Goal: Communication & Community: Participate in discussion

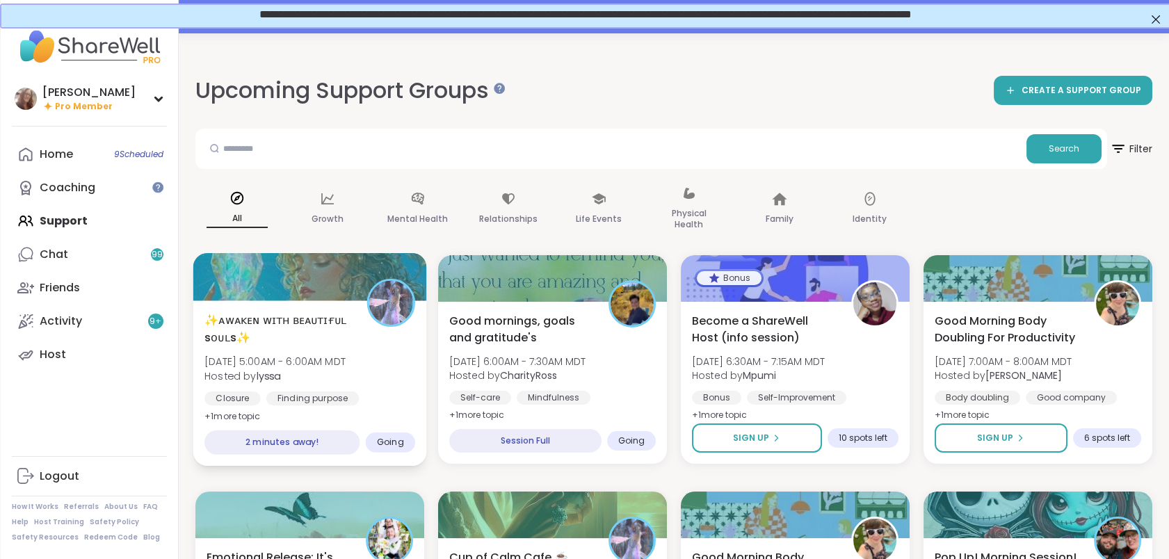
click at [348, 318] on span "✨ᴀᴡᴀᴋᴇɴ ᴡɪᴛʜ ʙᴇᴀᴜᴛɪғᴜʟ sᴏᴜʟs✨" at bounding box center [277, 329] width 147 height 34
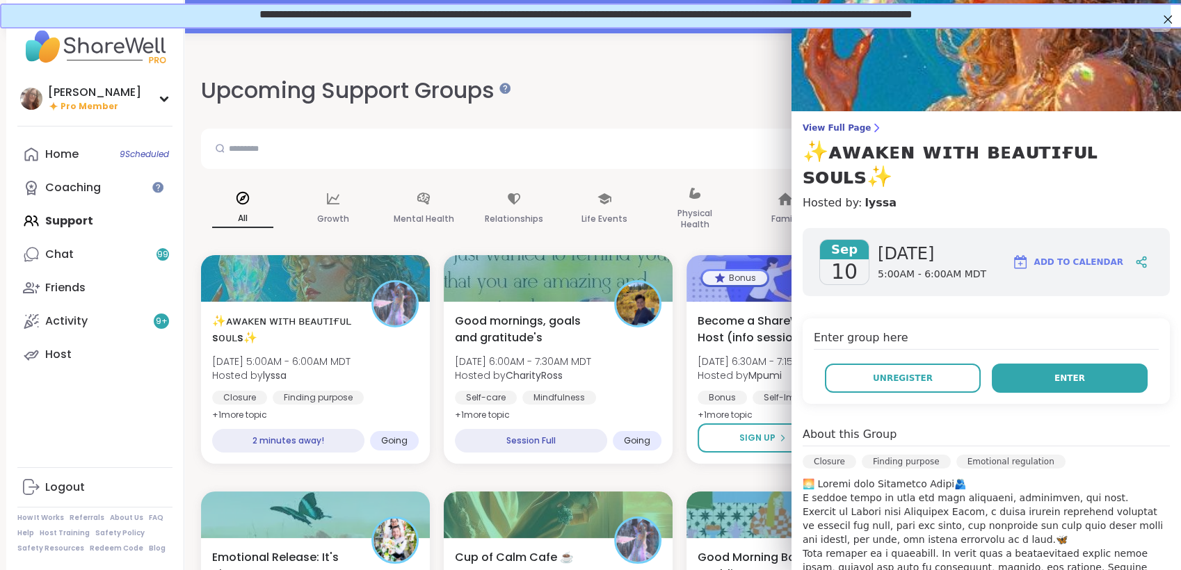
click at [1029, 364] on button "Enter" at bounding box center [1070, 378] width 156 height 29
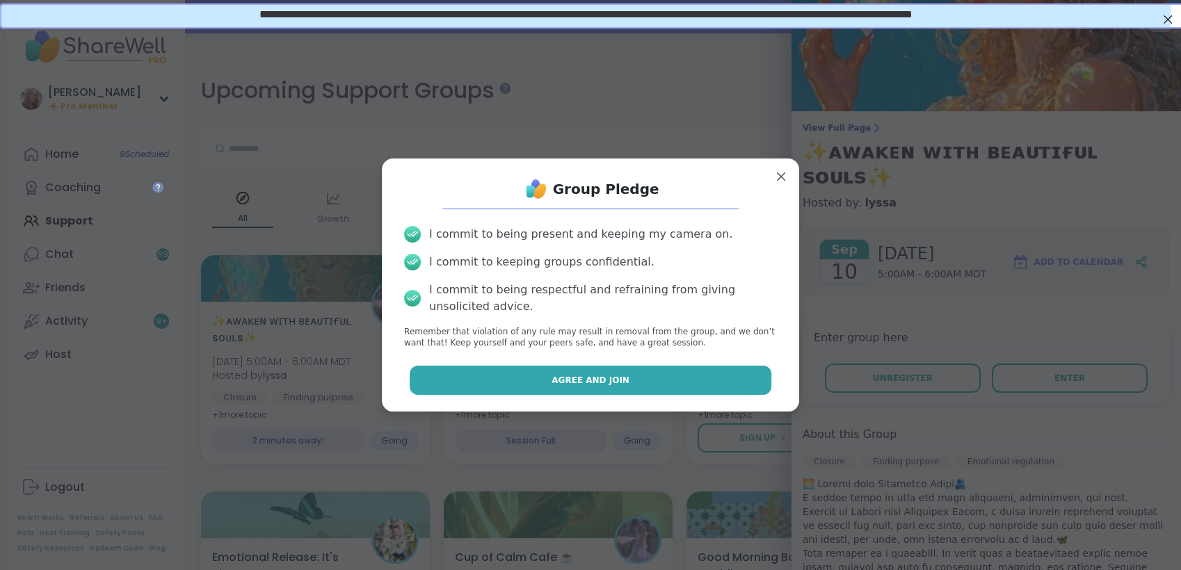
click at [712, 379] on button "Agree and Join" at bounding box center [591, 380] width 362 height 29
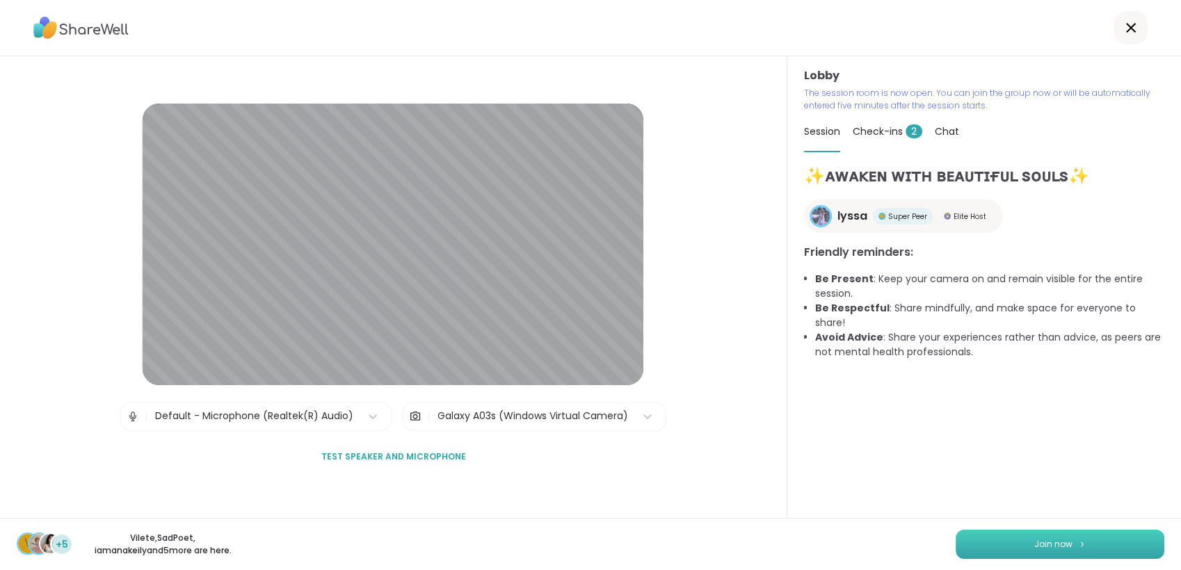
click at [1011, 536] on button "Join now" at bounding box center [1060, 544] width 209 height 29
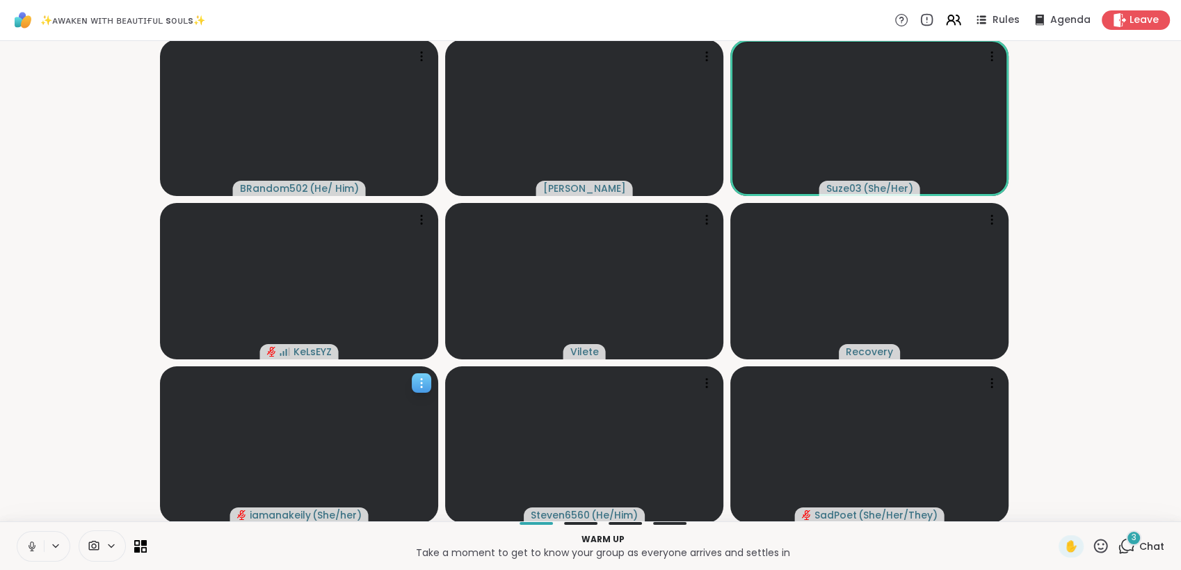
scroll to position [1, 0]
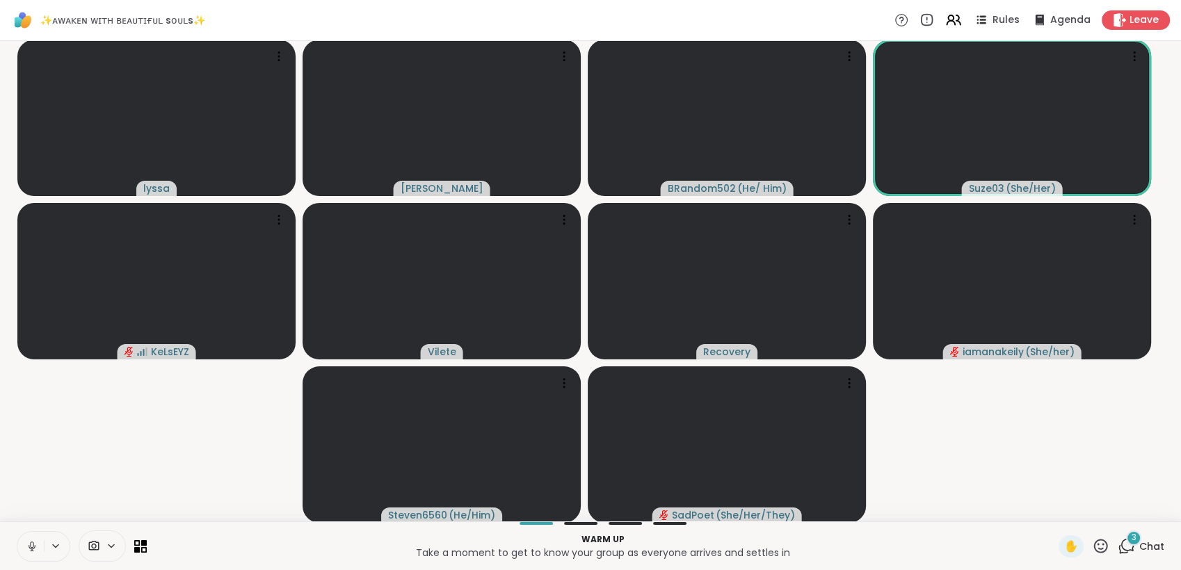
click at [33, 543] on icon at bounding box center [32, 546] width 13 height 13
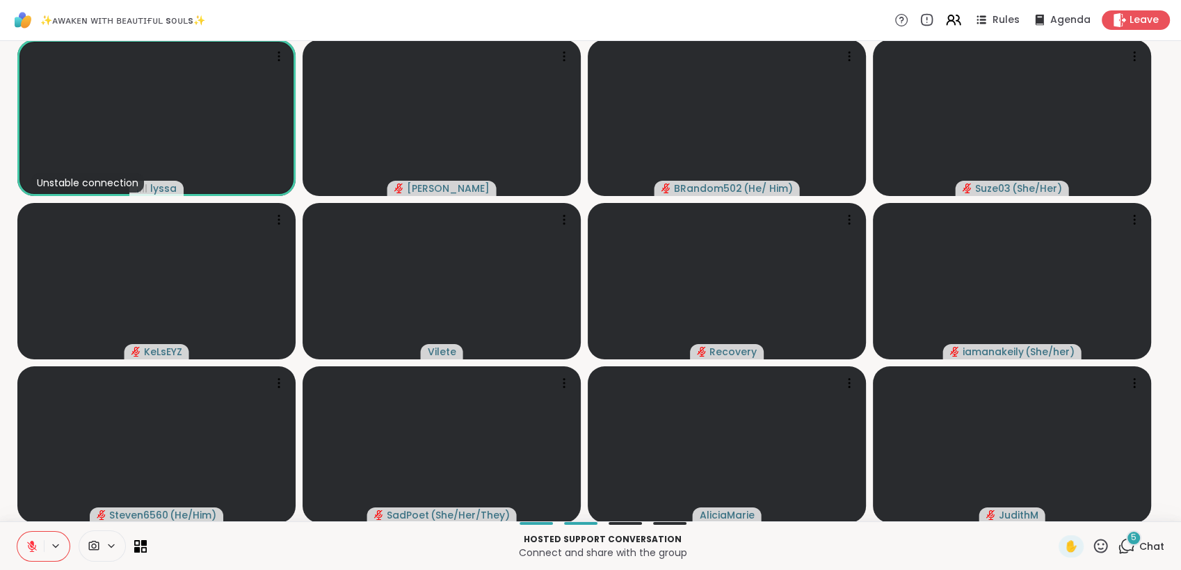
click at [33, 538] on button at bounding box center [30, 546] width 26 height 29
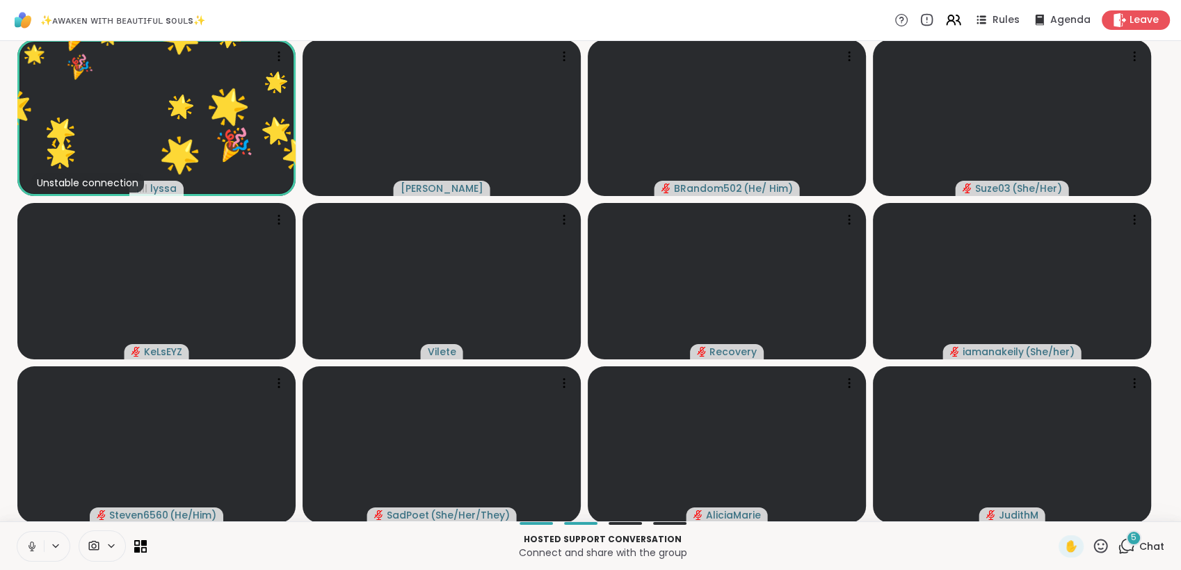
click at [33, 538] on button at bounding box center [30, 546] width 26 height 29
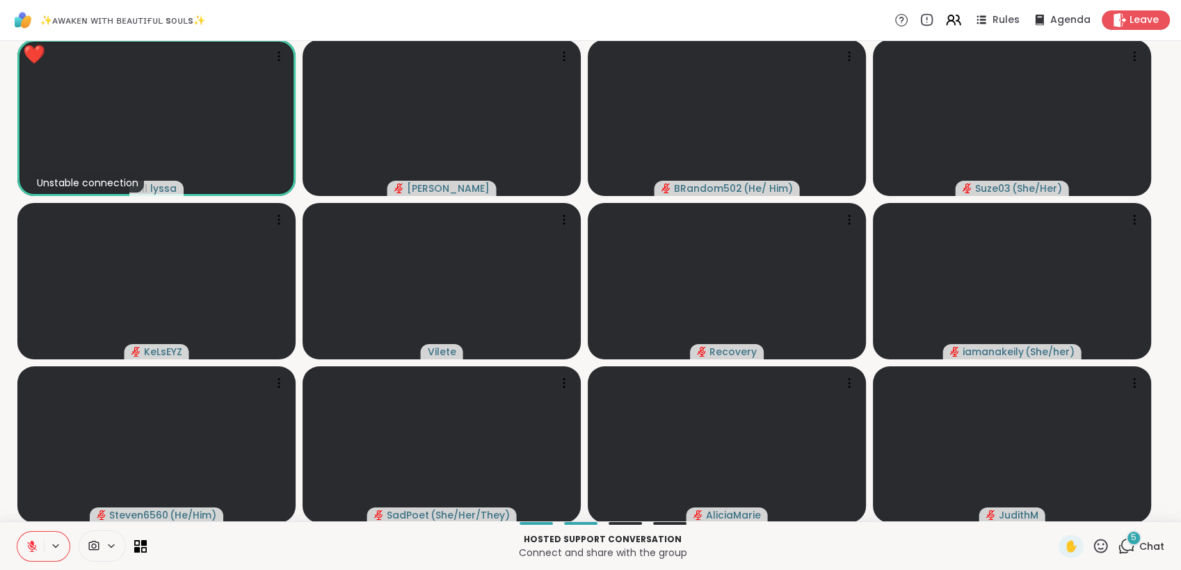
click at [31, 551] on icon at bounding box center [32, 547] width 10 height 10
click at [31, 551] on icon at bounding box center [31, 550] width 3 height 1
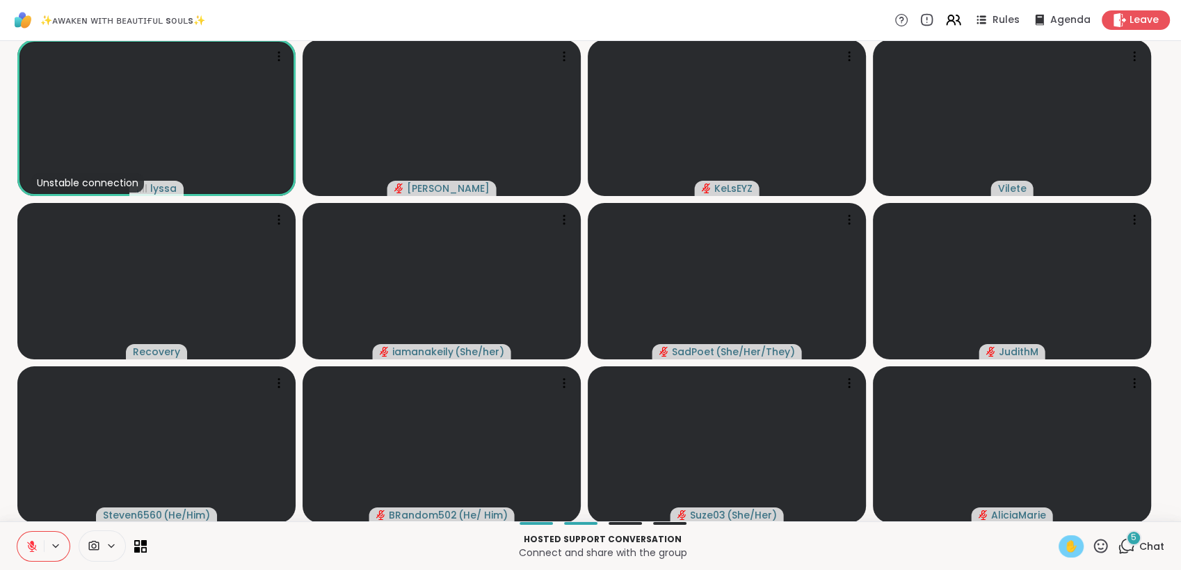
click at [1064, 545] on span "✋" at bounding box center [1071, 546] width 14 height 17
click at [31, 540] on icon at bounding box center [32, 546] width 13 height 13
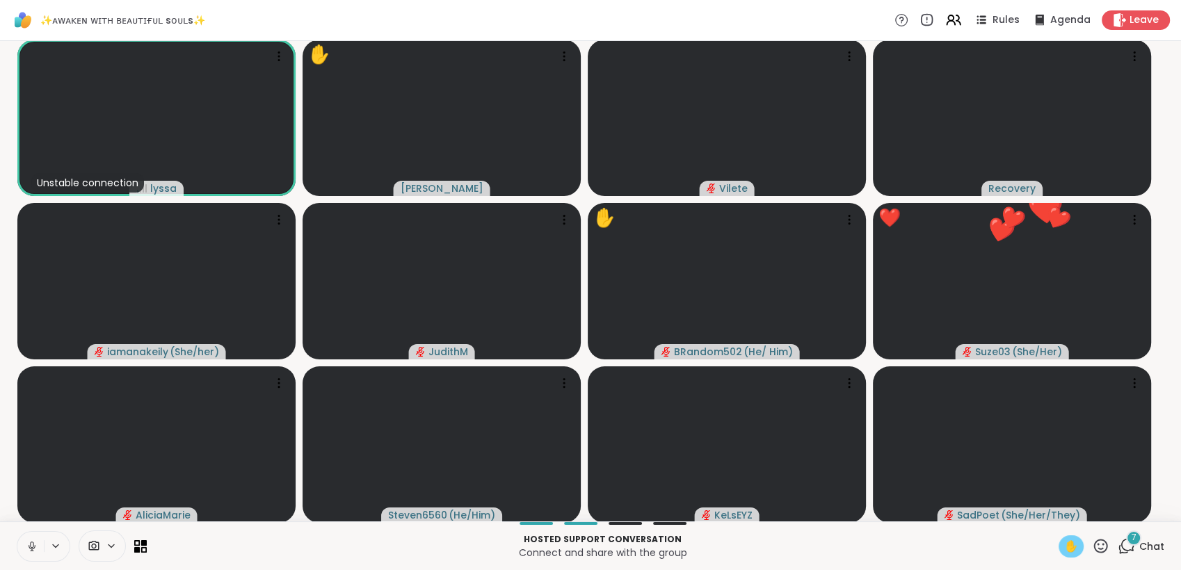
click at [29, 546] on icon at bounding box center [32, 546] width 13 height 13
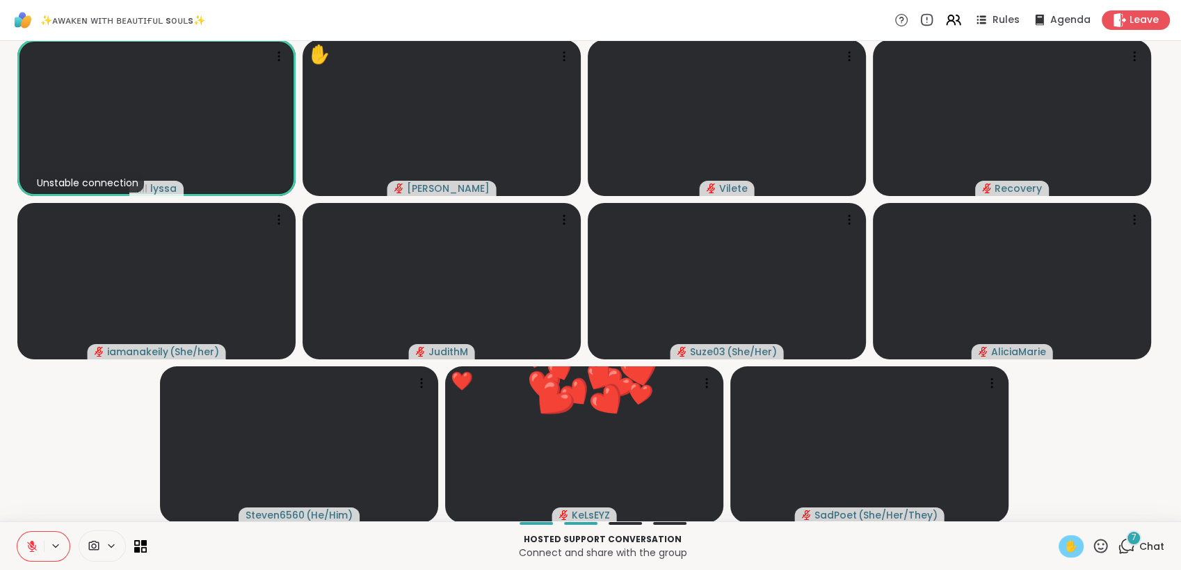
click at [1064, 541] on span "✋" at bounding box center [1071, 546] width 14 height 17
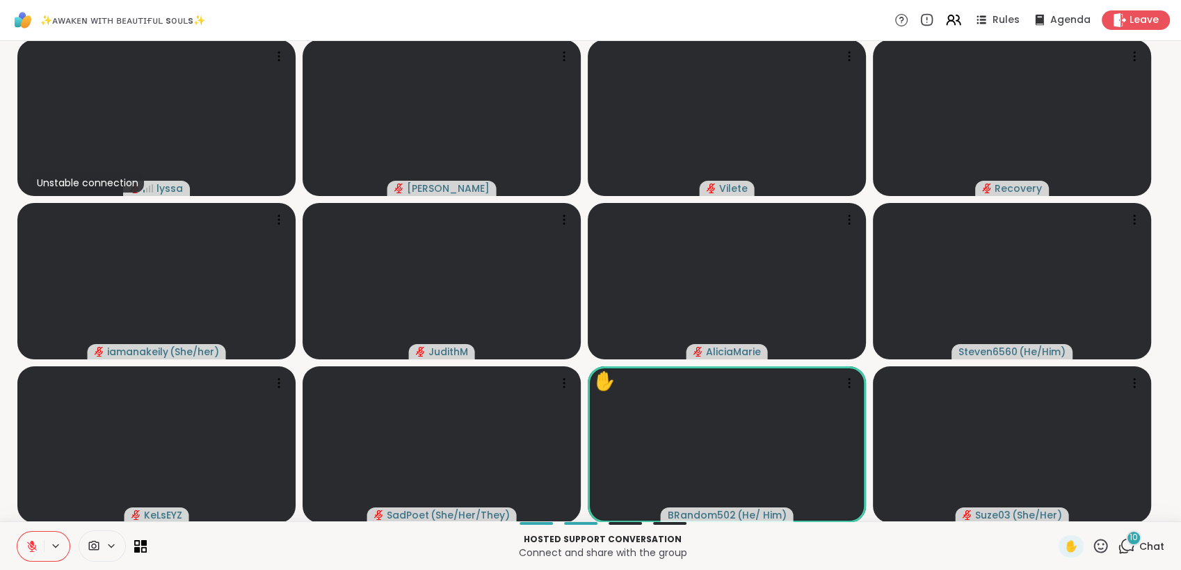
click at [1094, 549] on icon at bounding box center [1101, 546] width 14 height 14
click at [1053, 509] on span "❤️" at bounding box center [1060, 510] width 14 height 17
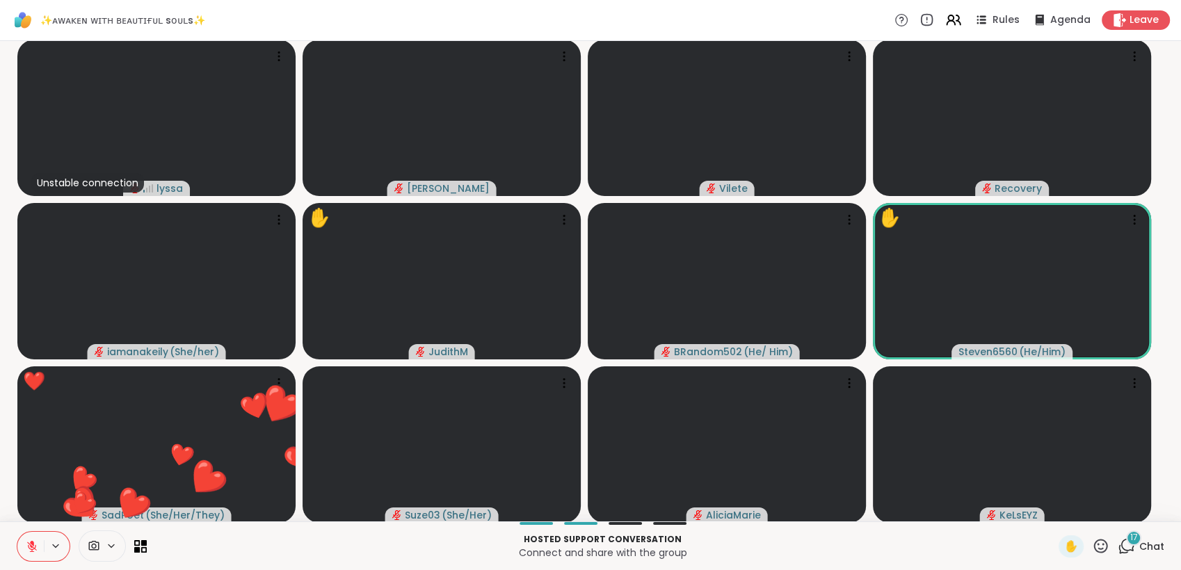
click at [1092, 547] on icon at bounding box center [1100, 546] width 17 height 17
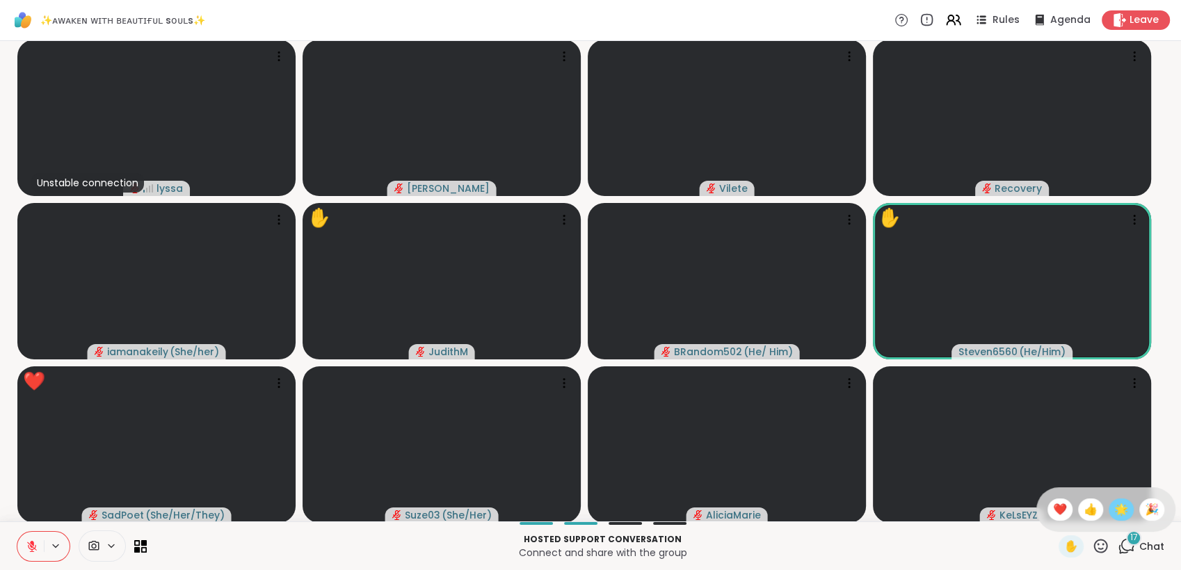
click at [1114, 509] on span "🌟" at bounding box center [1121, 510] width 14 height 17
click at [1092, 548] on icon at bounding box center [1100, 546] width 17 height 17
click at [1053, 506] on span "❤️" at bounding box center [1060, 510] width 14 height 17
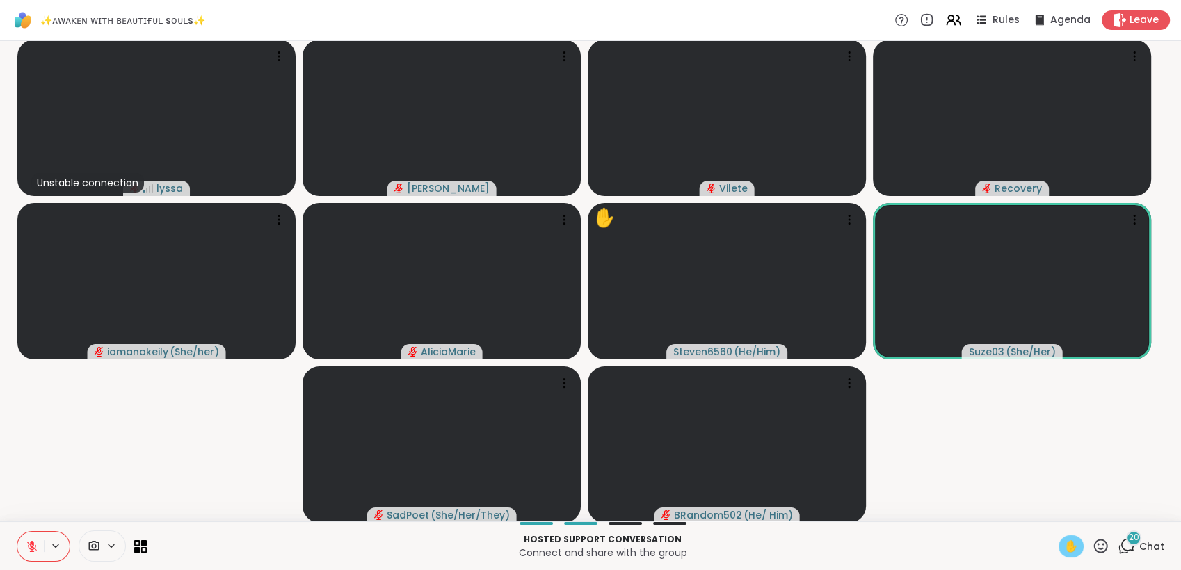
click at [1064, 541] on span "✋" at bounding box center [1071, 546] width 14 height 17
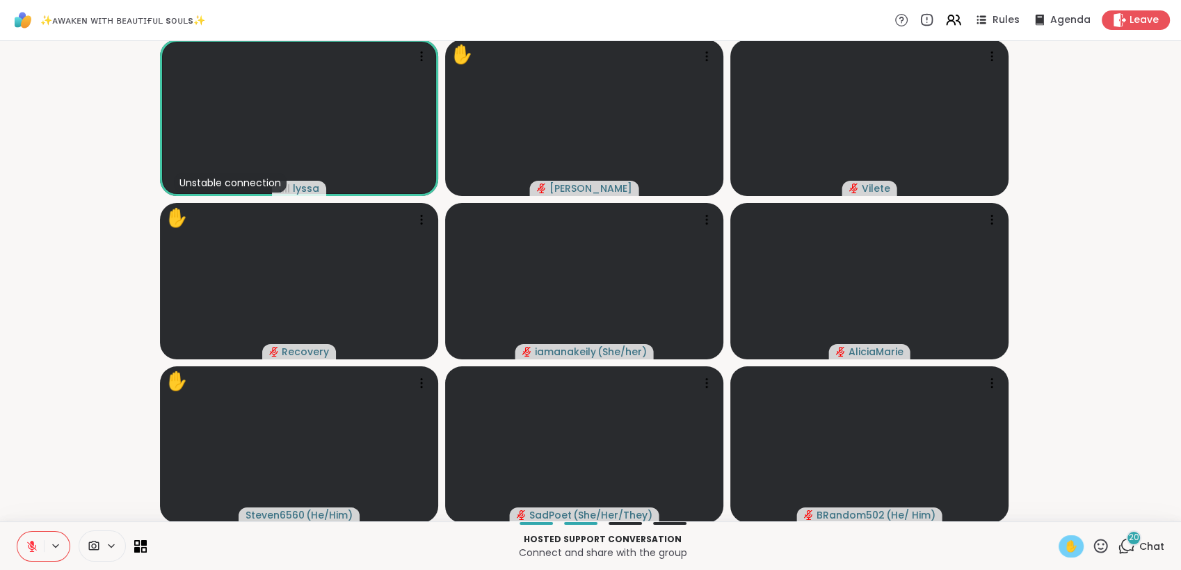
click at [1066, 543] on span "✋" at bounding box center [1071, 546] width 14 height 17
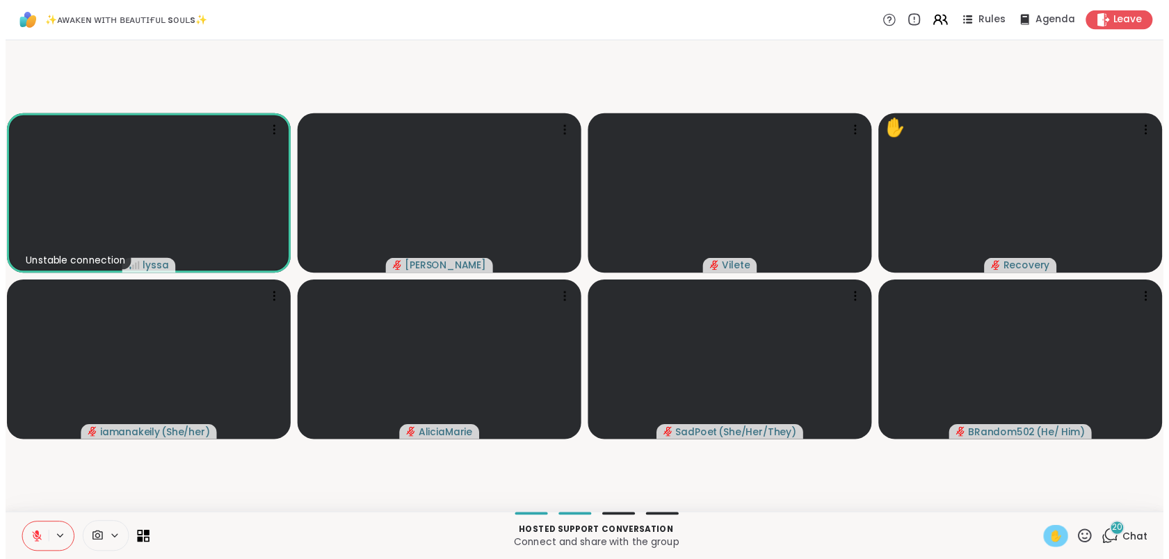
scroll to position [0, 0]
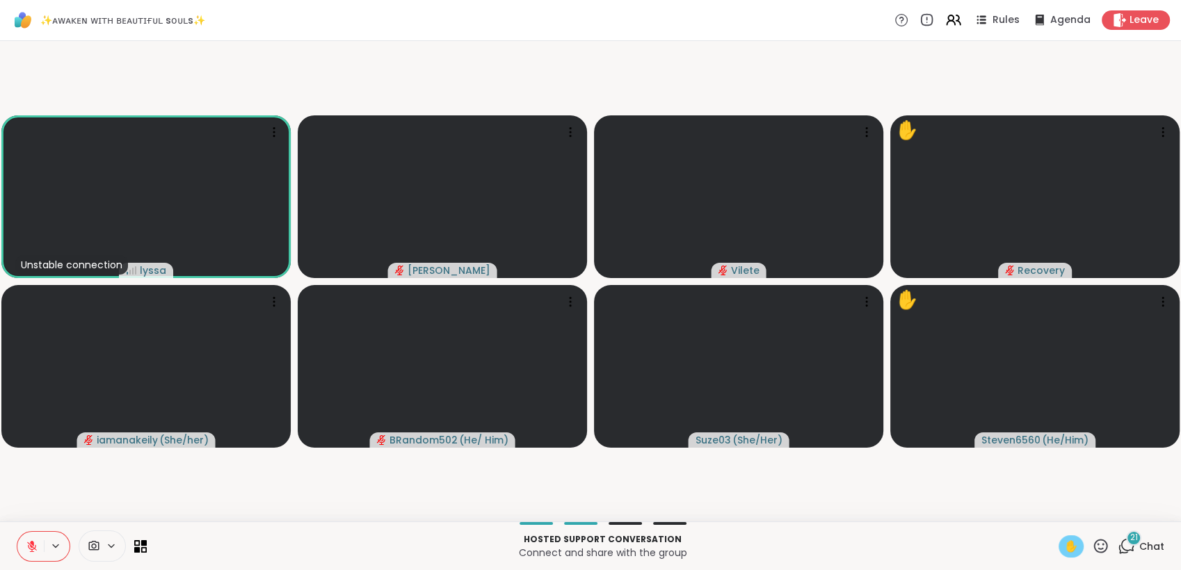
click at [1064, 545] on span "✋" at bounding box center [1071, 546] width 14 height 17
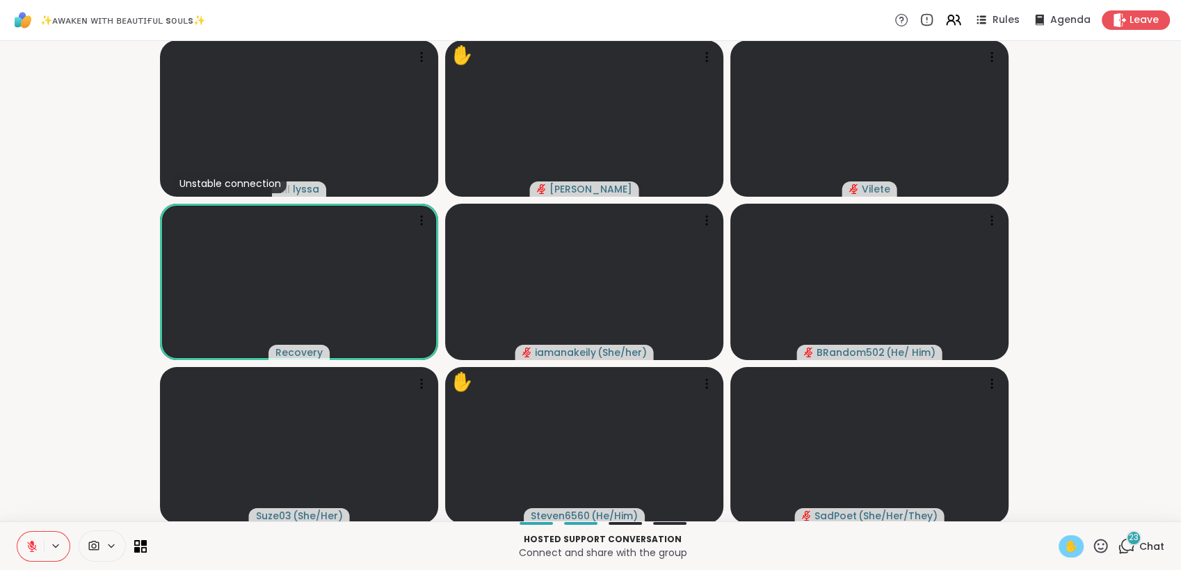
click at [1064, 545] on span "✋" at bounding box center [1071, 546] width 14 height 17
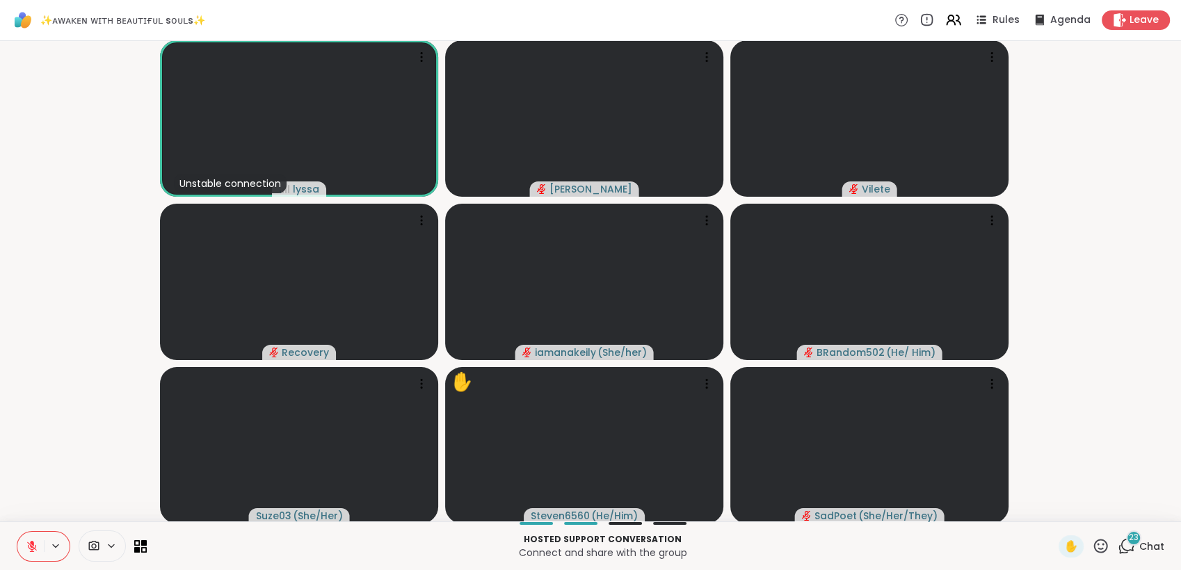
click at [31, 544] on icon at bounding box center [32, 546] width 13 height 13
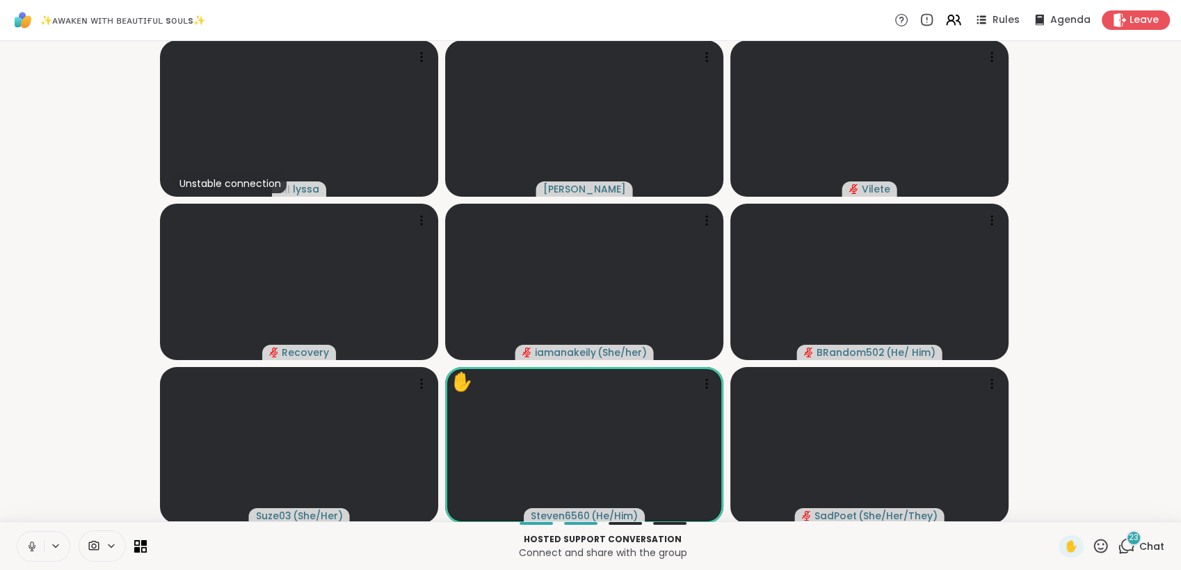
click at [31, 544] on icon at bounding box center [32, 546] width 13 height 13
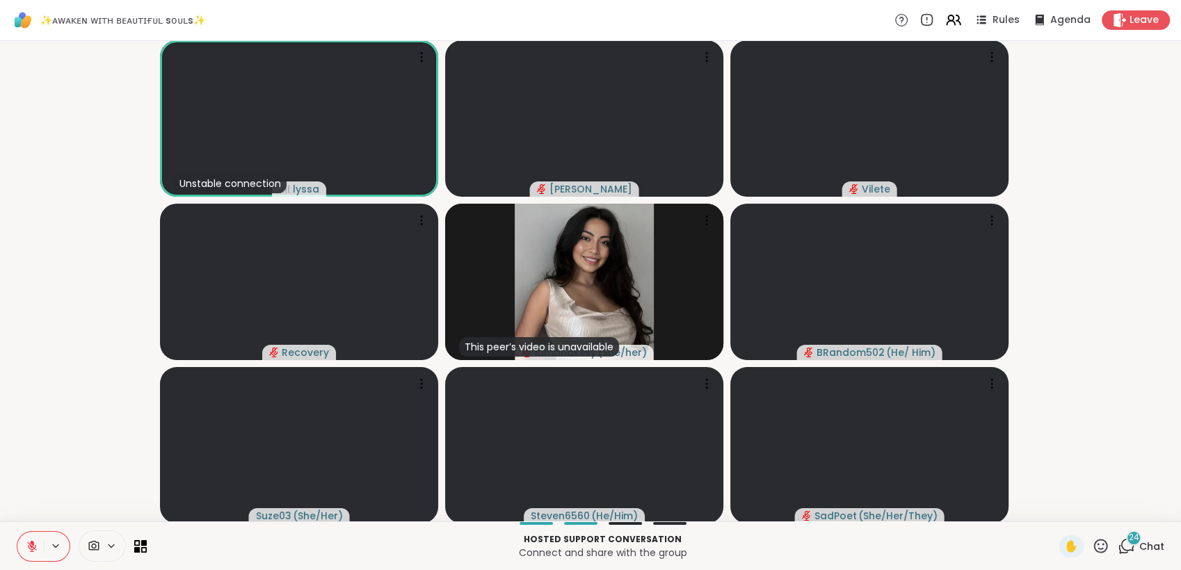
click at [1092, 541] on icon at bounding box center [1100, 546] width 17 height 17
click at [1053, 506] on span "❤️" at bounding box center [1060, 510] width 14 height 17
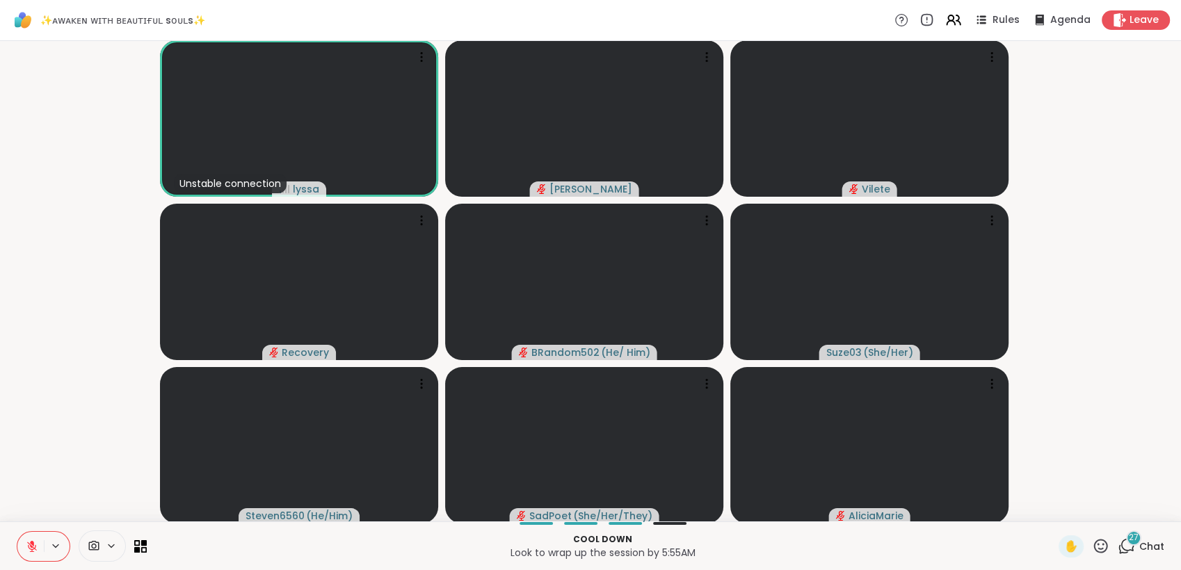
click at [1092, 543] on icon at bounding box center [1100, 546] width 17 height 17
click at [1053, 504] on span "❤️" at bounding box center [1060, 510] width 14 height 17
click at [1092, 545] on icon at bounding box center [1100, 546] width 17 height 17
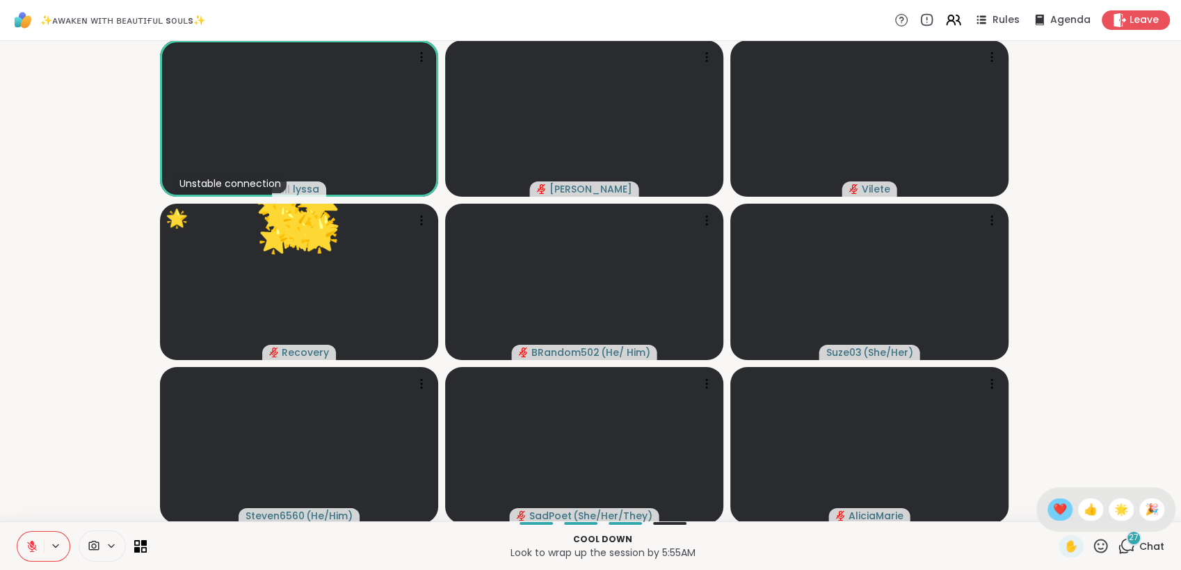
click at [1053, 510] on span "❤️" at bounding box center [1060, 510] width 14 height 17
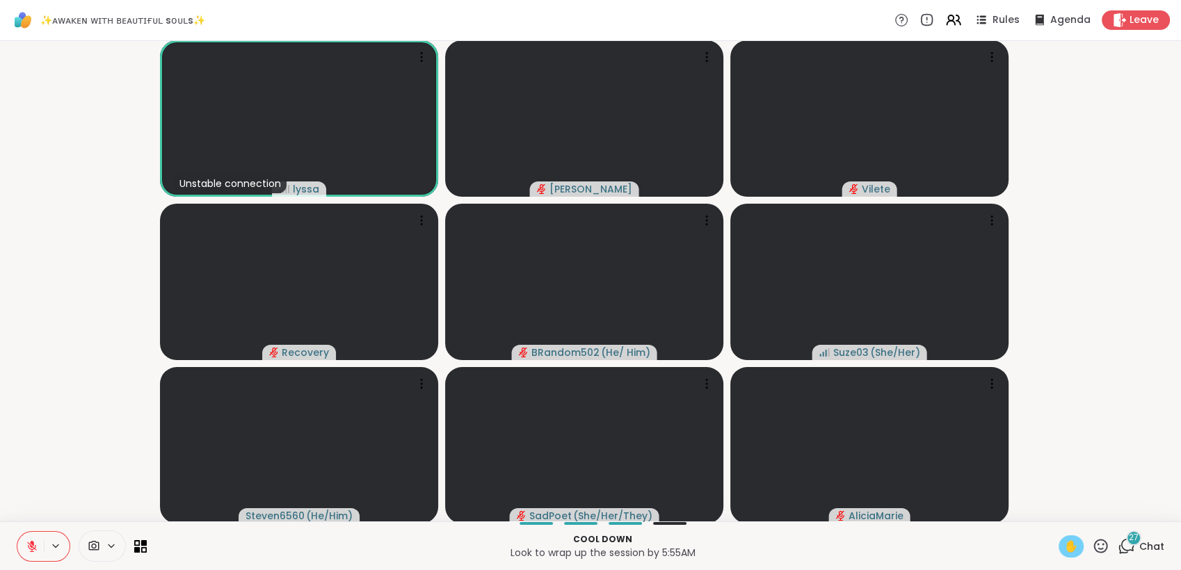
click at [1064, 539] on span "✋" at bounding box center [1071, 546] width 14 height 17
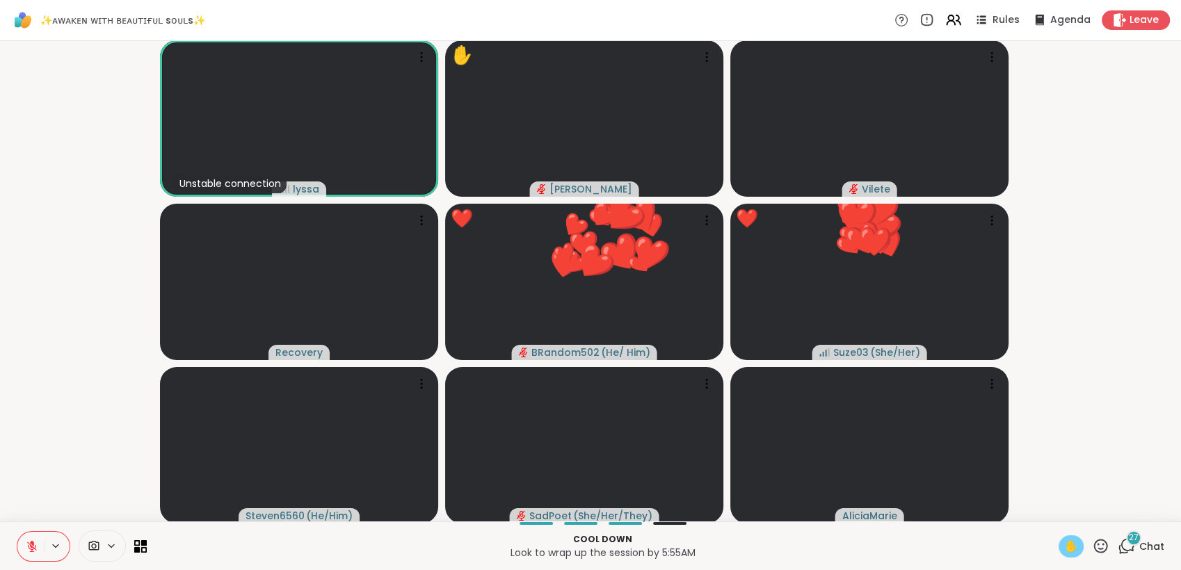
click at [31, 547] on icon at bounding box center [32, 547] width 10 height 10
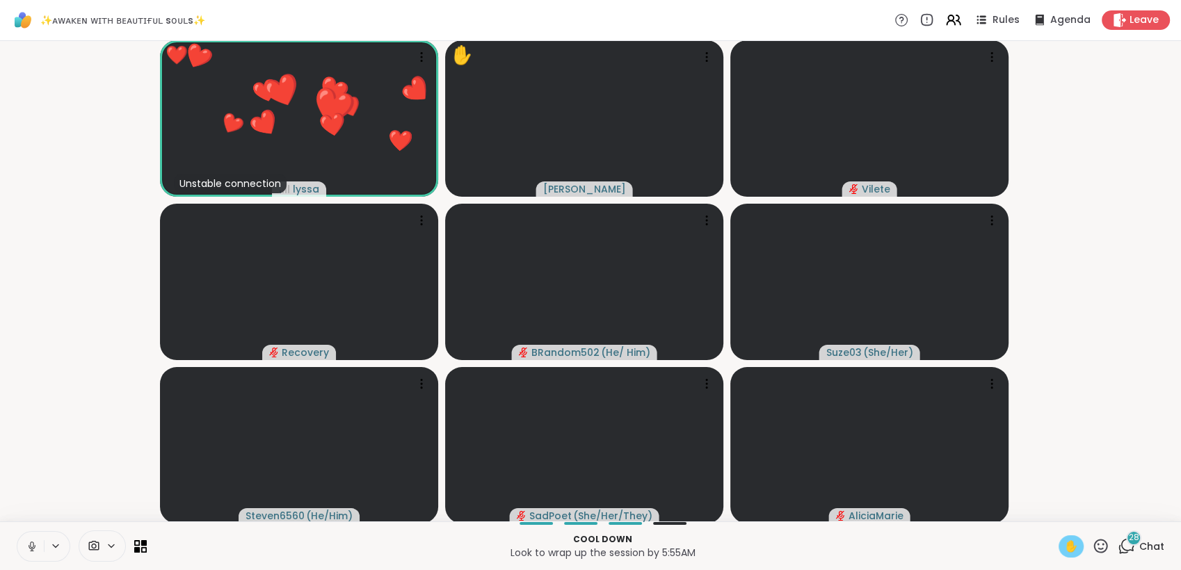
click at [34, 543] on icon at bounding box center [32, 546] width 13 height 13
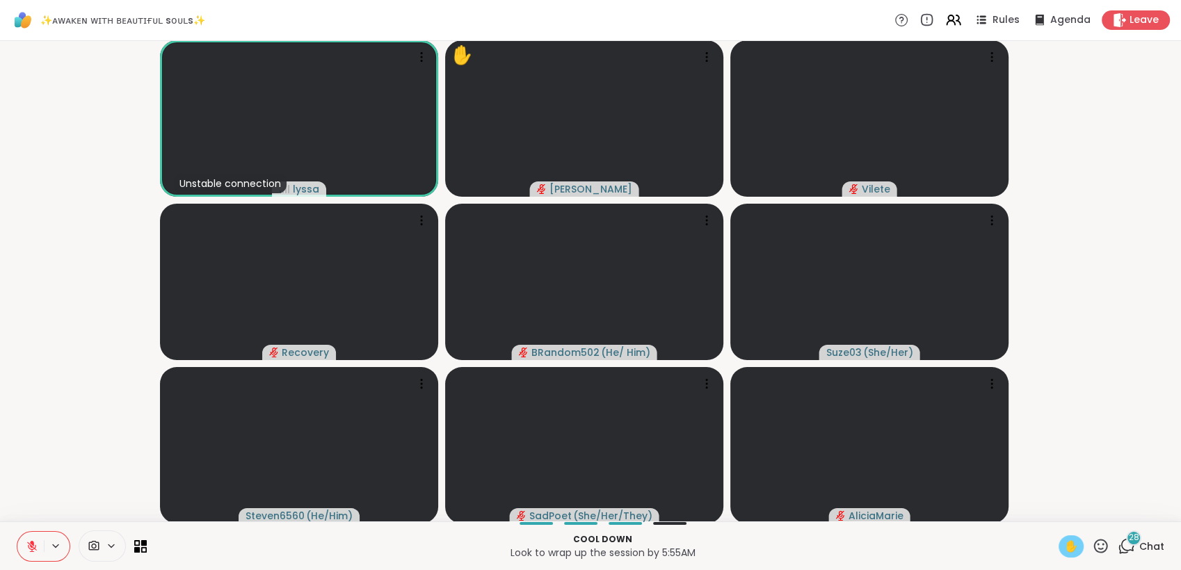
click at [1064, 554] on span "✋" at bounding box center [1071, 546] width 14 height 17
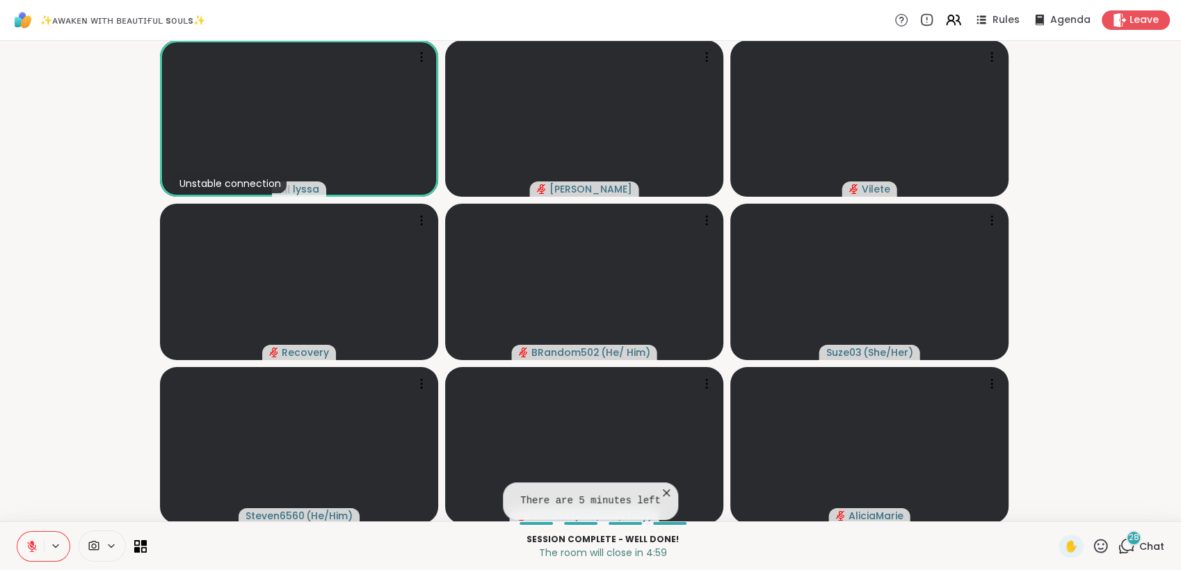
click at [1092, 554] on icon at bounding box center [1100, 546] width 17 height 17
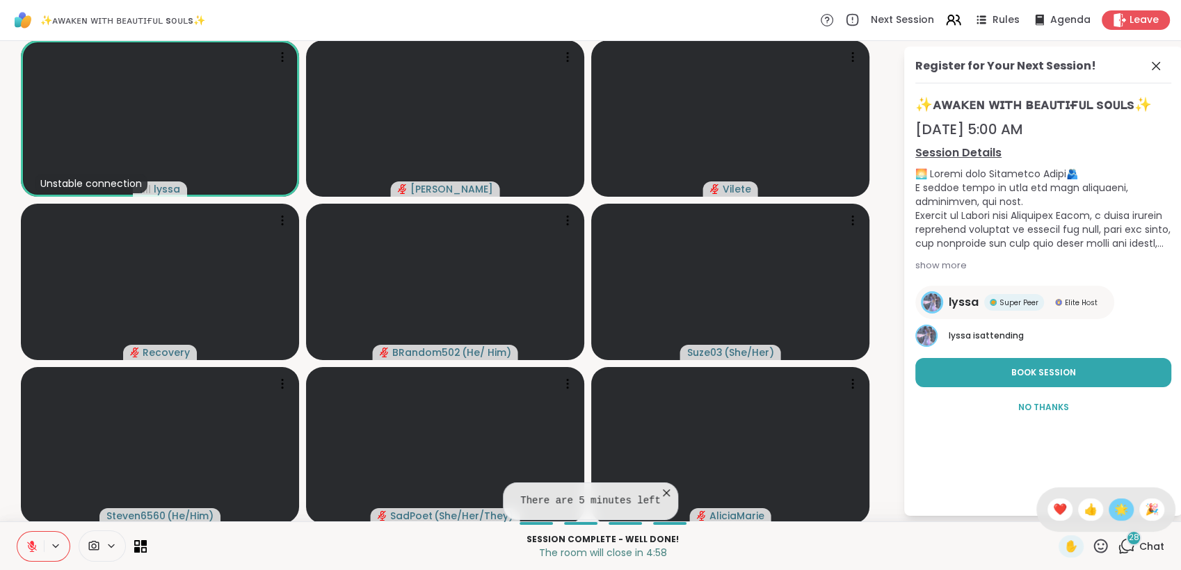
click at [1114, 513] on span "🌟" at bounding box center [1121, 510] width 14 height 17
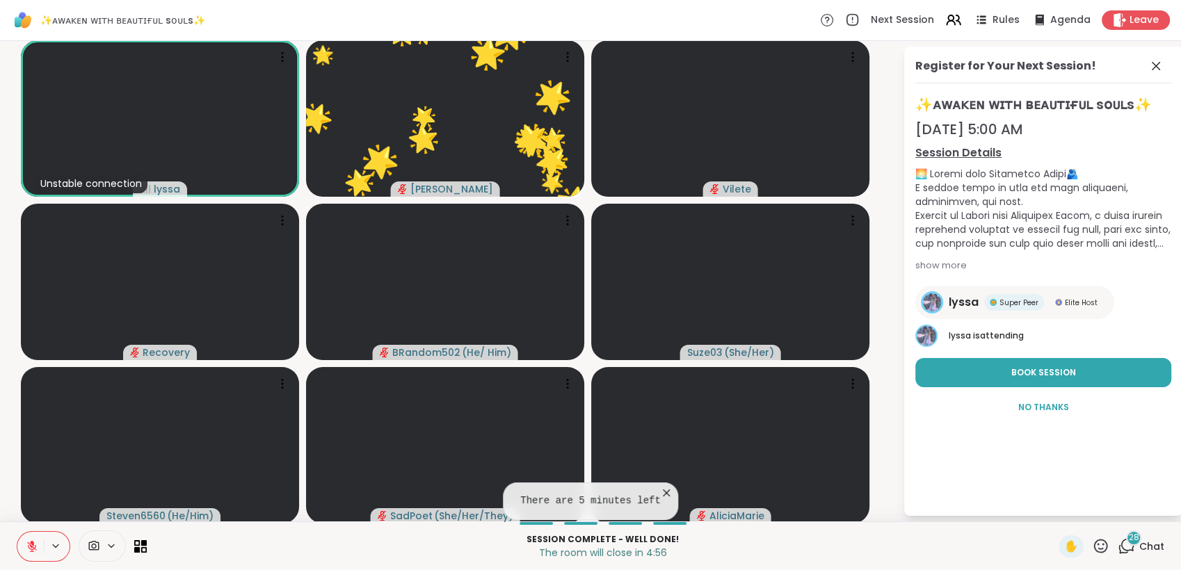
click at [1094, 545] on icon at bounding box center [1101, 546] width 14 height 14
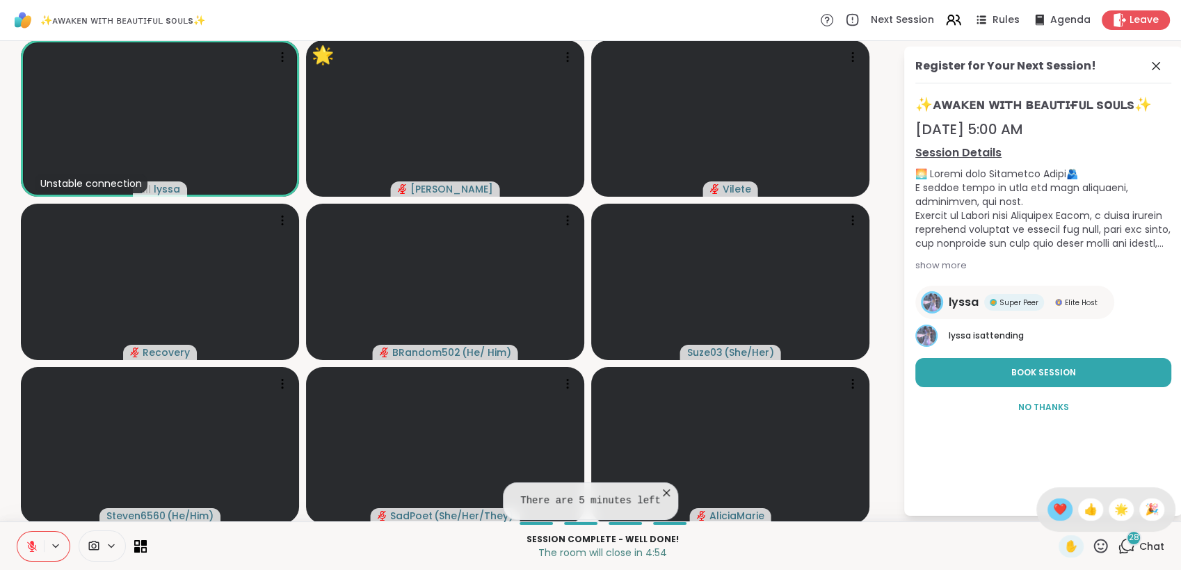
click at [1053, 513] on span "❤️" at bounding box center [1060, 510] width 14 height 17
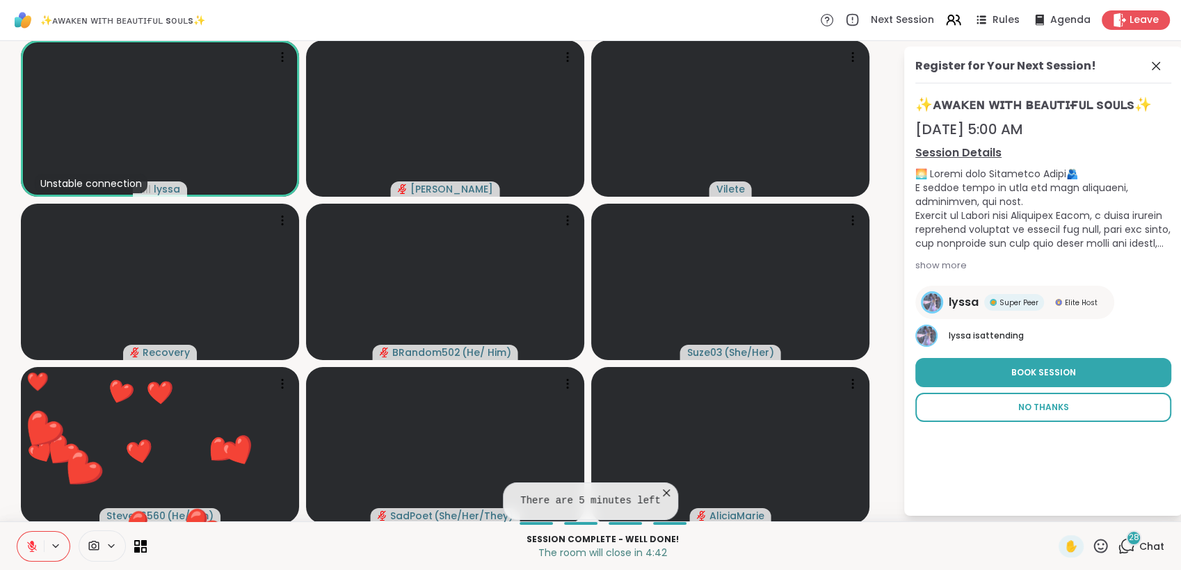
click at [1041, 403] on span "No Thanks" at bounding box center [1043, 407] width 51 height 13
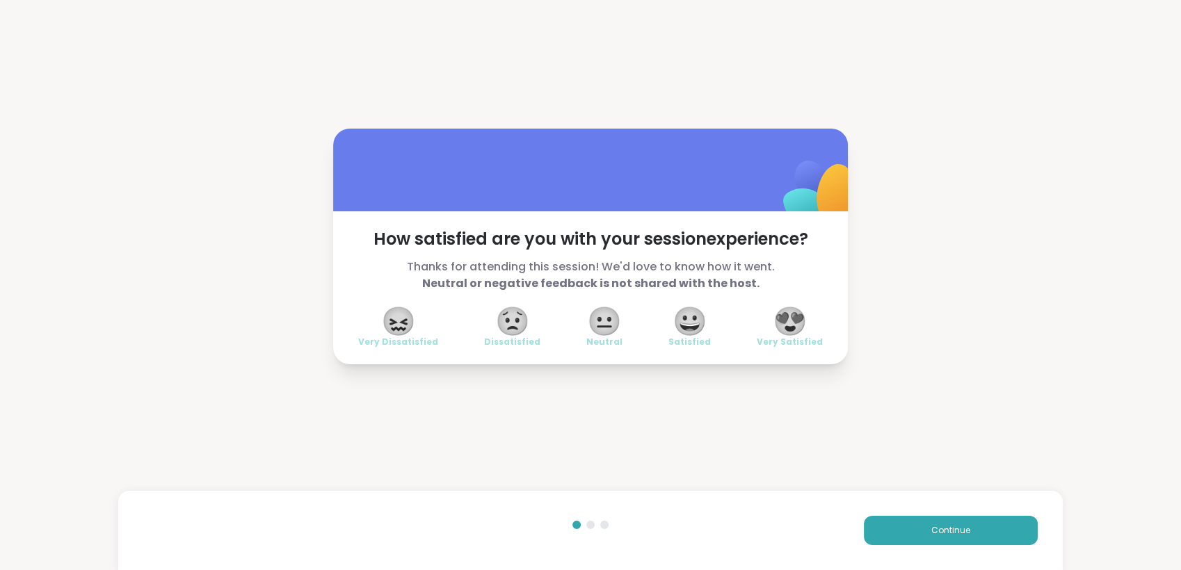
click at [792, 320] on span "😍" at bounding box center [790, 321] width 35 height 25
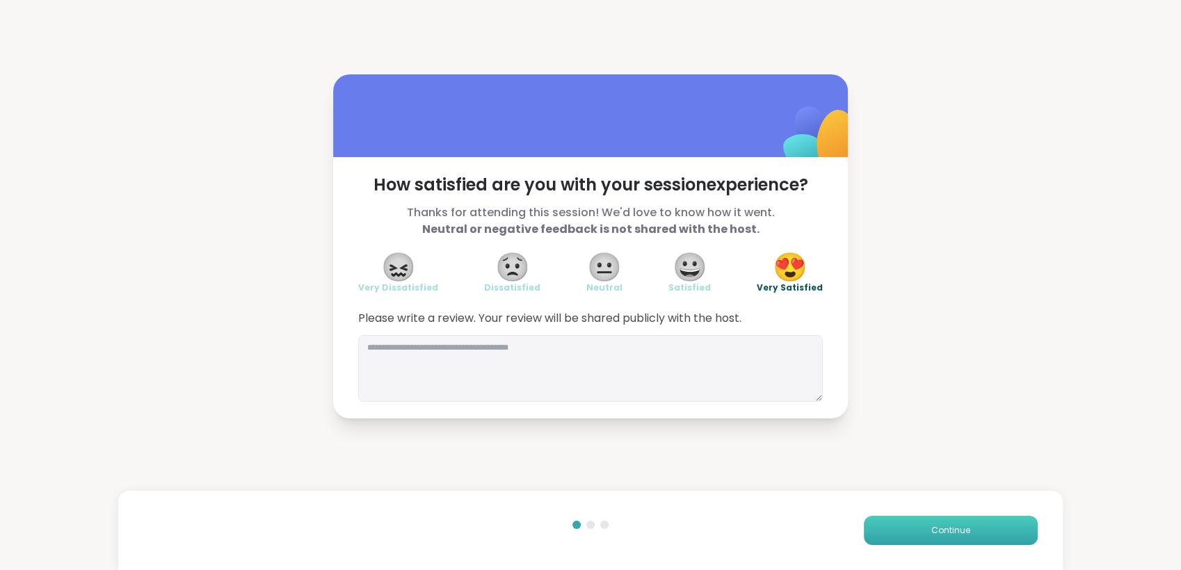
click at [938, 534] on span "Continue" at bounding box center [950, 530] width 39 height 13
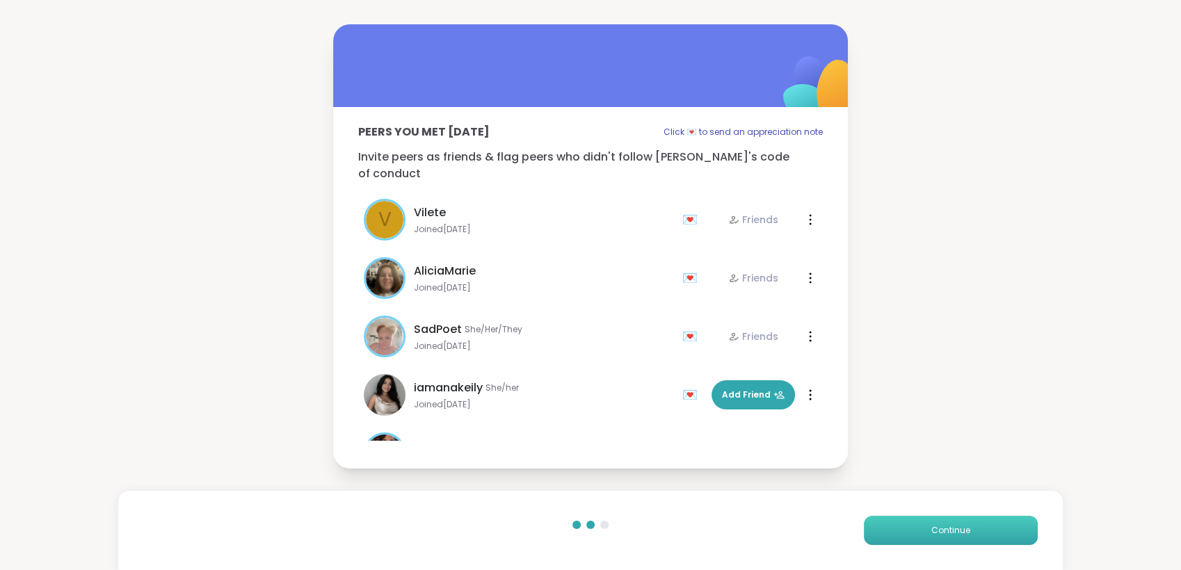
click at [938, 534] on span "Continue" at bounding box center [950, 530] width 39 height 13
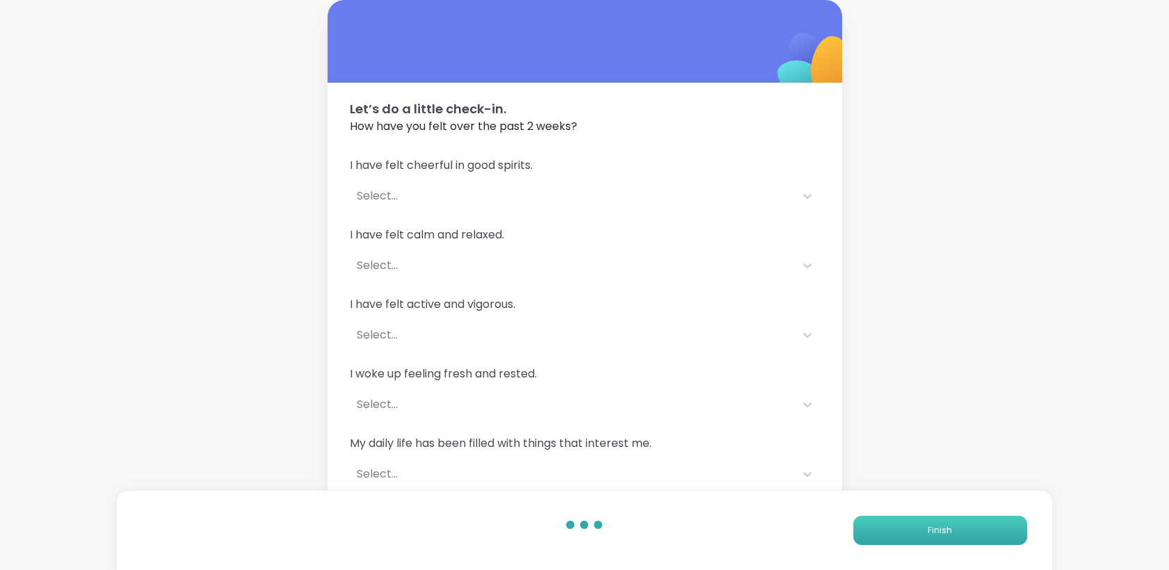
click at [938, 534] on span "Finish" at bounding box center [940, 530] width 24 height 13
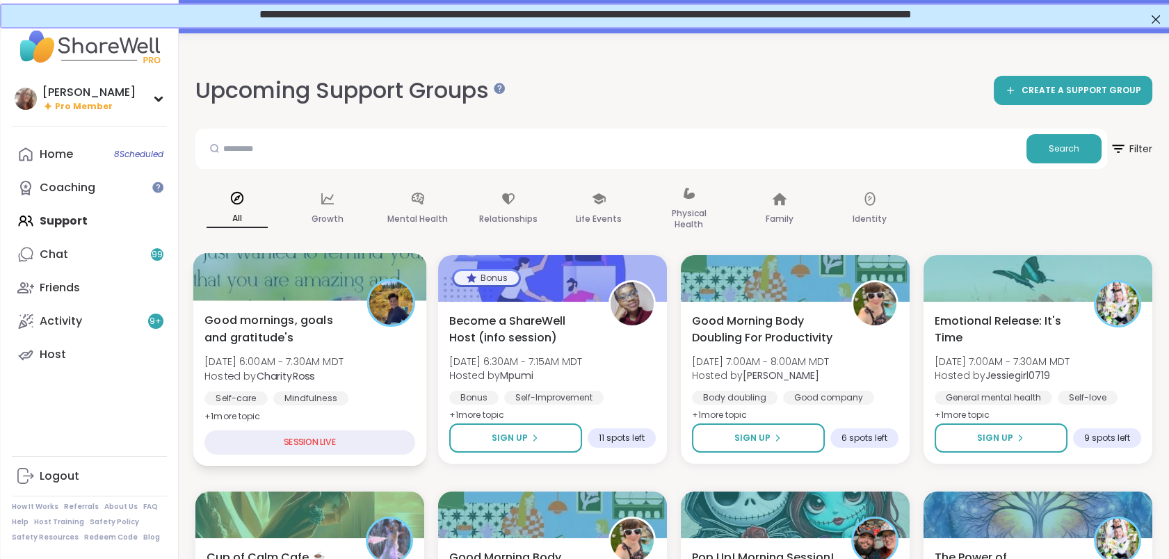
click at [392, 372] on div "Good mornings, goals and gratitude's [DATE] 6:00AM - 7:30AM MDT Hosted by Chari…" at bounding box center [309, 368] width 211 height 113
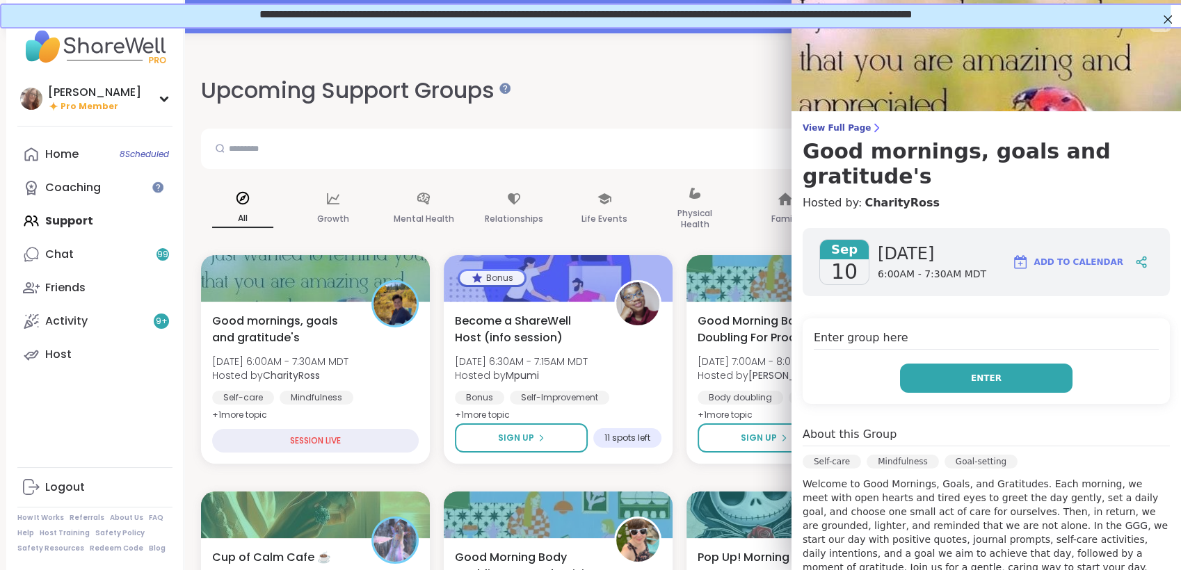
click at [926, 373] on button "Enter" at bounding box center [986, 378] width 173 height 29
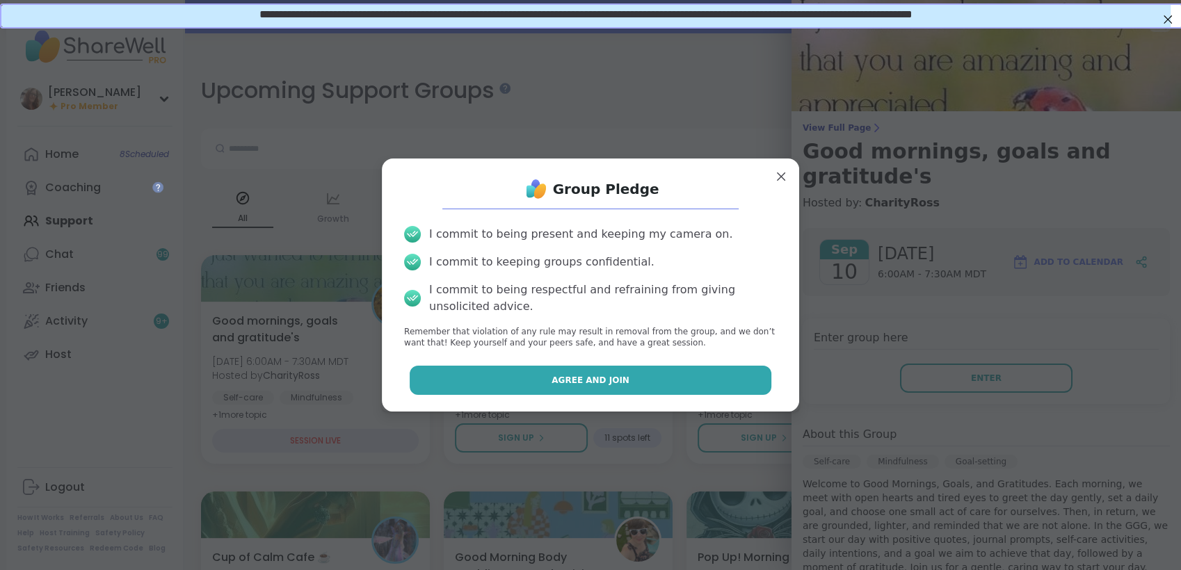
click at [710, 381] on button "Agree and Join" at bounding box center [591, 380] width 362 height 29
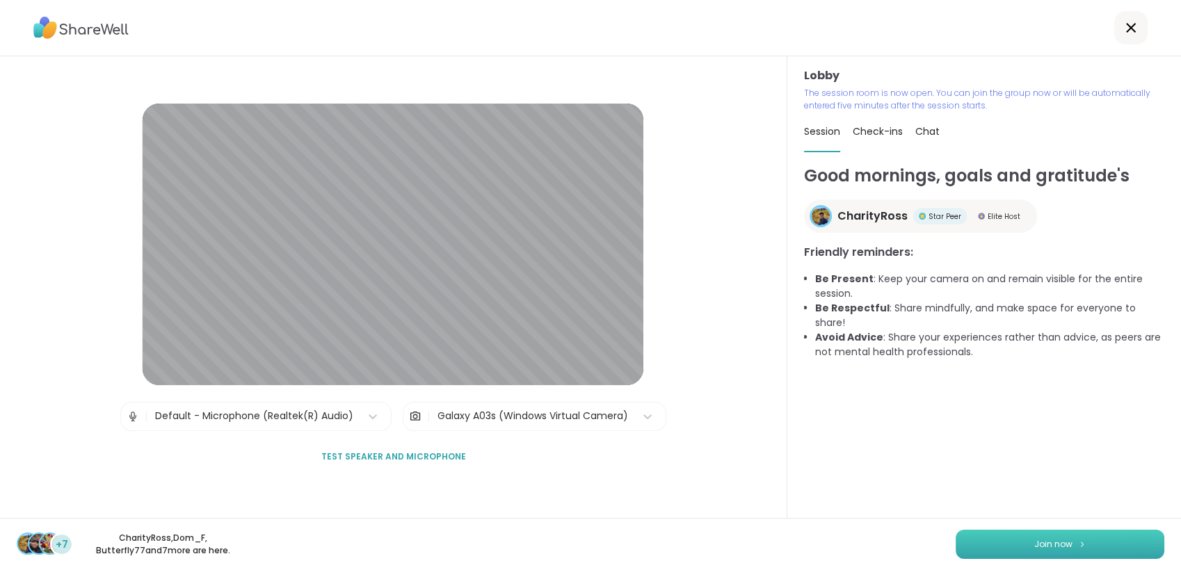
click at [1044, 538] on span "Join now" at bounding box center [1053, 544] width 38 height 13
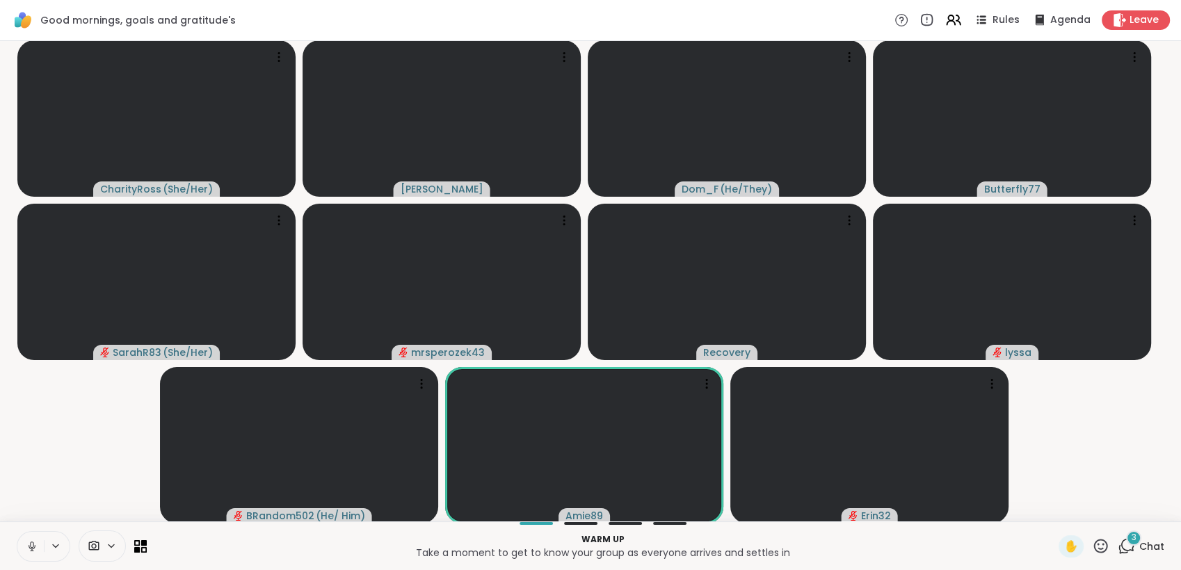
click at [1139, 540] on span "Chat" at bounding box center [1151, 547] width 25 height 14
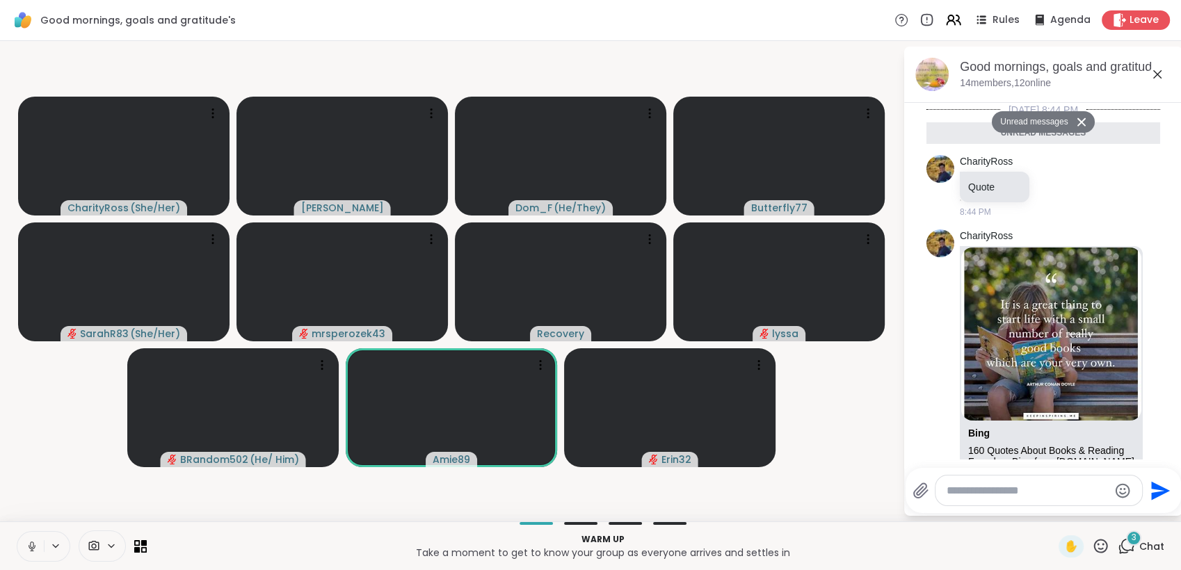
scroll to position [208, 0]
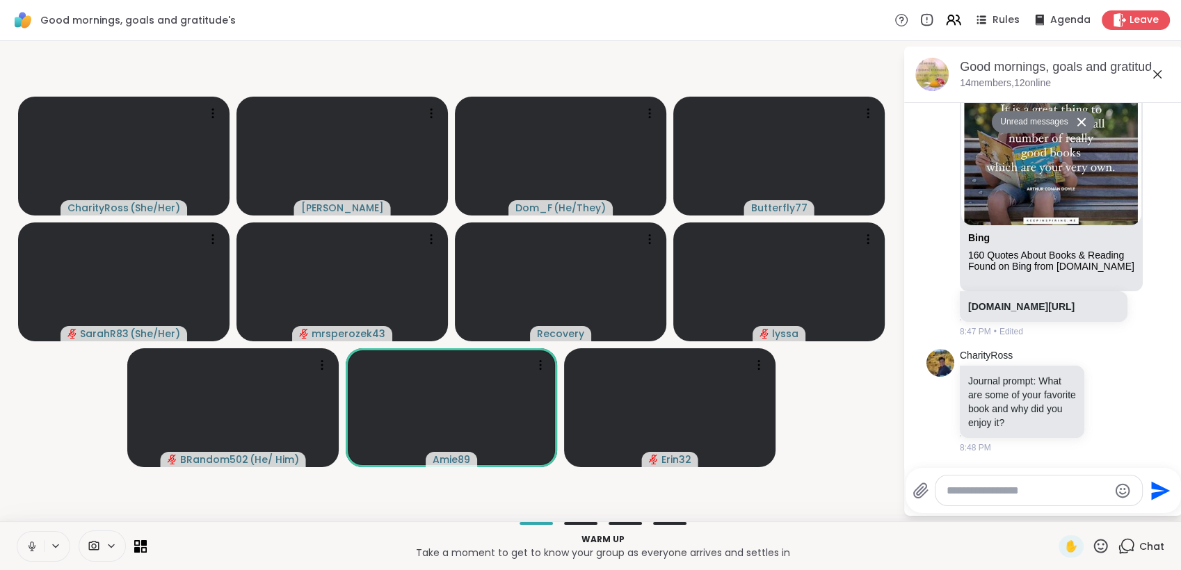
click at [1056, 491] on textarea "Type your message" at bounding box center [1028, 491] width 162 height 14
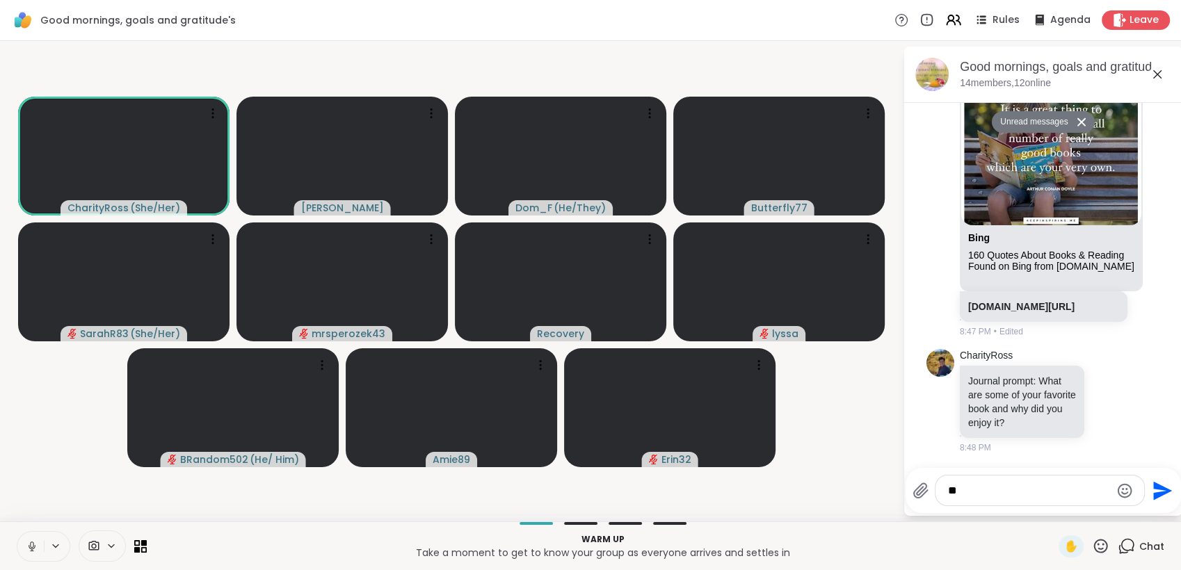
type textarea "***"
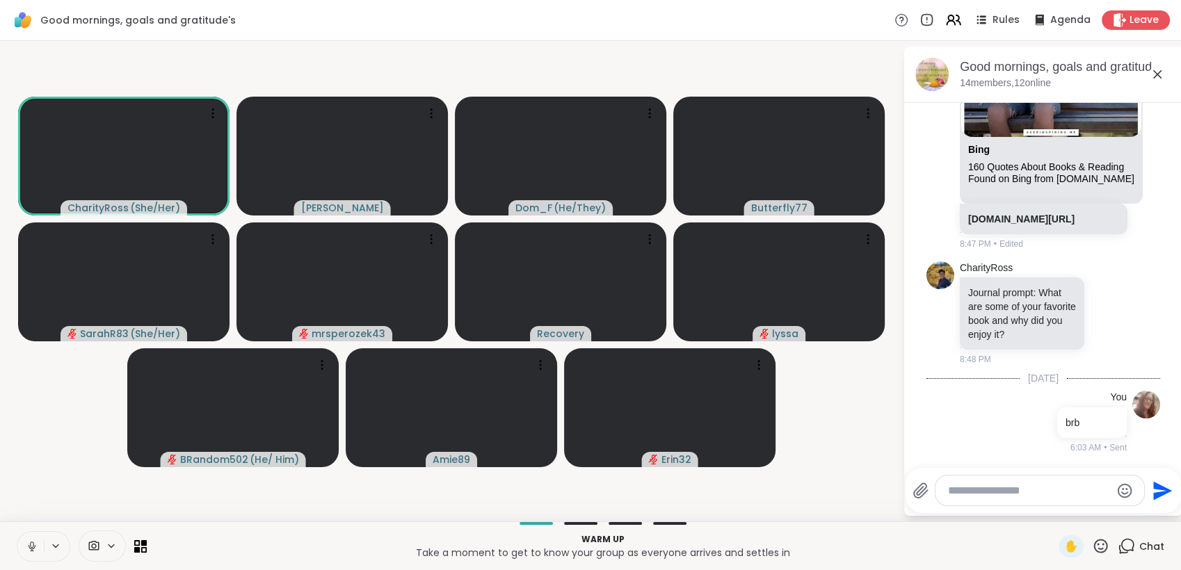
scroll to position [262, 0]
click at [33, 554] on button at bounding box center [30, 546] width 26 height 29
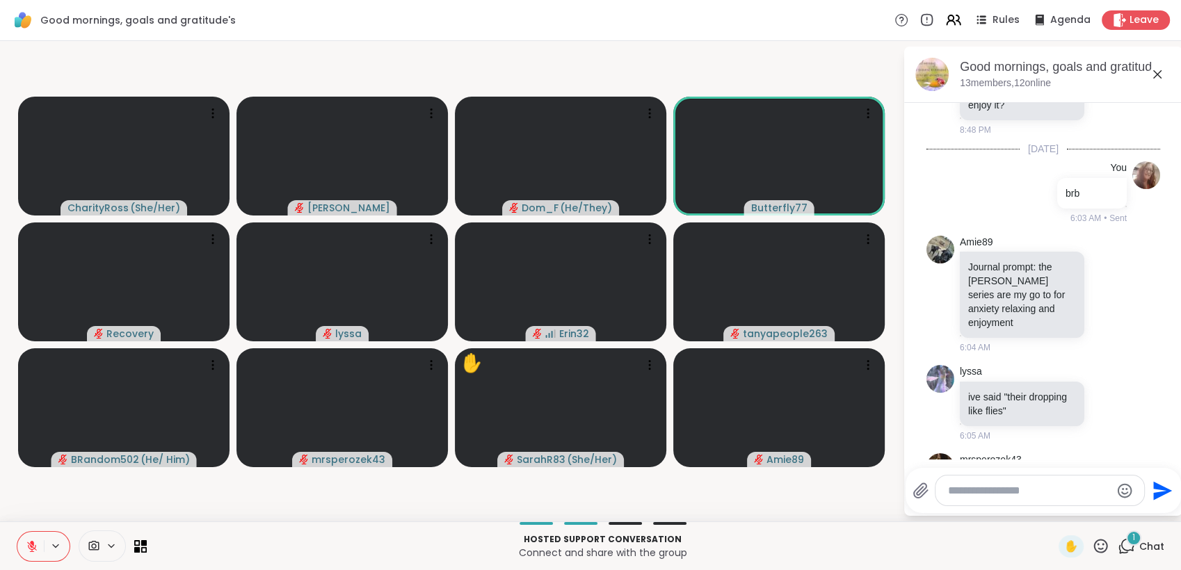
scroll to position [582, 0]
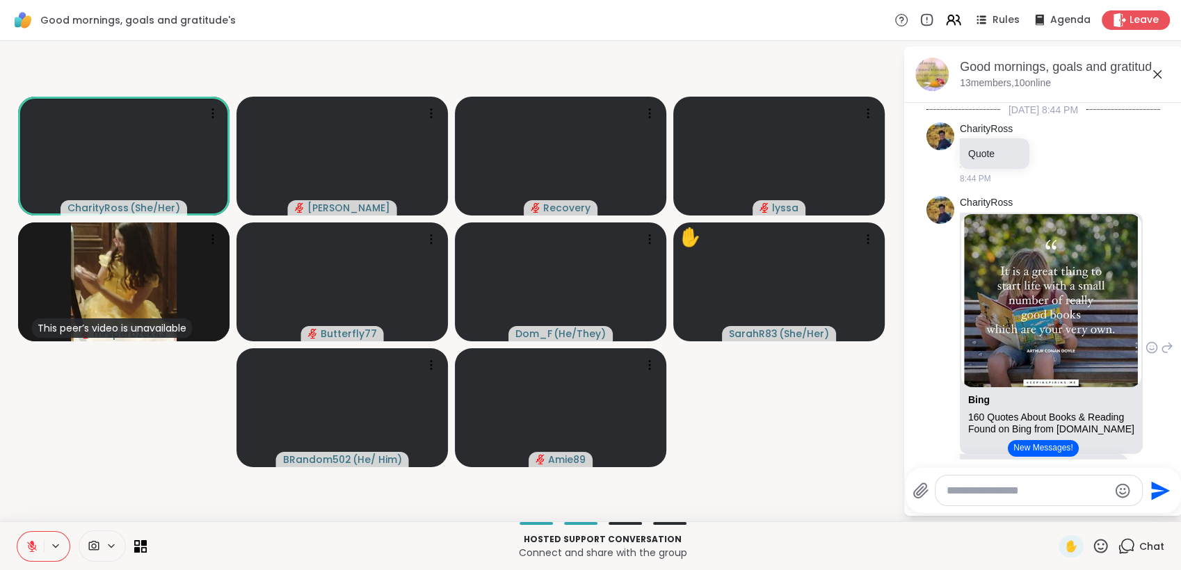
drag, startPoint x: 1180, startPoint y: 116, endPoint x: 1102, endPoint y: 285, distance: 186.1
click at [1102, 285] on img at bounding box center [1051, 300] width 180 height 173
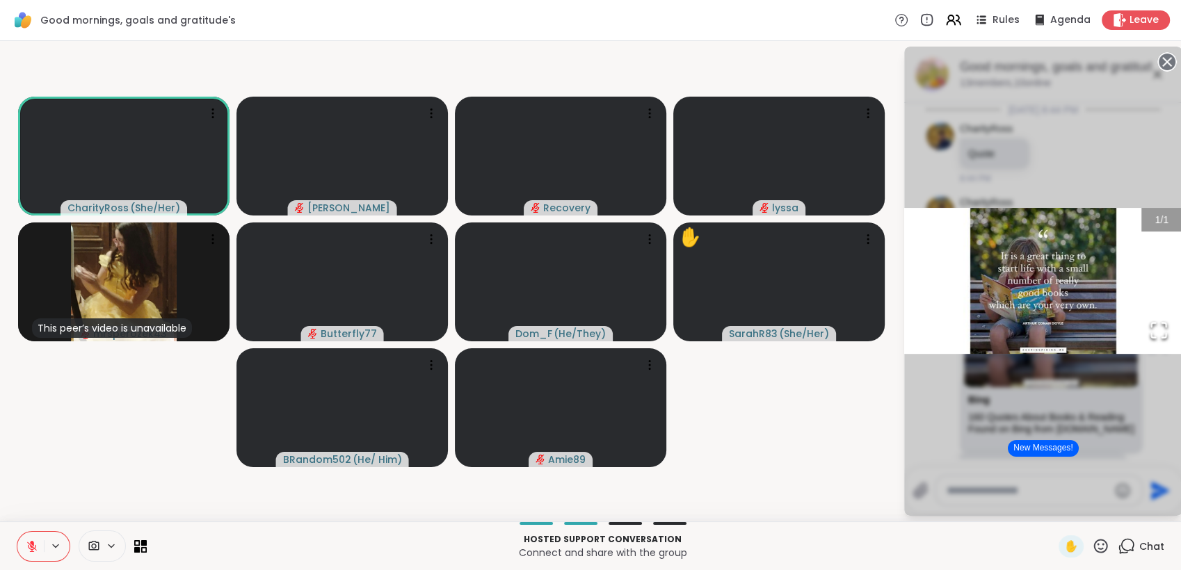
click at [1163, 62] on circle at bounding box center [1167, 62] width 17 height 17
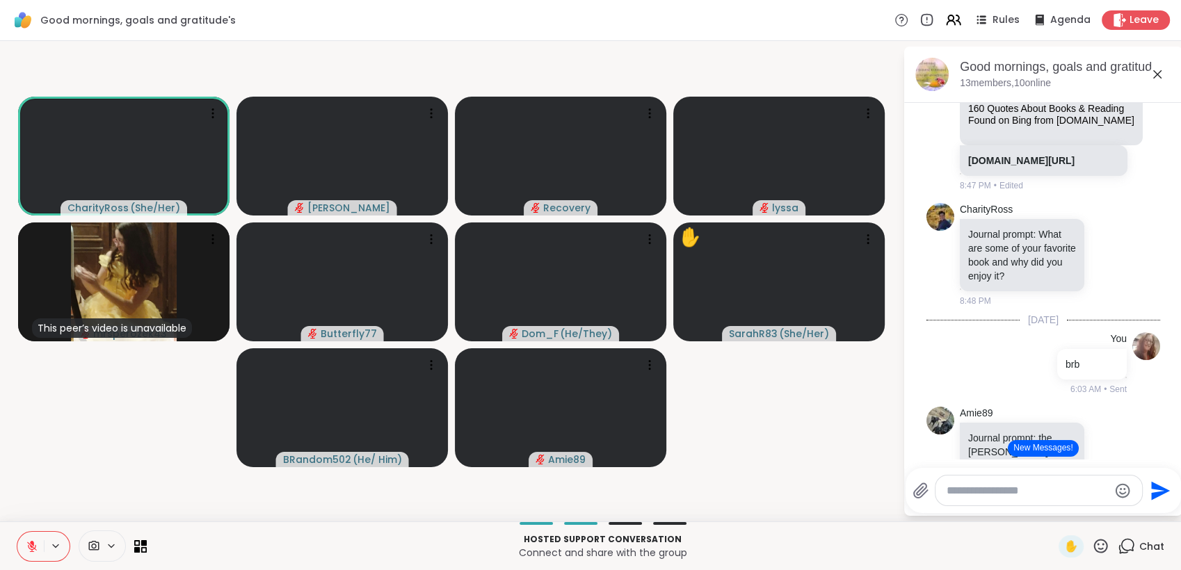
scroll to position [339, 0]
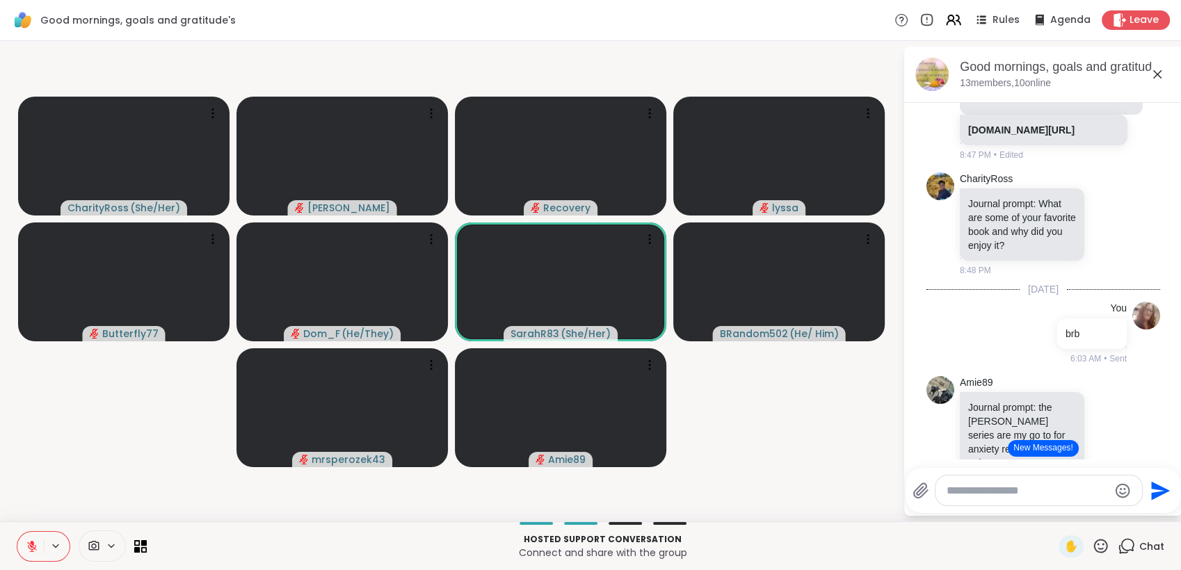
click at [1092, 550] on icon at bounding box center [1100, 546] width 17 height 17
click at [1053, 517] on span "❤️" at bounding box center [1060, 510] width 14 height 17
click at [1092, 547] on icon at bounding box center [1100, 546] width 17 height 17
click at [1114, 512] on span "🌟" at bounding box center [1121, 510] width 14 height 17
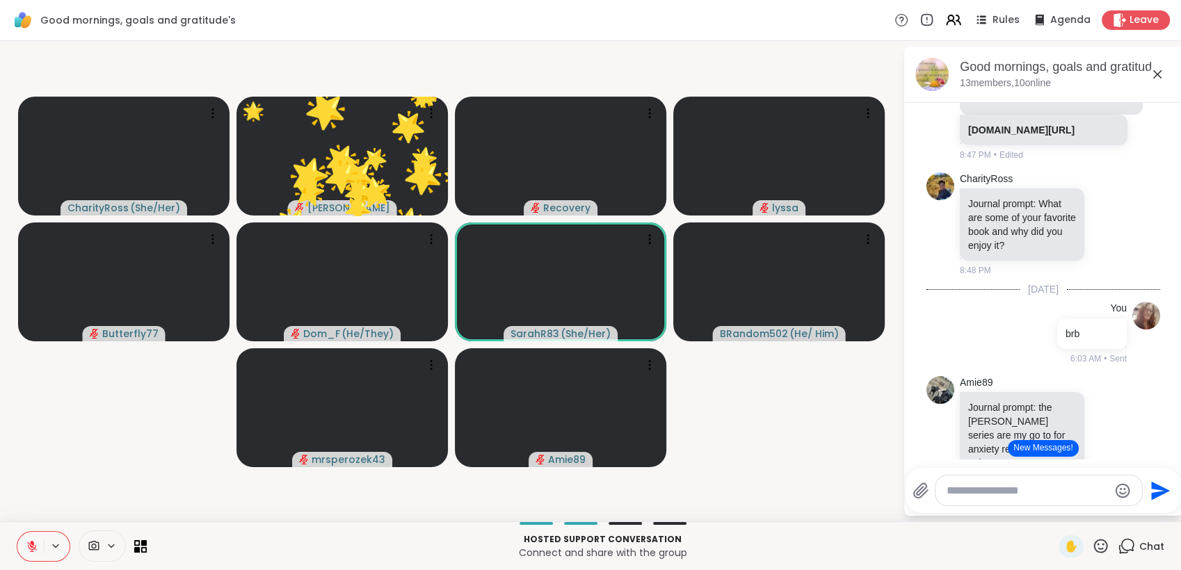
click at [1094, 551] on icon at bounding box center [1101, 546] width 14 height 14
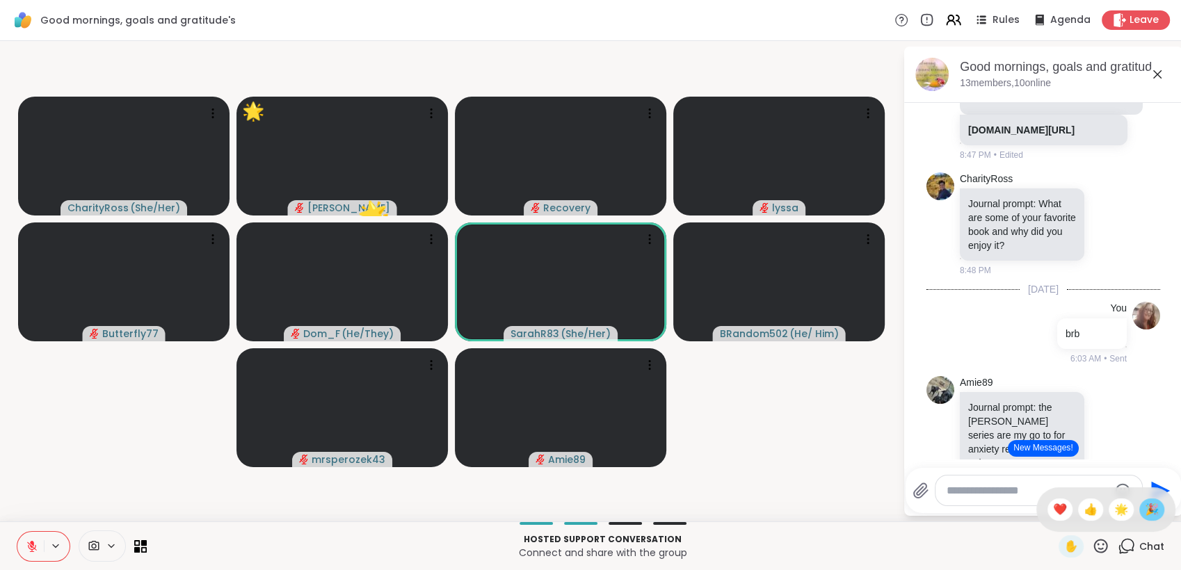
click at [1145, 506] on span "🎉" at bounding box center [1152, 510] width 14 height 17
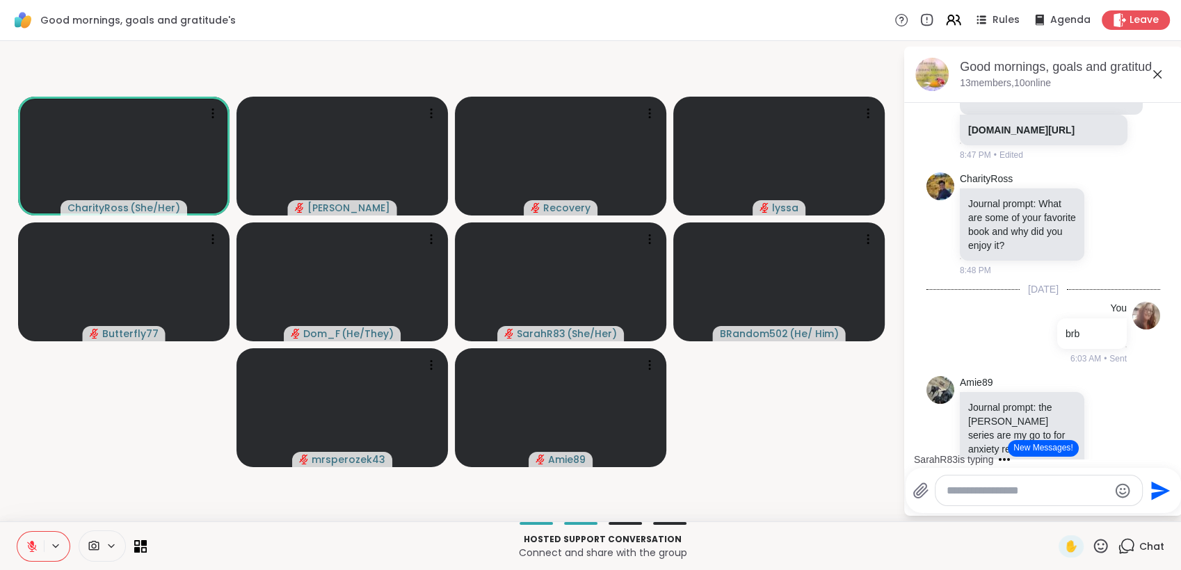
click at [35, 543] on icon at bounding box center [32, 546] width 13 height 13
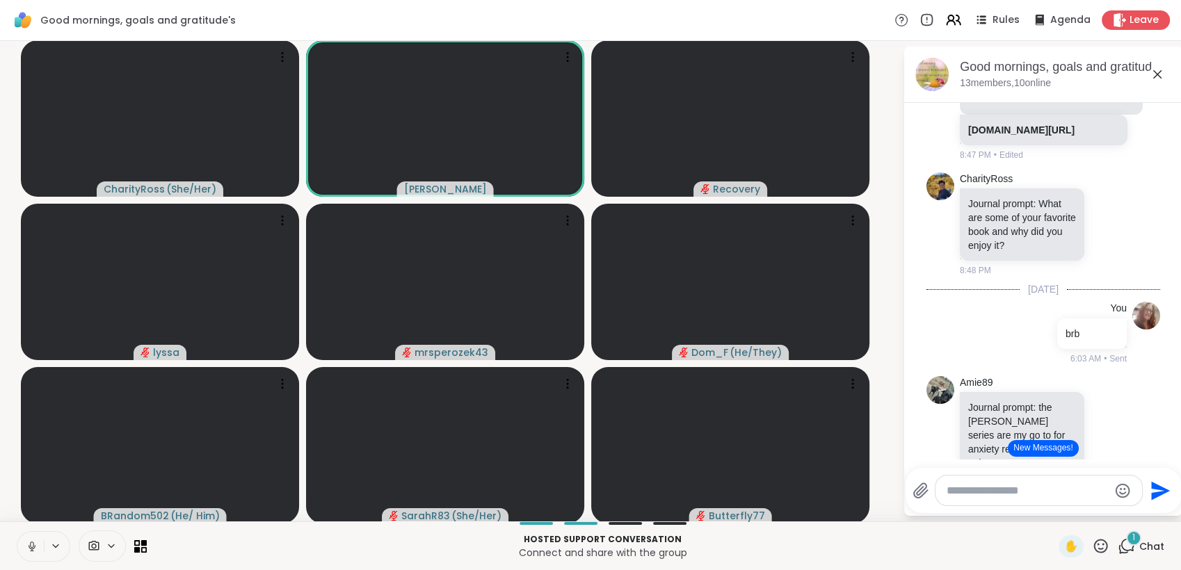
click at [31, 547] on icon at bounding box center [32, 546] width 13 height 13
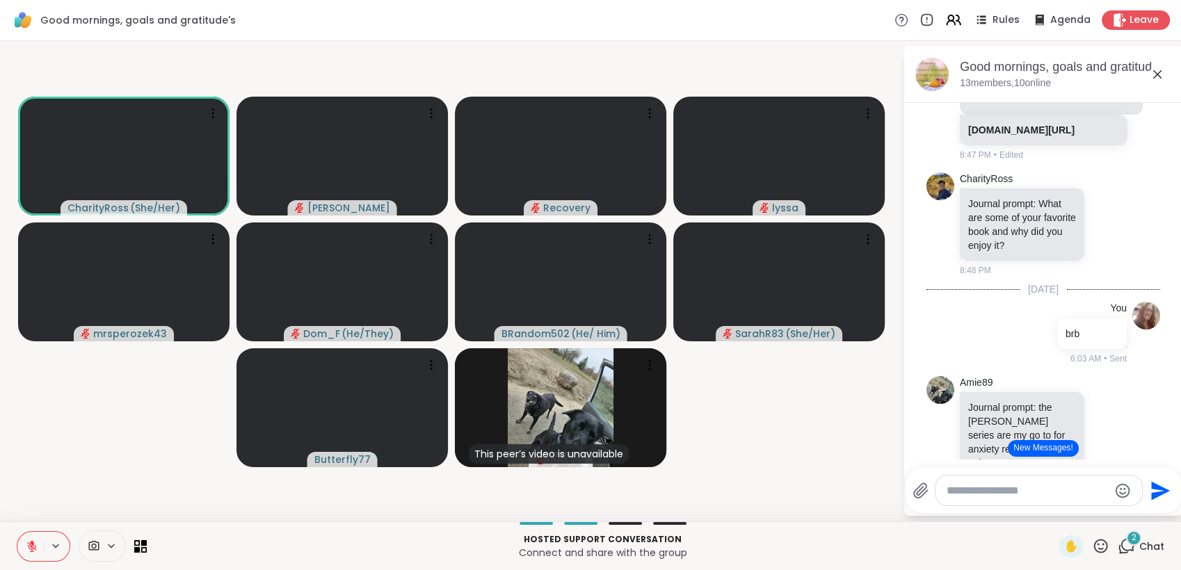
click at [962, 490] on textarea "Type your message" at bounding box center [1028, 491] width 162 height 14
type textarea "*********"
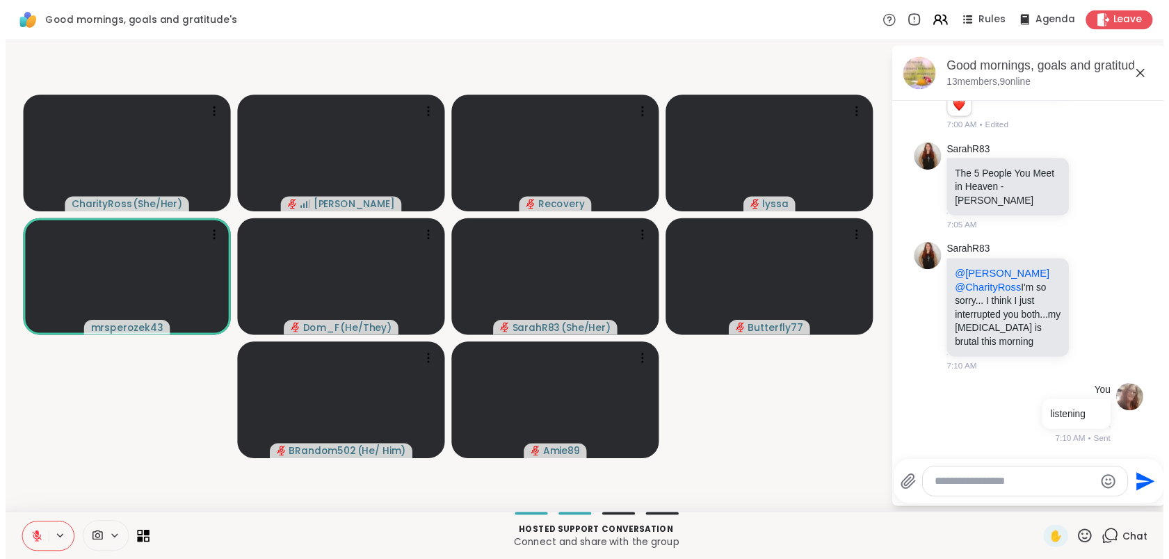
scroll to position [3728, 0]
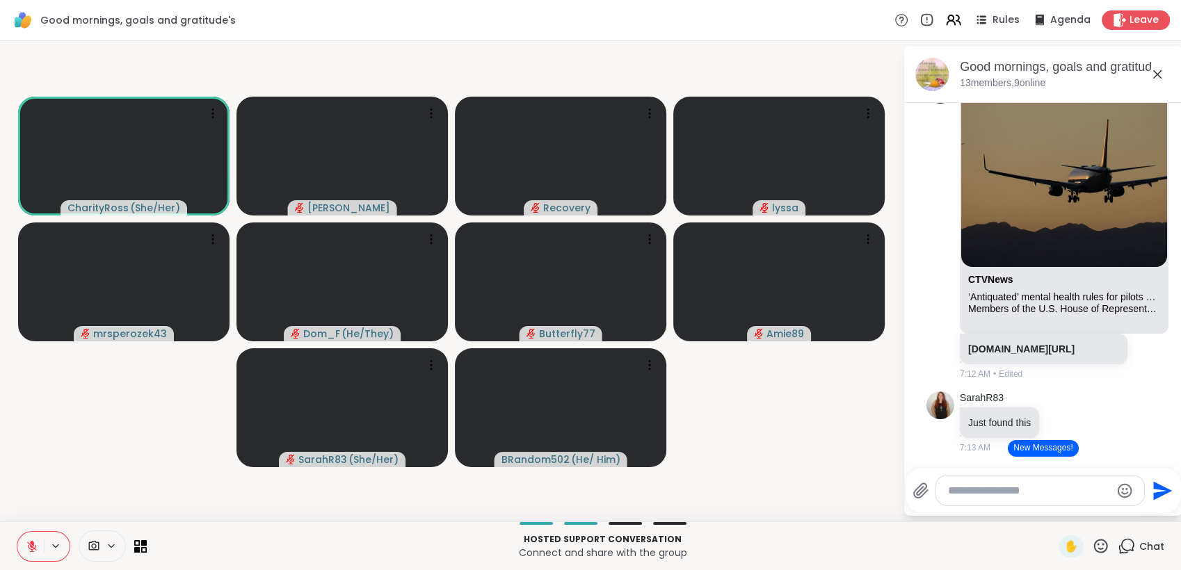
click at [1094, 545] on icon at bounding box center [1100, 546] width 17 height 17
click at [1145, 508] on span "🎉" at bounding box center [1152, 510] width 14 height 17
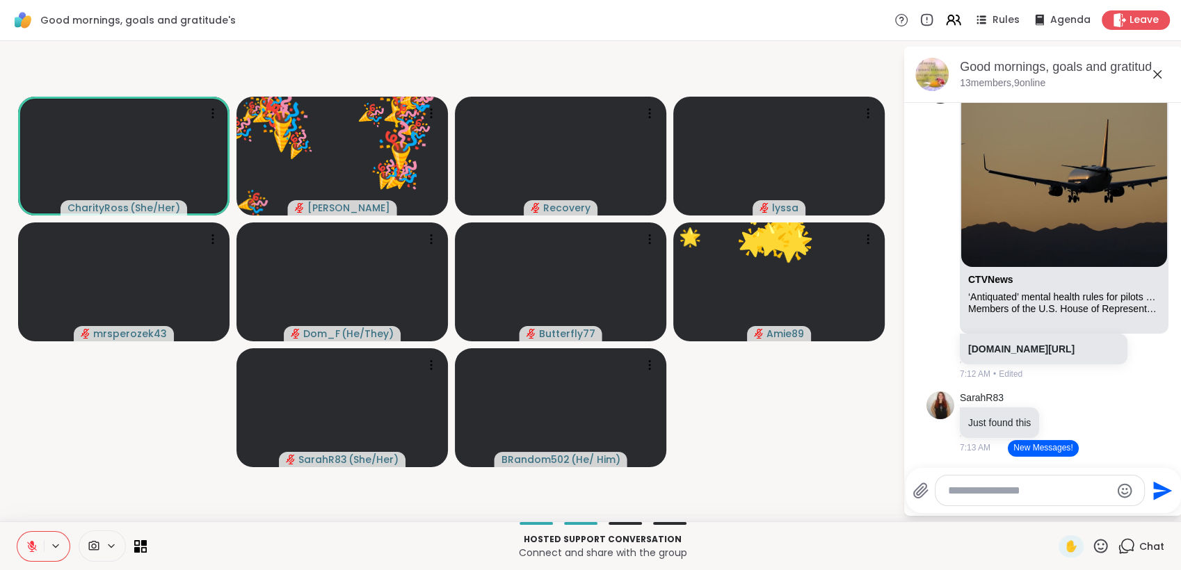
click at [1094, 545] on icon at bounding box center [1101, 546] width 14 height 14
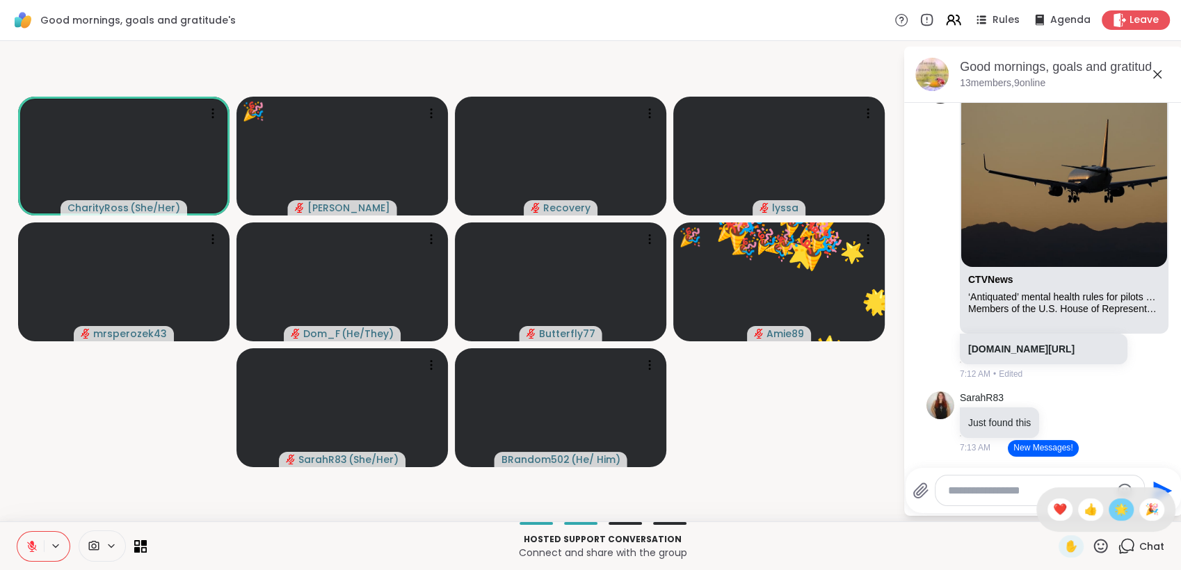
click at [1114, 506] on span "🌟" at bounding box center [1121, 510] width 14 height 17
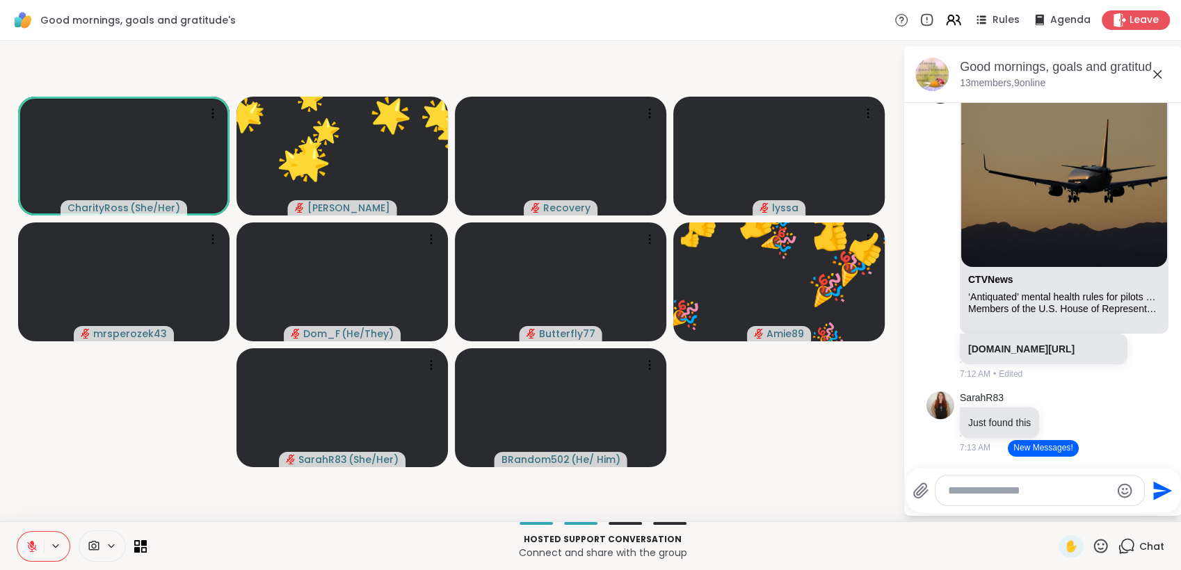
click at [1094, 545] on icon at bounding box center [1101, 546] width 14 height 14
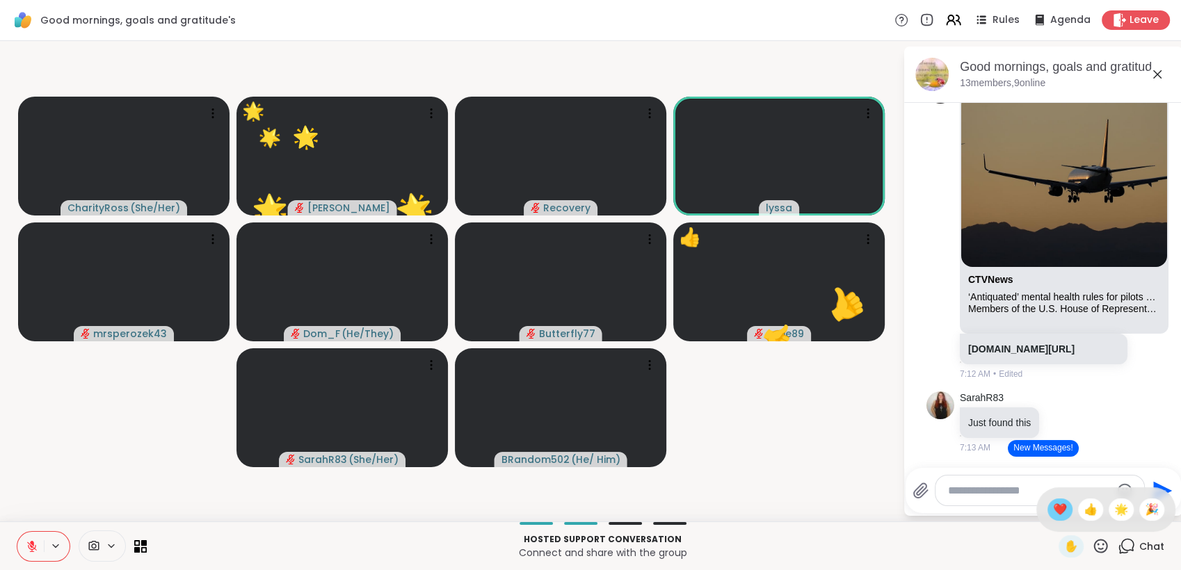
click at [1053, 502] on span "❤️" at bounding box center [1060, 510] width 14 height 17
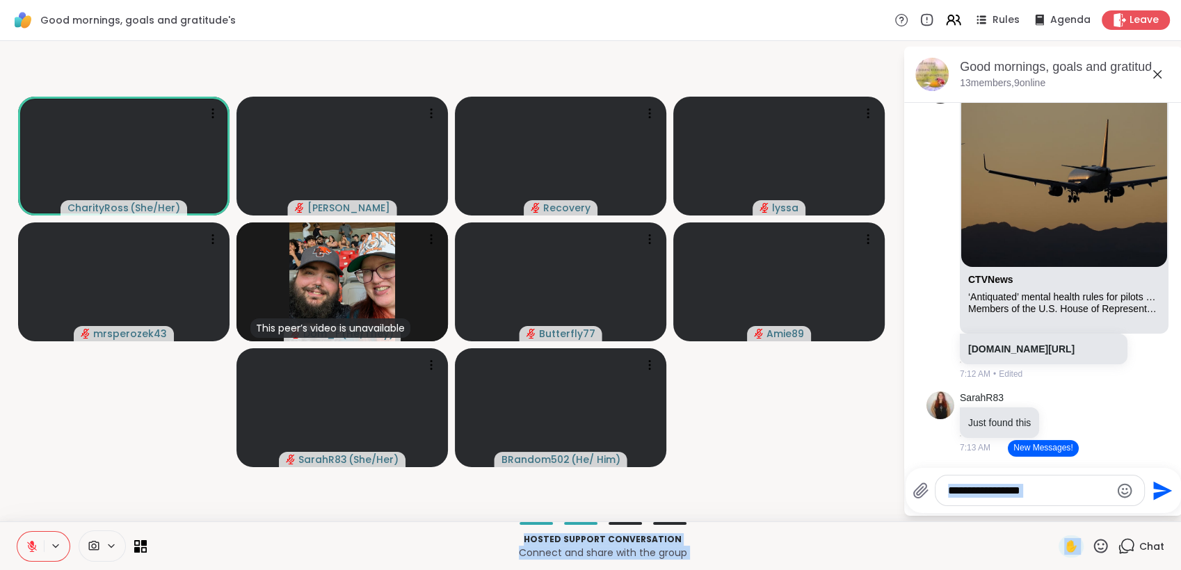
drag, startPoint x: 1043, startPoint y: 502, endPoint x: 1088, endPoint y: 543, distance: 60.6
click at [1088, 543] on div "Good mornings, goals and gratitude's Rules Agenda Leave CharityRoss ( She/Her )…" at bounding box center [590, 285] width 1181 height 570
click at [1087, 537] on div "✋" at bounding box center [1084, 547] width 51 height 22
click at [1092, 546] on icon at bounding box center [1100, 546] width 17 height 17
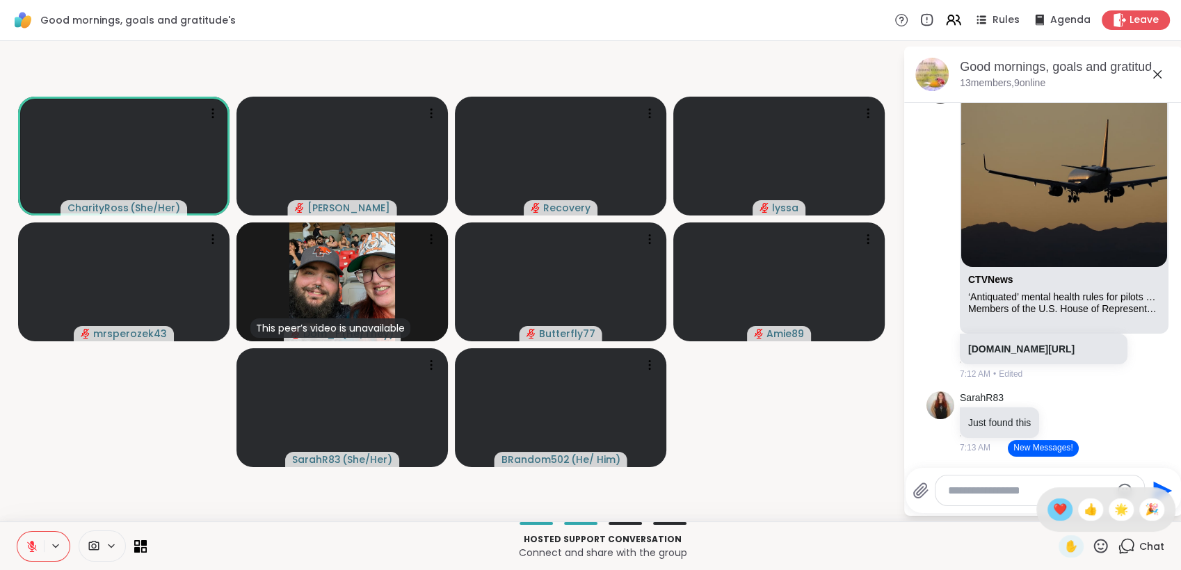
click at [1053, 510] on span "❤️" at bounding box center [1060, 510] width 14 height 17
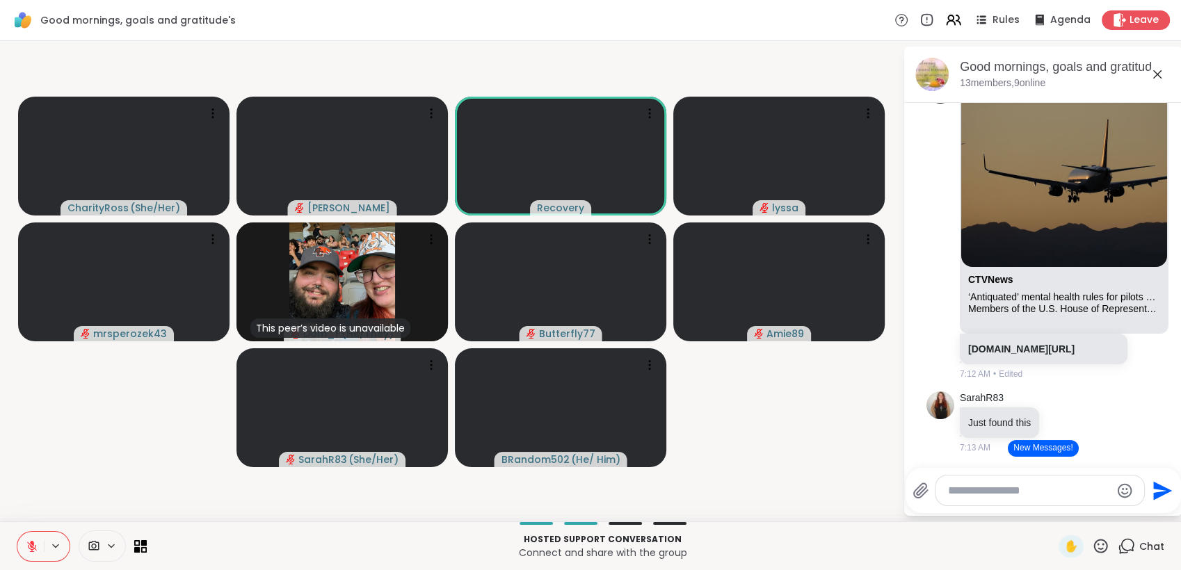
click at [30, 543] on icon at bounding box center [32, 543] width 4 height 6
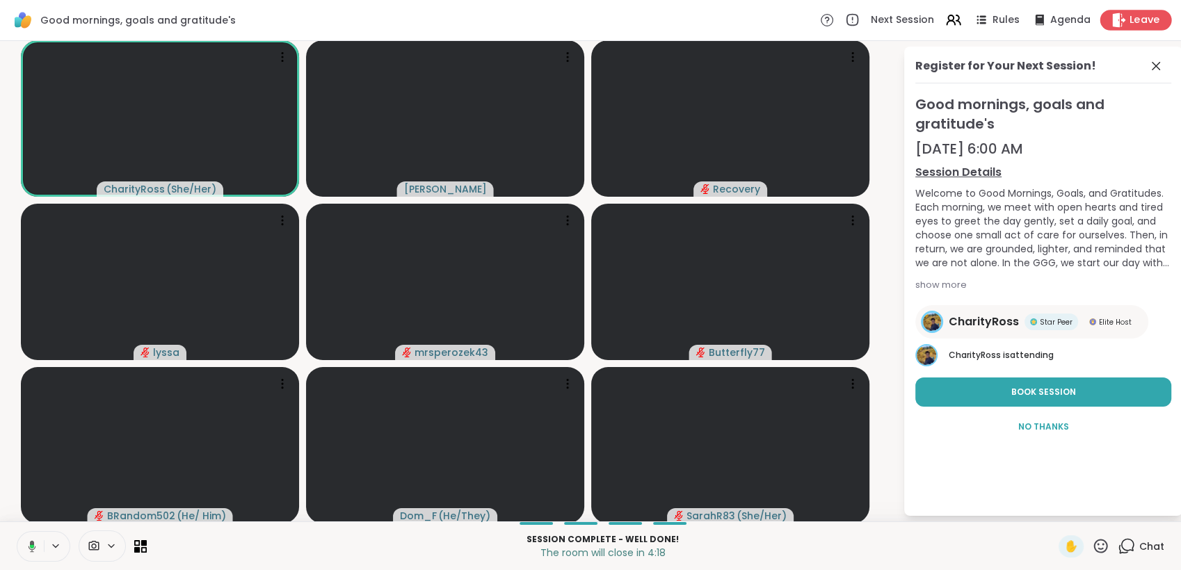
click at [1130, 23] on span "Leave" at bounding box center [1145, 20] width 31 height 15
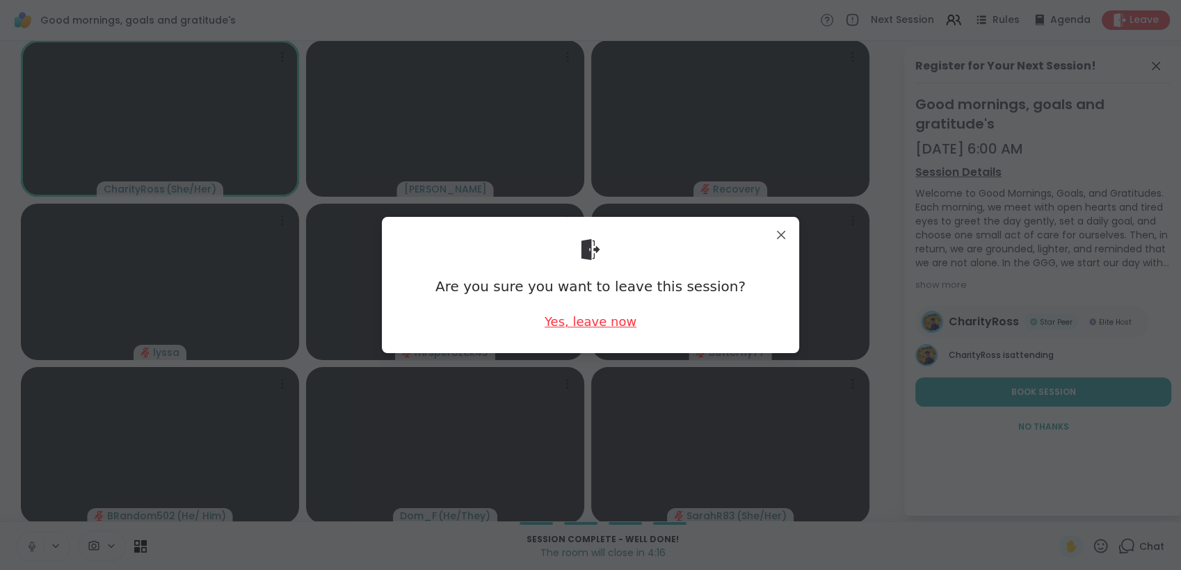
click at [614, 321] on div "Yes, leave now" at bounding box center [591, 321] width 92 height 17
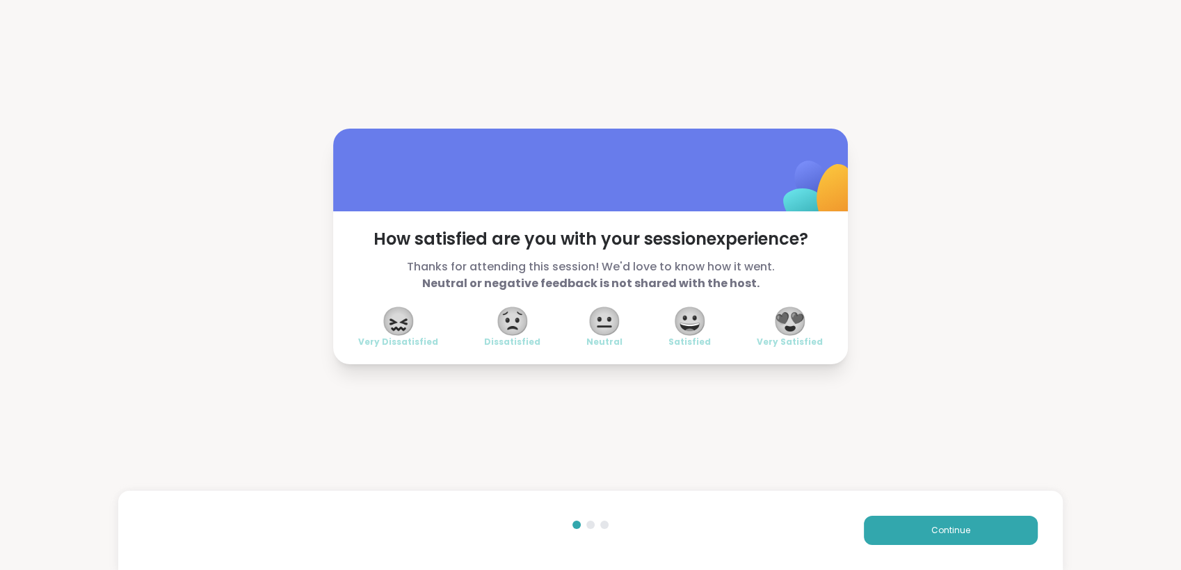
click at [780, 316] on span "😍" at bounding box center [790, 321] width 35 height 25
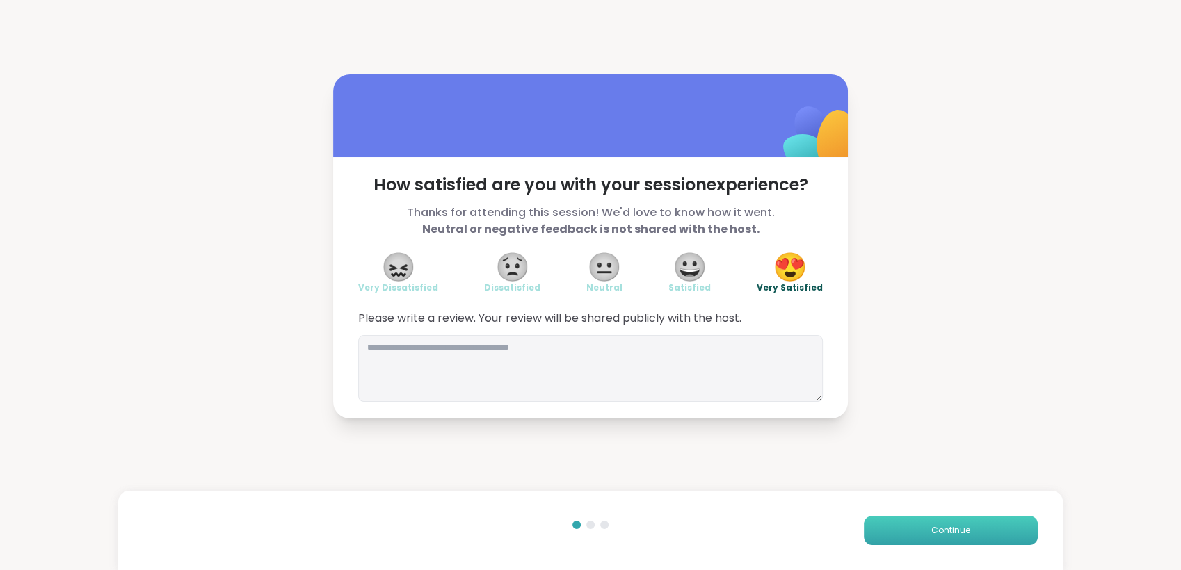
click at [934, 537] on button "Continue" at bounding box center [951, 530] width 174 height 29
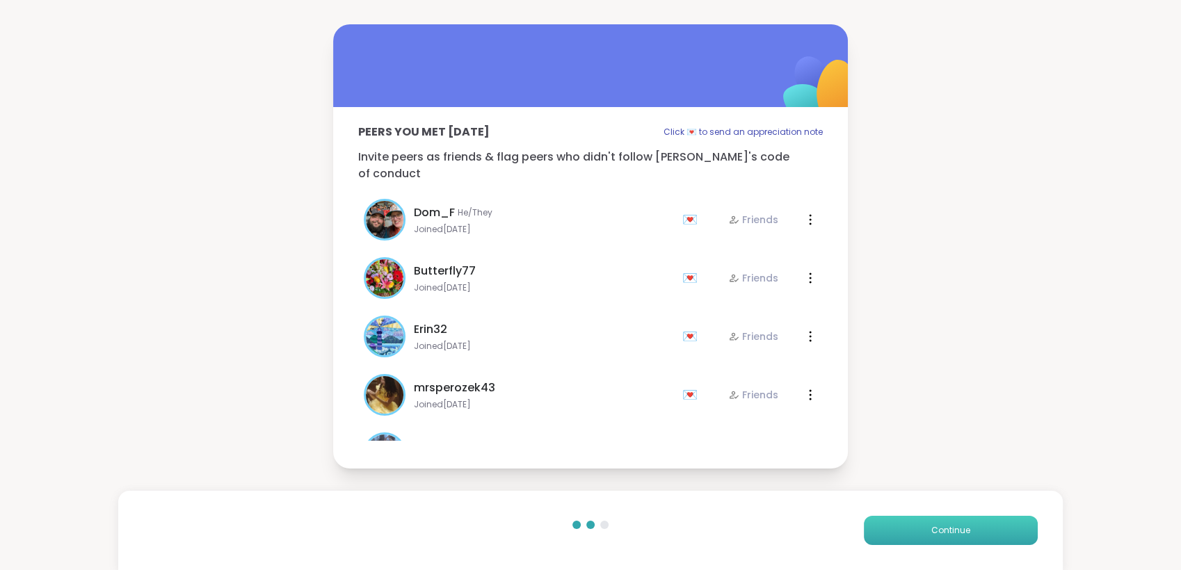
click at [934, 537] on button "Continue" at bounding box center [951, 530] width 174 height 29
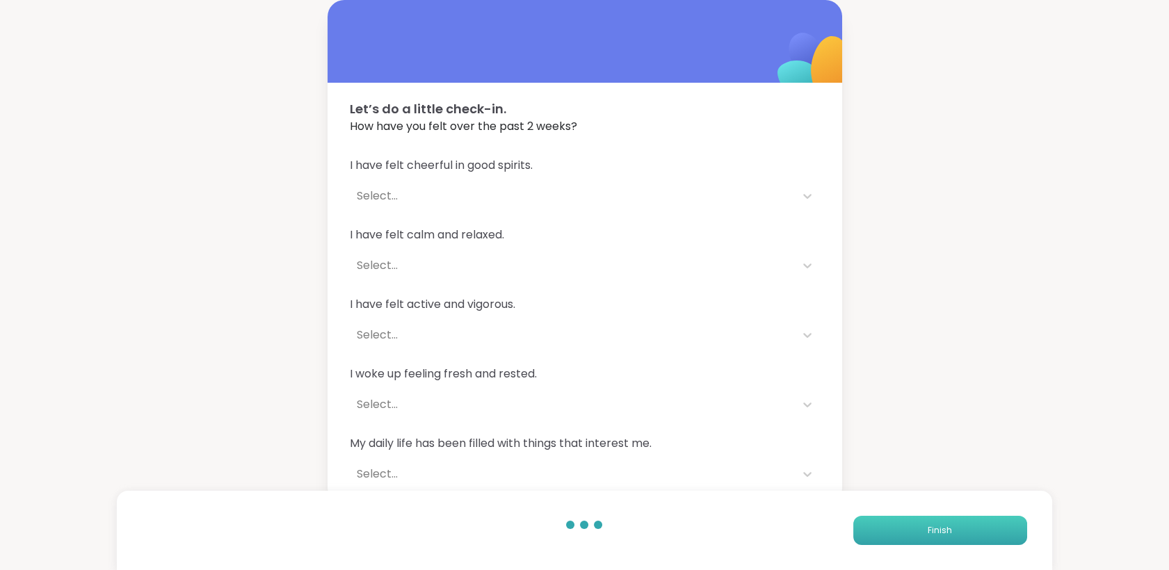
click at [934, 537] on button "Finish" at bounding box center [940, 530] width 174 height 29
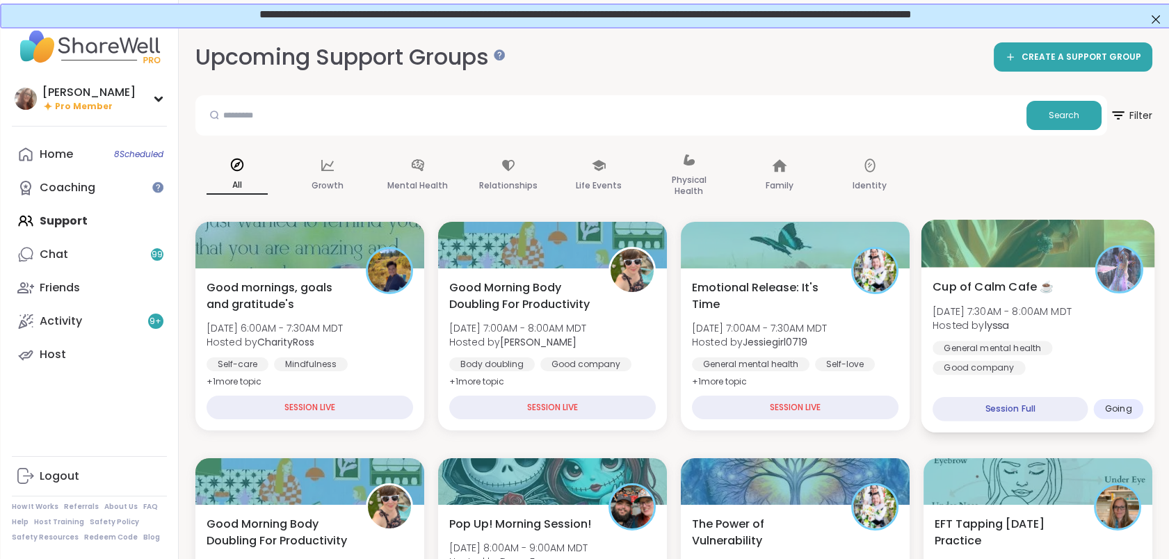
click at [953, 297] on div "Cup of Calm Cafe ☕️ Wed, Sep 10 | 7:30AM - 8:00AM MDT Hosted by lyssa General m…" at bounding box center [1038, 336] width 211 height 116
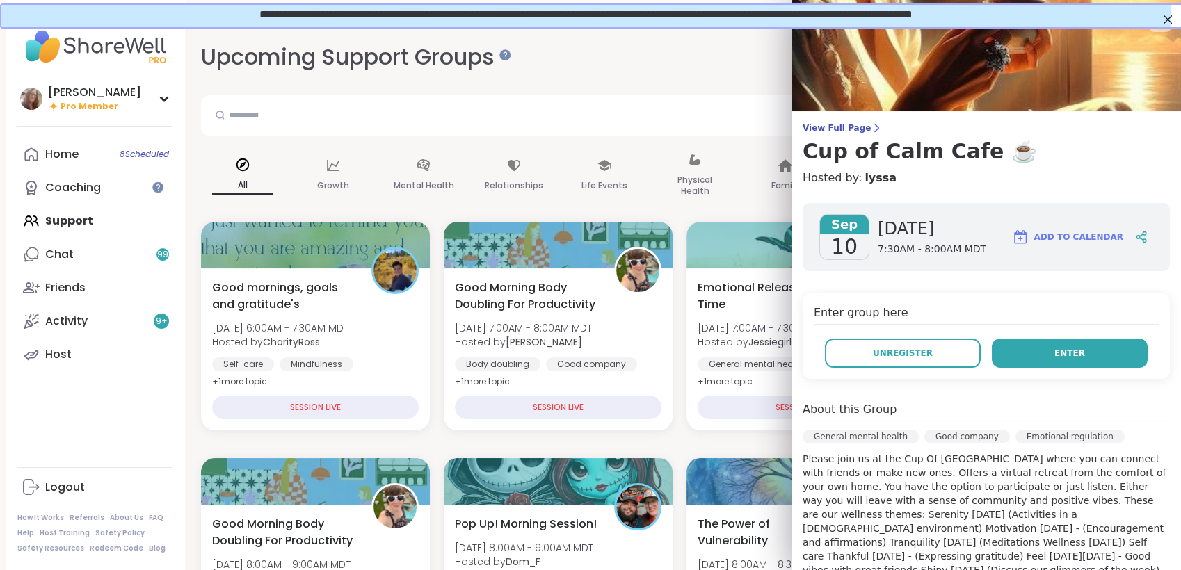
click at [1024, 352] on button "Enter" at bounding box center [1070, 353] width 156 height 29
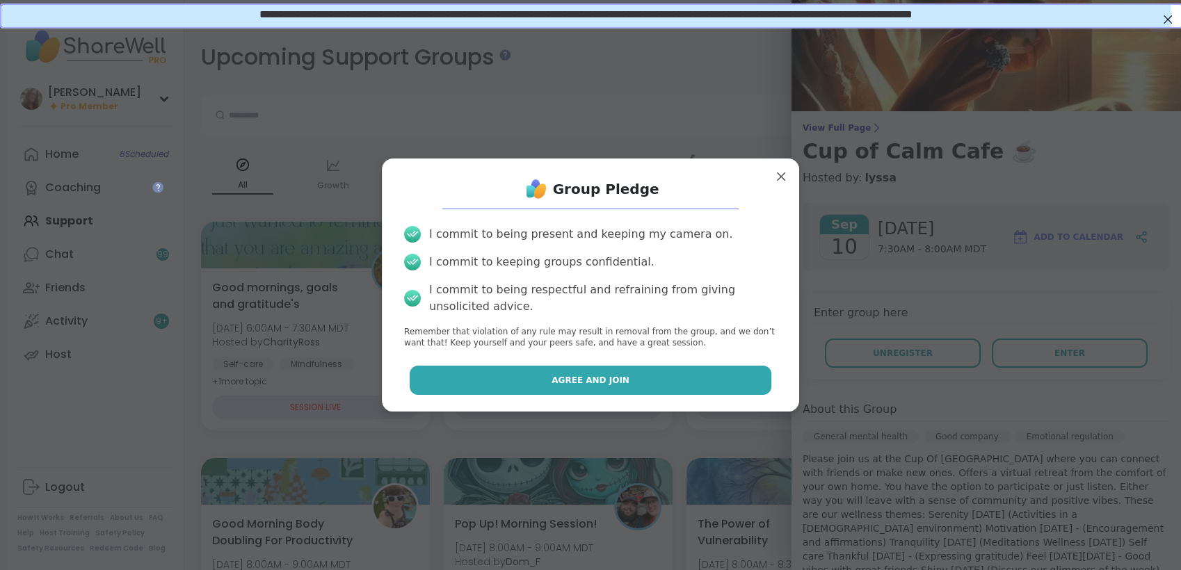
click at [682, 383] on button "Agree and Join" at bounding box center [591, 380] width 362 height 29
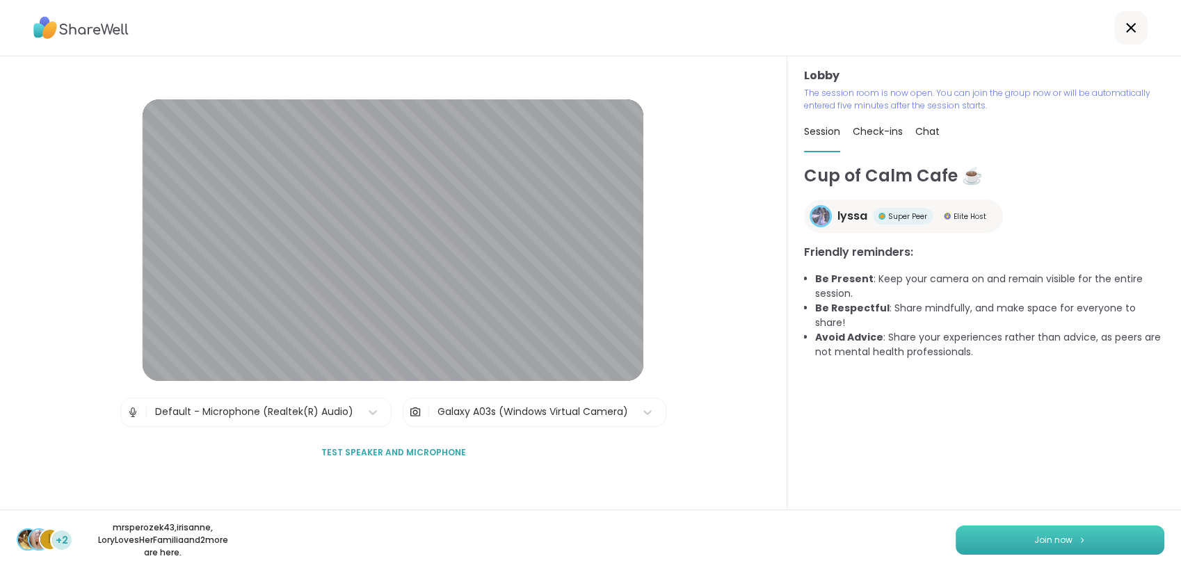
click at [1045, 526] on button "Join now" at bounding box center [1060, 540] width 209 height 29
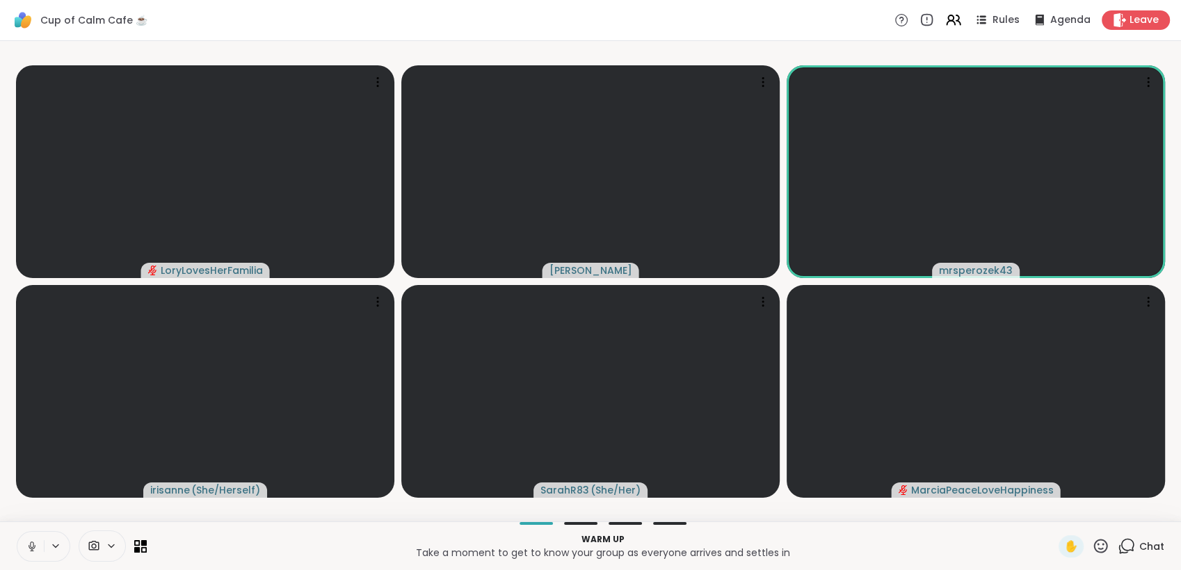
click at [1121, 539] on icon at bounding box center [1127, 545] width 13 height 13
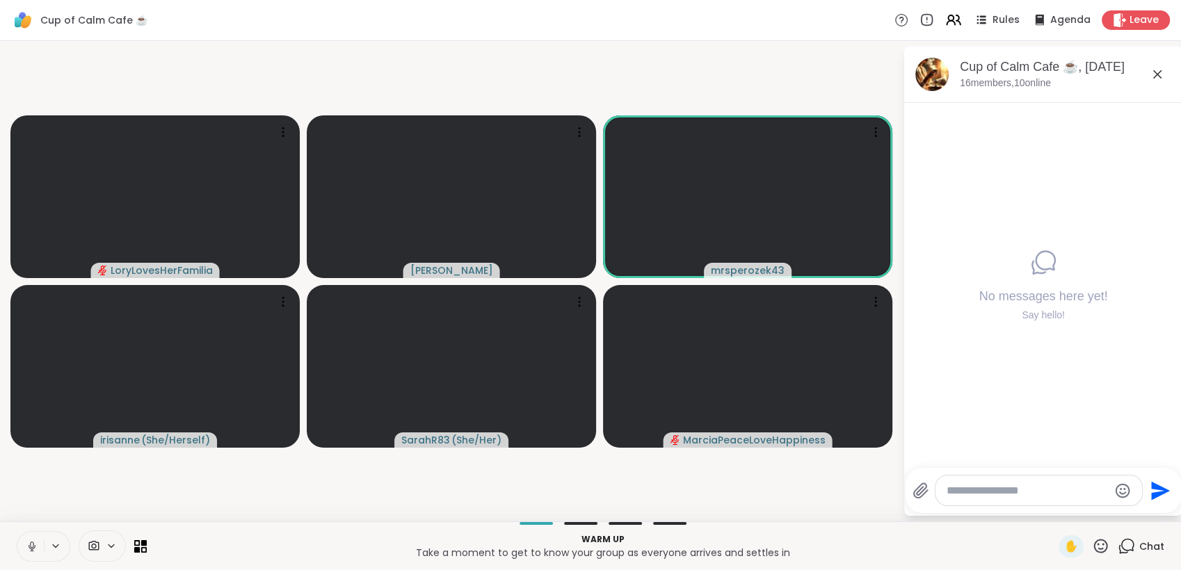
click at [1052, 489] on textarea "Type your message" at bounding box center [1028, 491] width 162 height 14
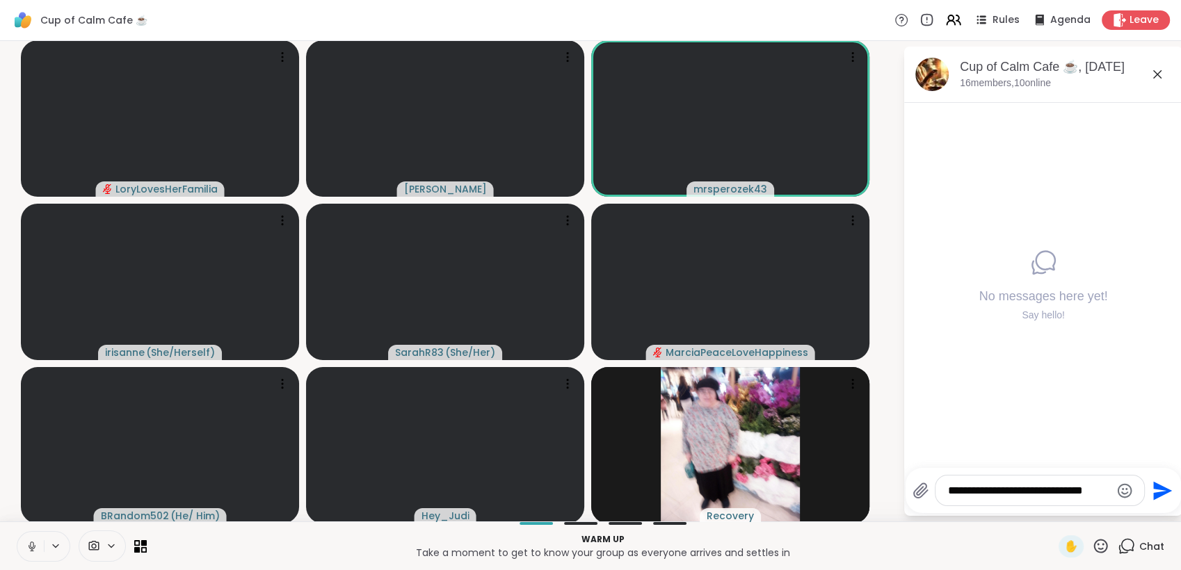
type textarea "**********"
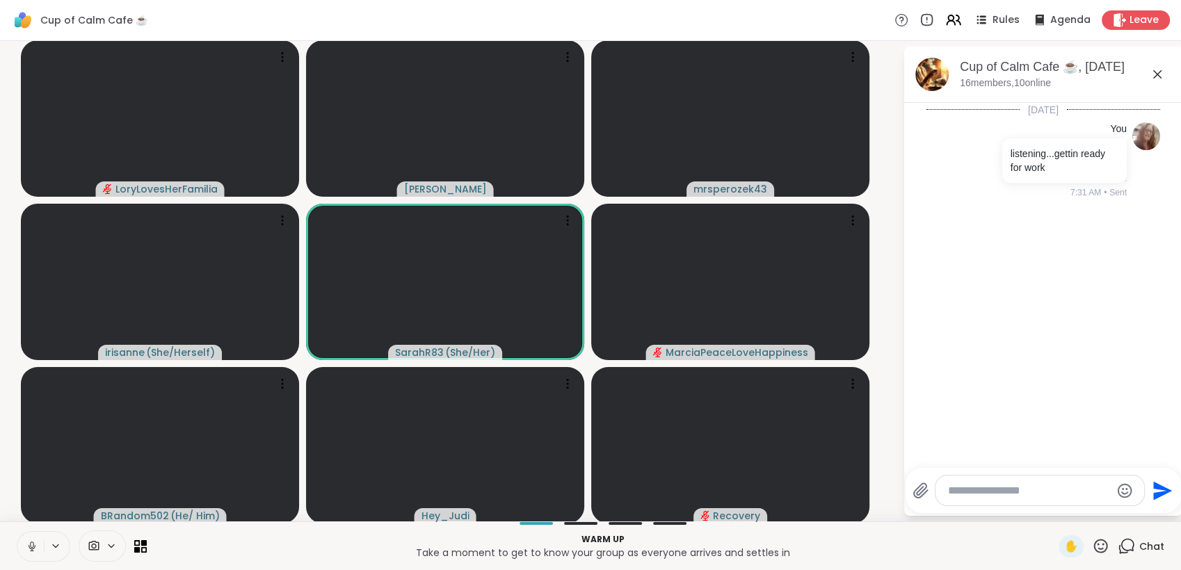
click at [31, 548] on icon at bounding box center [32, 546] width 13 height 13
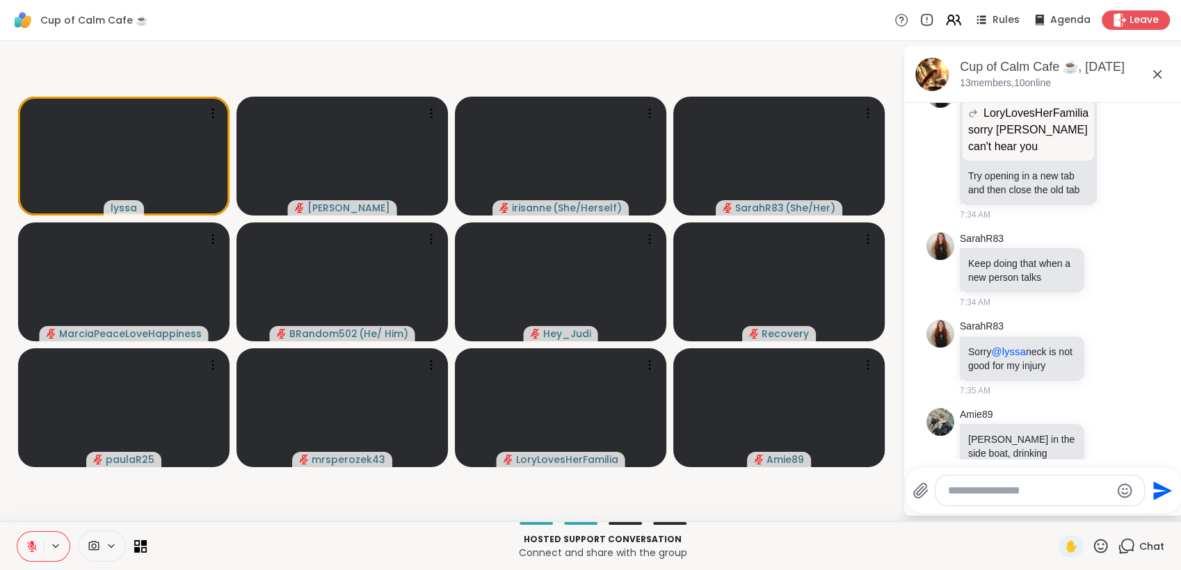
scroll to position [1318, 0]
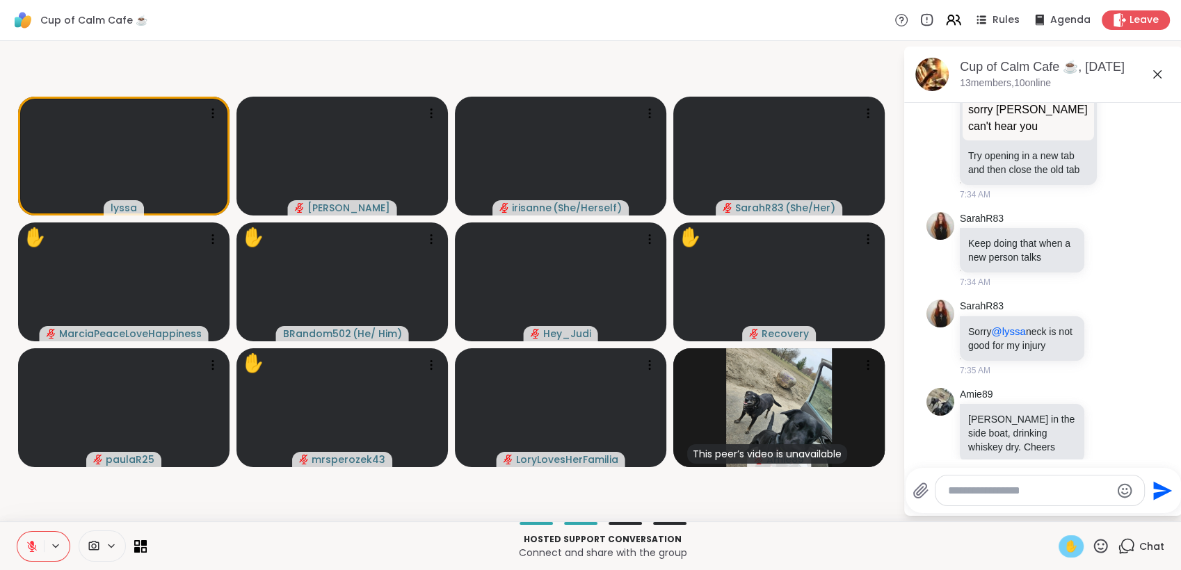
click at [1064, 542] on span "✋" at bounding box center [1071, 546] width 14 height 17
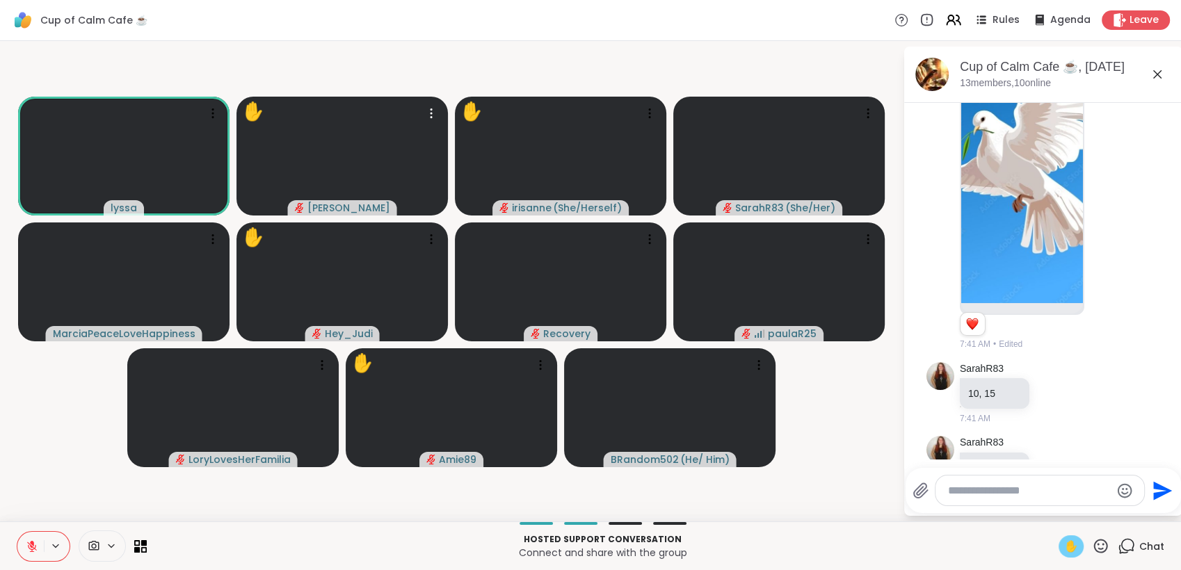
scroll to position [2021, 0]
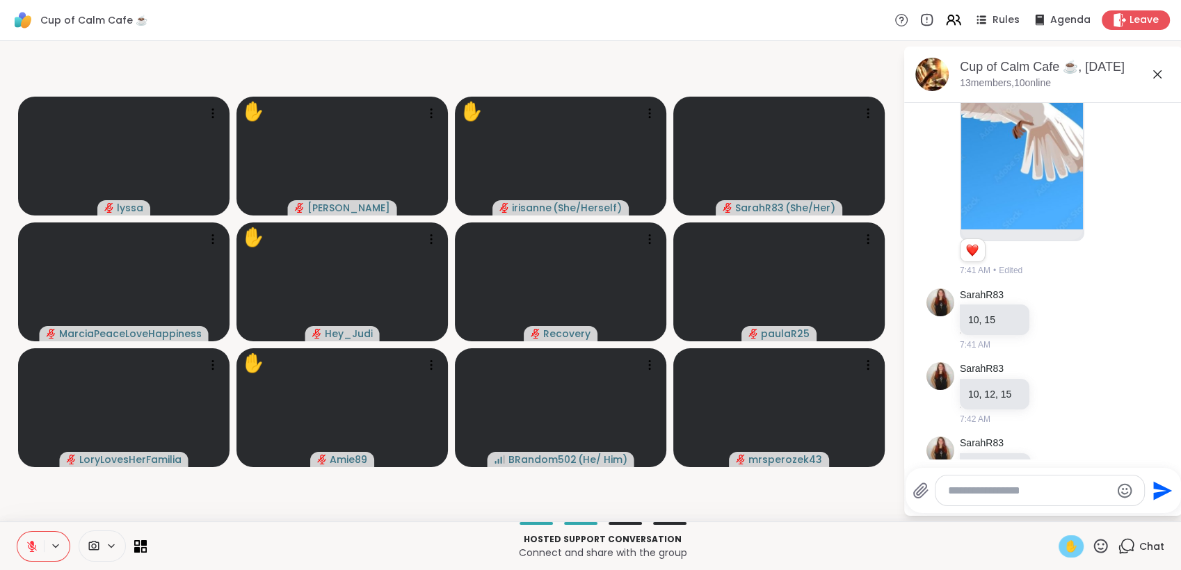
click at [35, 540] on icon at bounding box center [32, 546] width 13 height 13
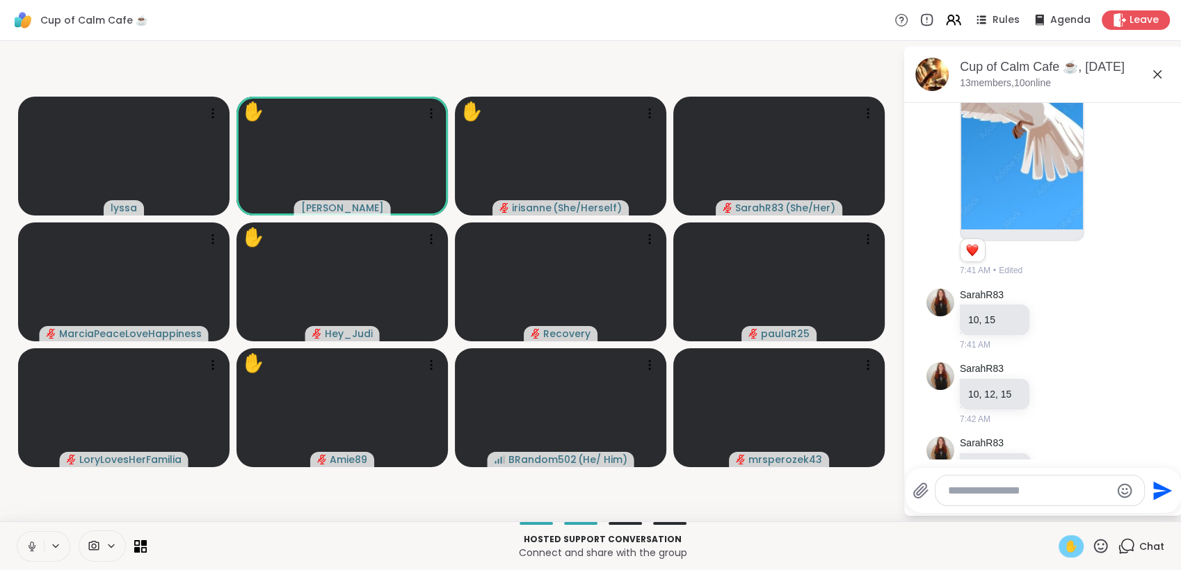
click at [1064, 543] on span "✋" at bounding box center [1071, 546] width 14 height 17
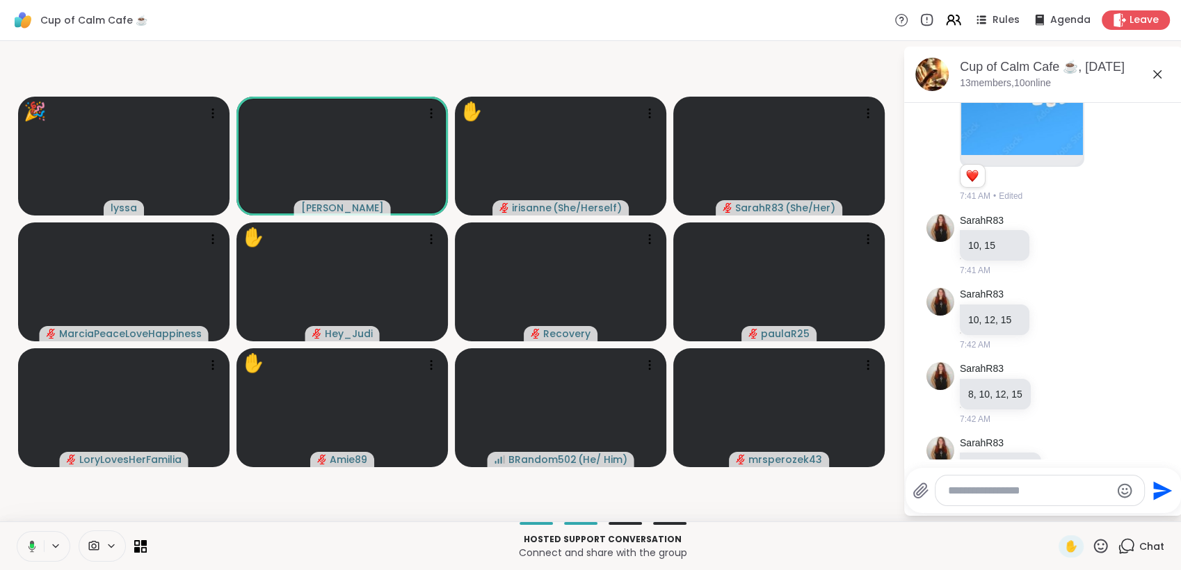
click at [27, 550] on icon at bounding box center [30, 546] width 13 height 13
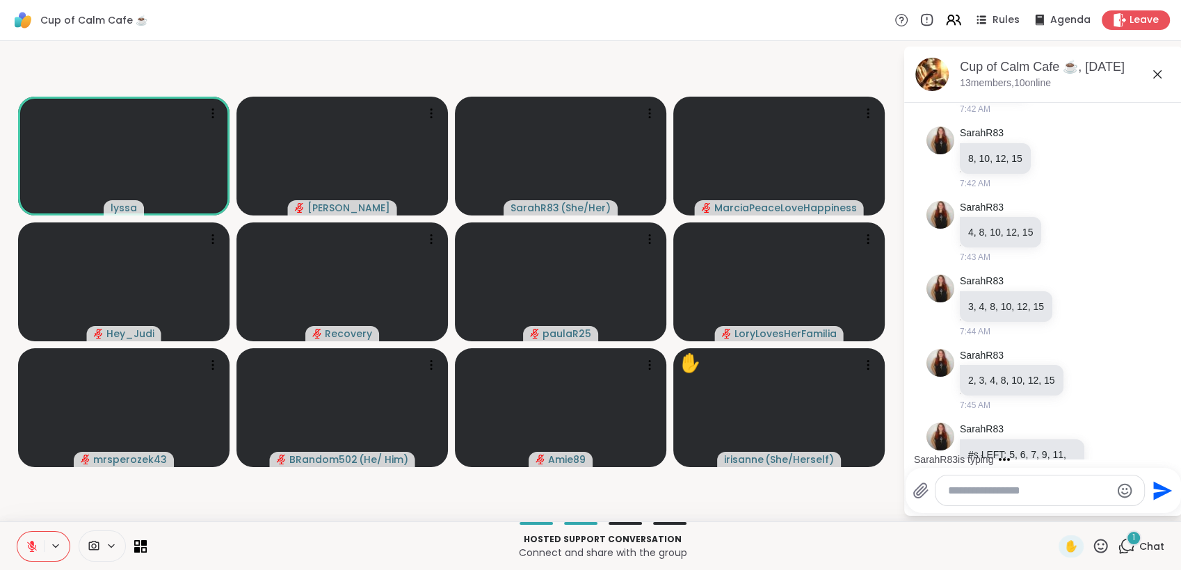
scroll to position [2405, 0]
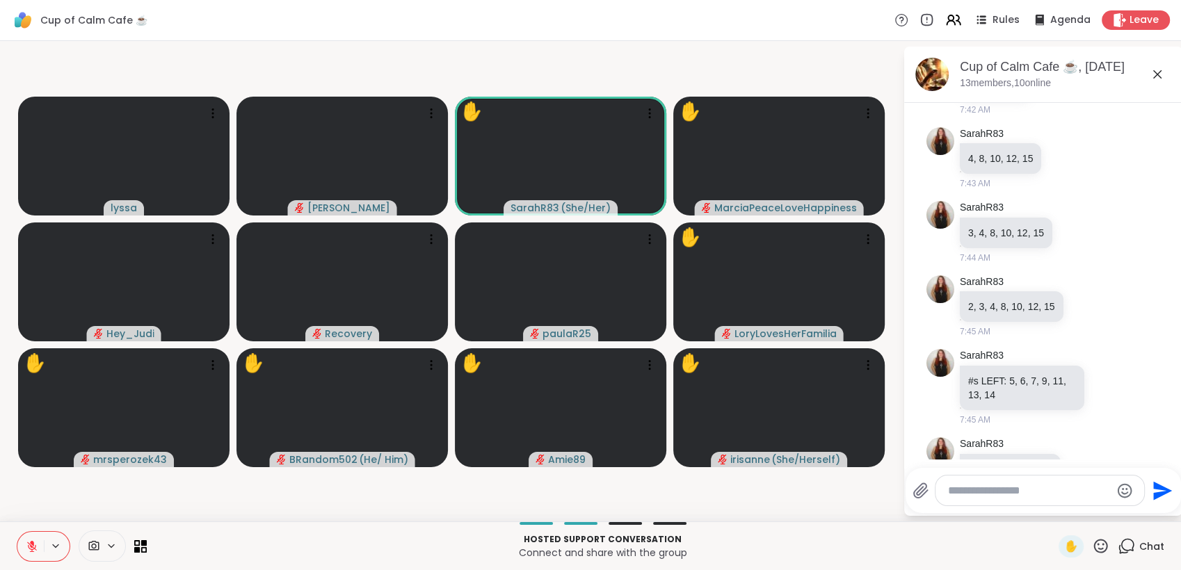
click at [1094, 543] on icon at bounding box center [1100, 546] width 17 height 17
click at [1064, 546] on span "✋" at bounding box center [1071, 546] width 14 height 17
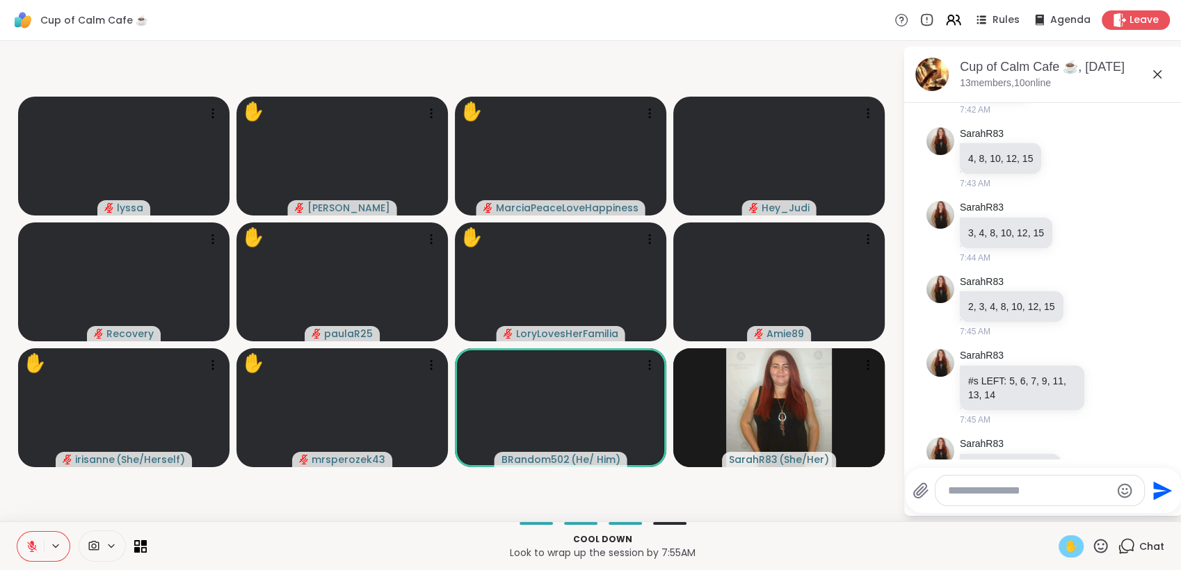
scroll to position [2493, 0]
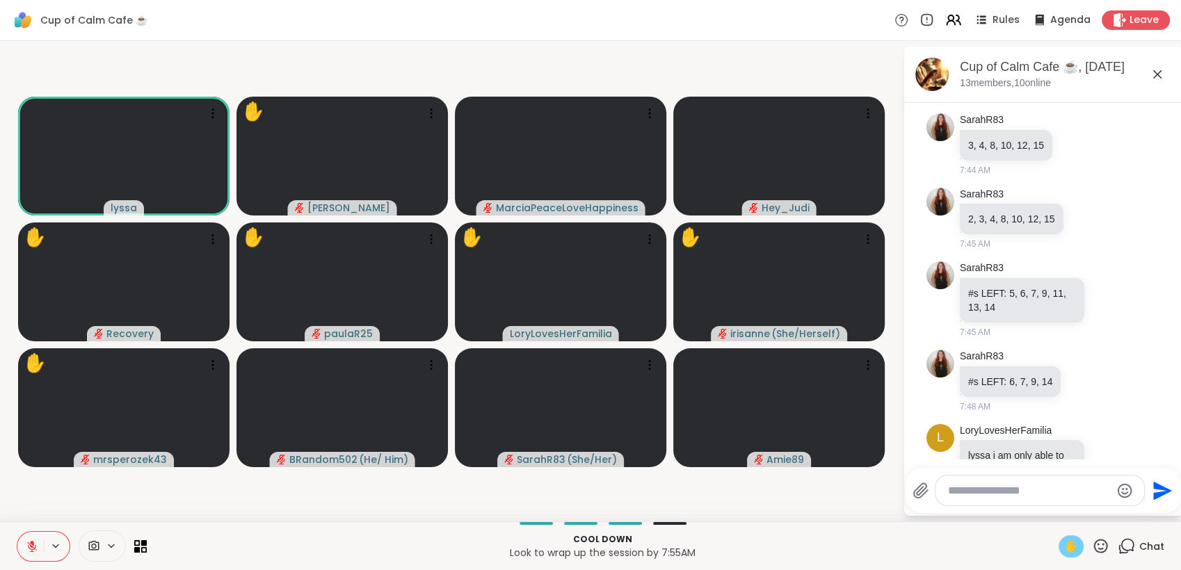
click at [26, 545] on icon at bounding box center [32, 546] width 13 height 13
click at [1064, 544] on span "✋" at bounding box center [1071, 546] width 14 height 17
click at [28, 543] on icon at bounding box center [32, 546] width 13 height 13
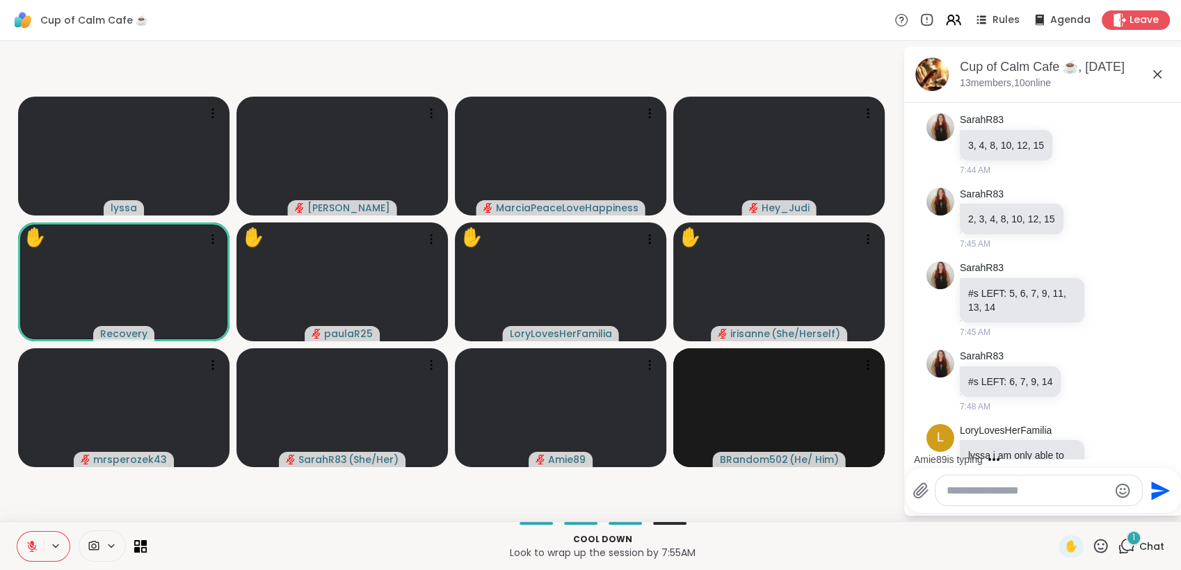
scroll to position [2609, 0]
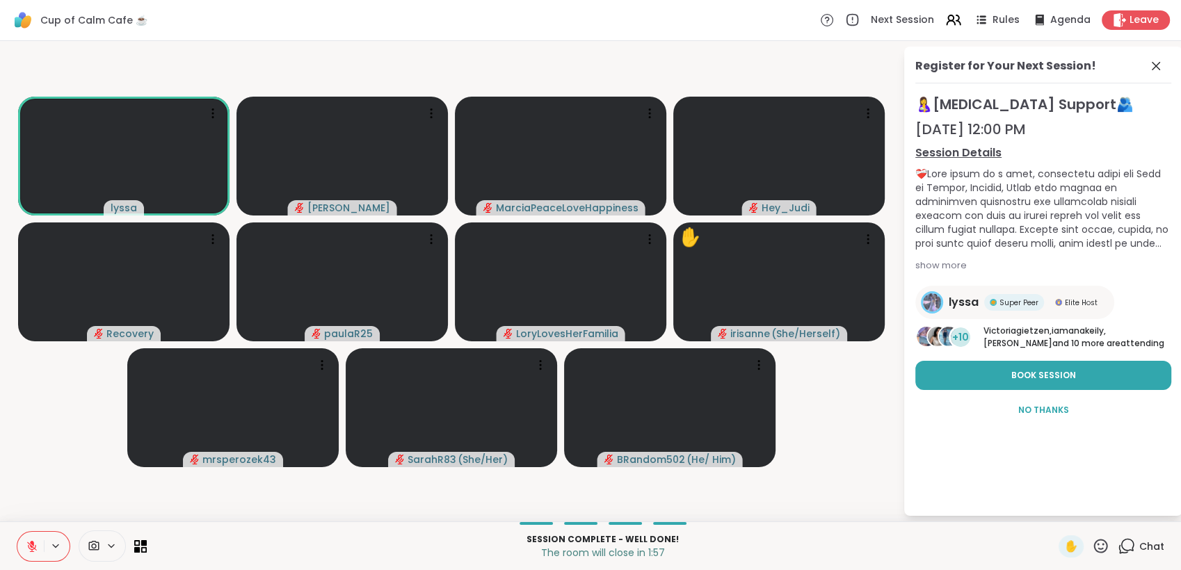
click at [1022, 431] on div "Register for Your Next Session! 🤱Postpartum Support🫂 Sep 10, 12:00 PM Session D…" at bounding box center [1043, 282] width 278 height 470
click at [1032, 415] on span "No Thanks" at bounding box center [1043, 410] width 51 height 13
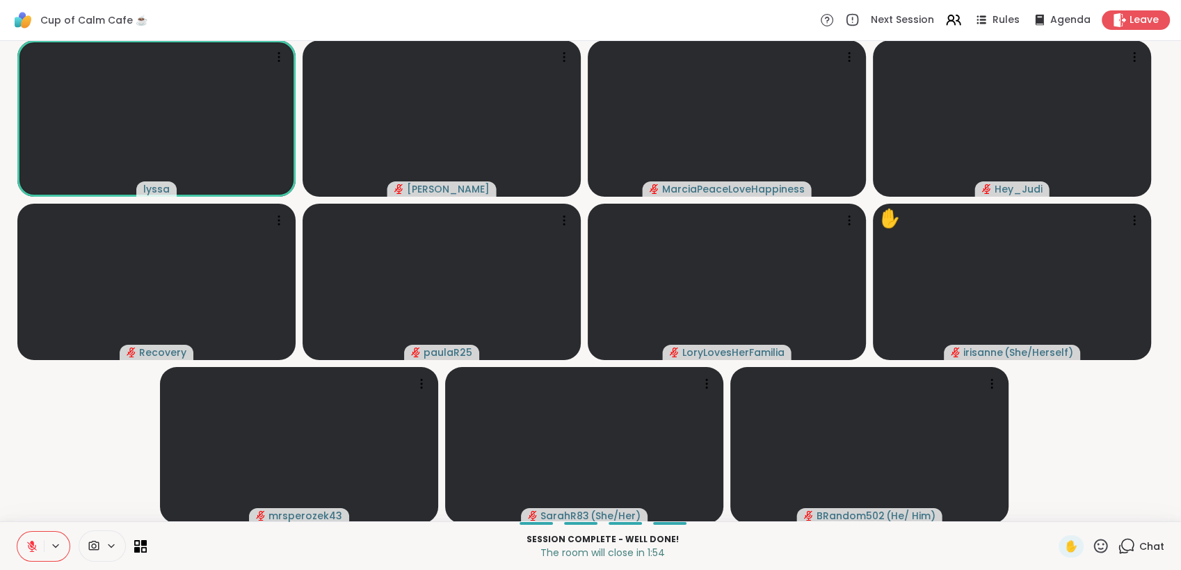
click at [1131, 554] on div "Chat" at bounding box center [1141, 547] width 47 height 22
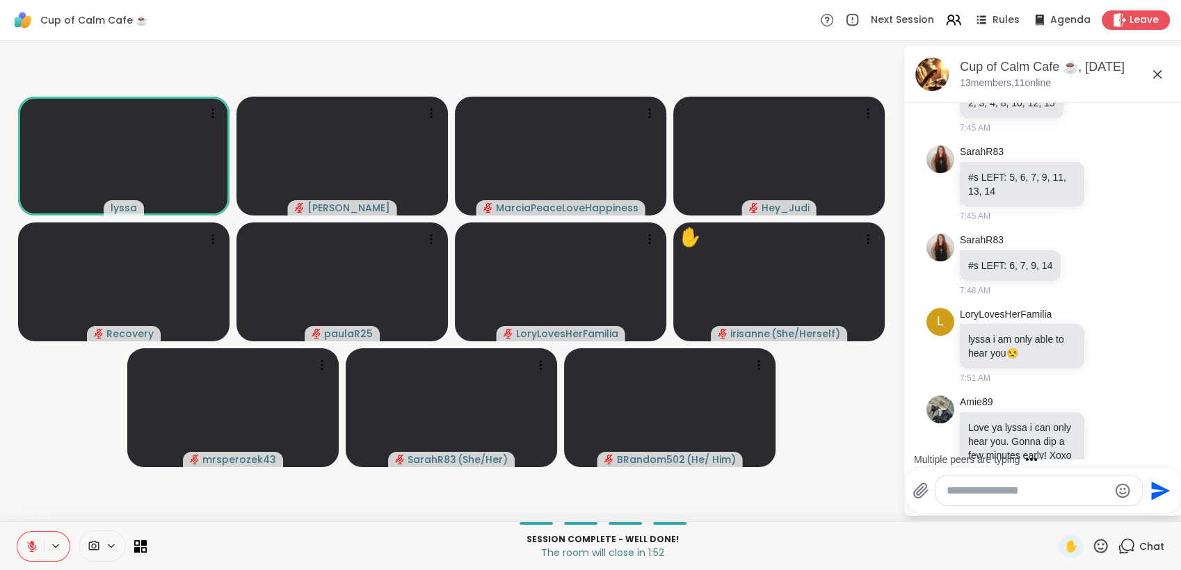
click at [1051, 495] on textarea "Type your message" at bounding box center [1028, 491] width 162 height 14
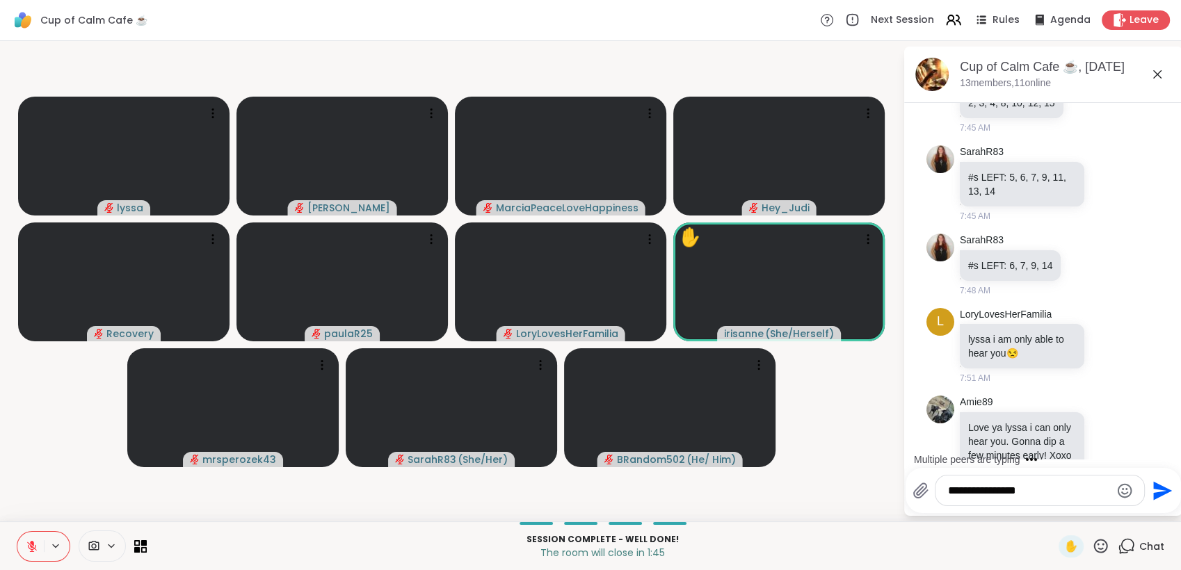
scroll to position [2752, 0]
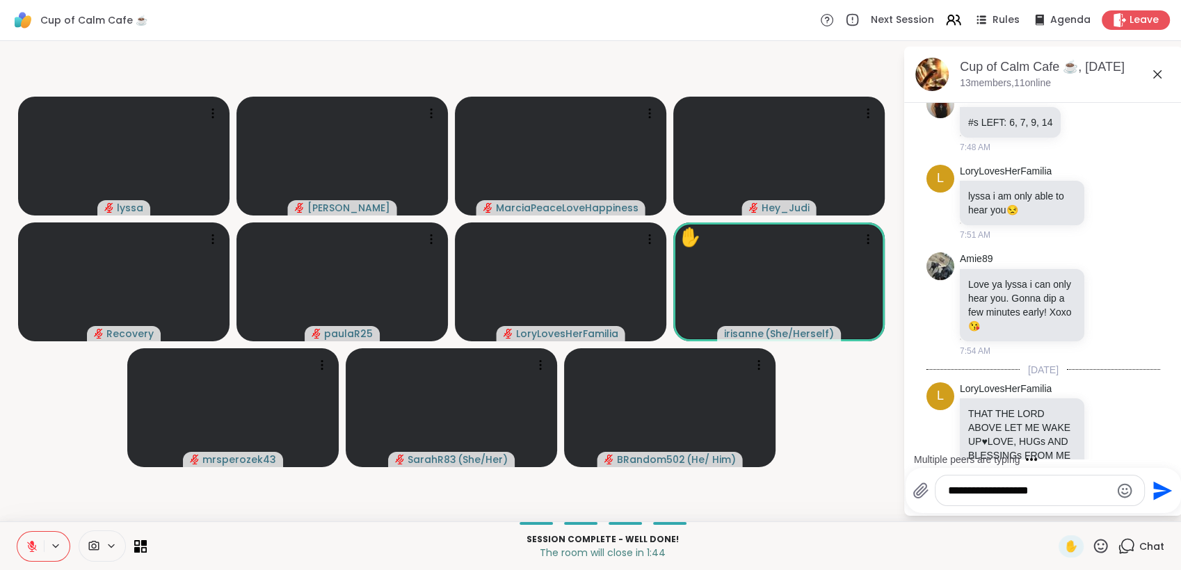
type textarea "**********"
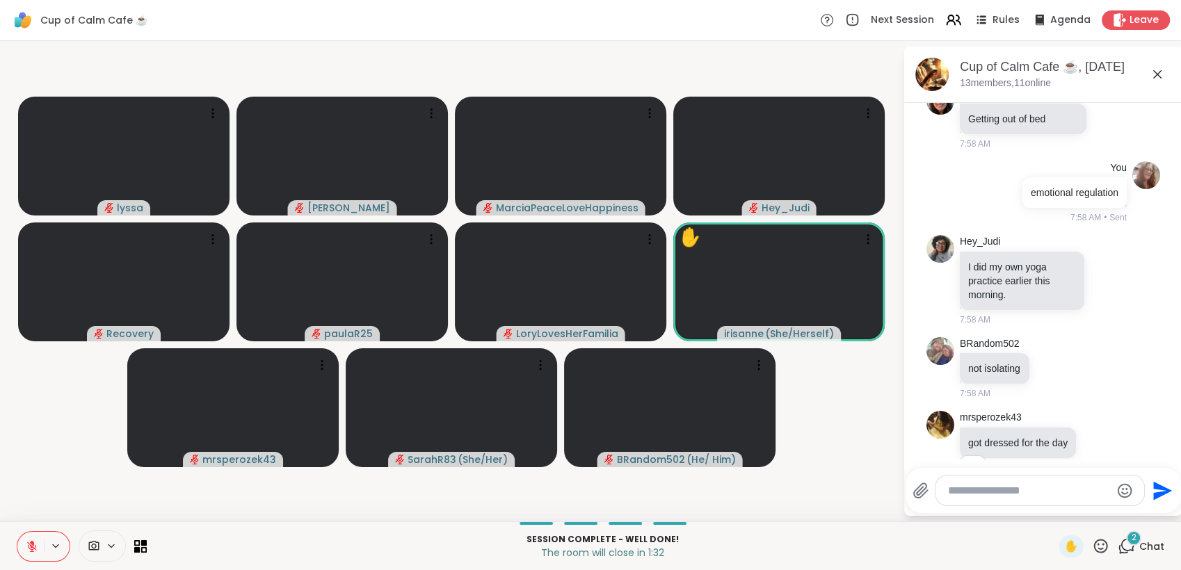
scroll to position [3476, 0]
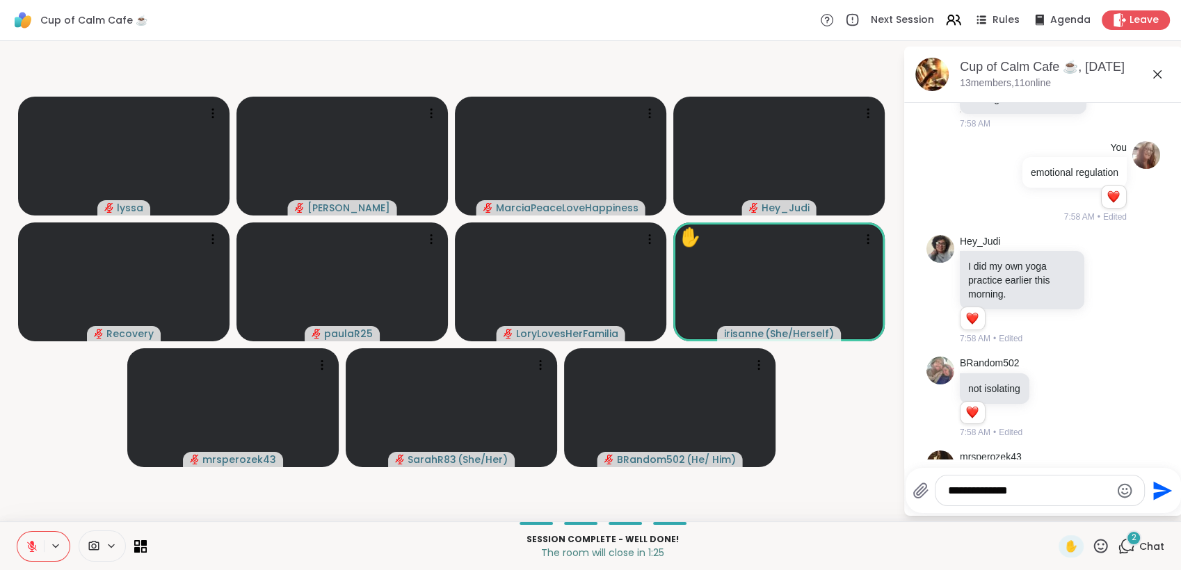
type textarea "**********"
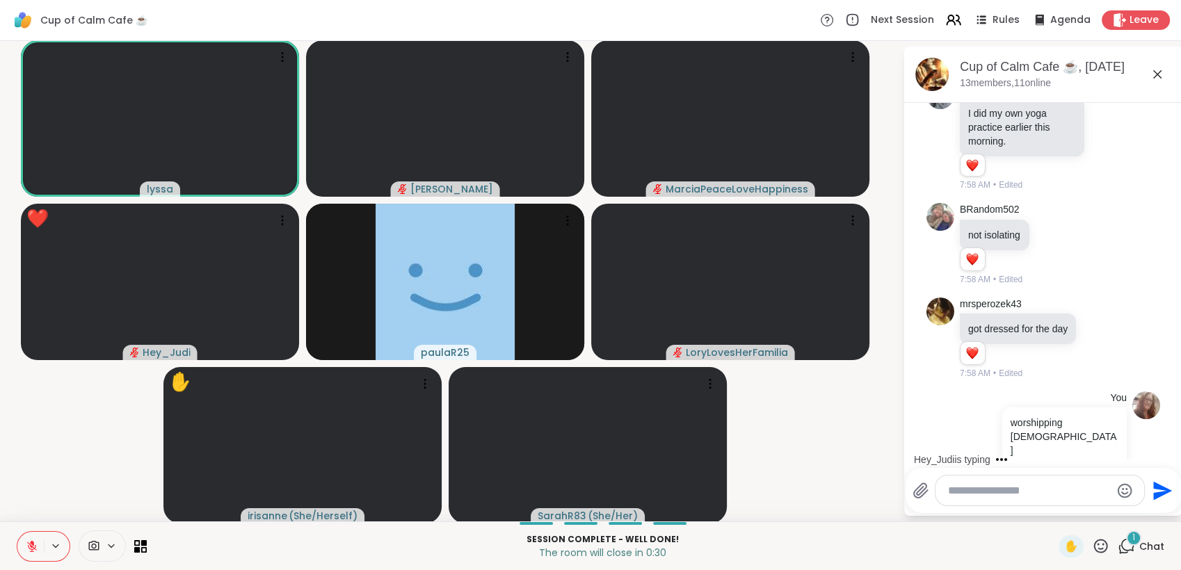
scroll to position [3783, 0]
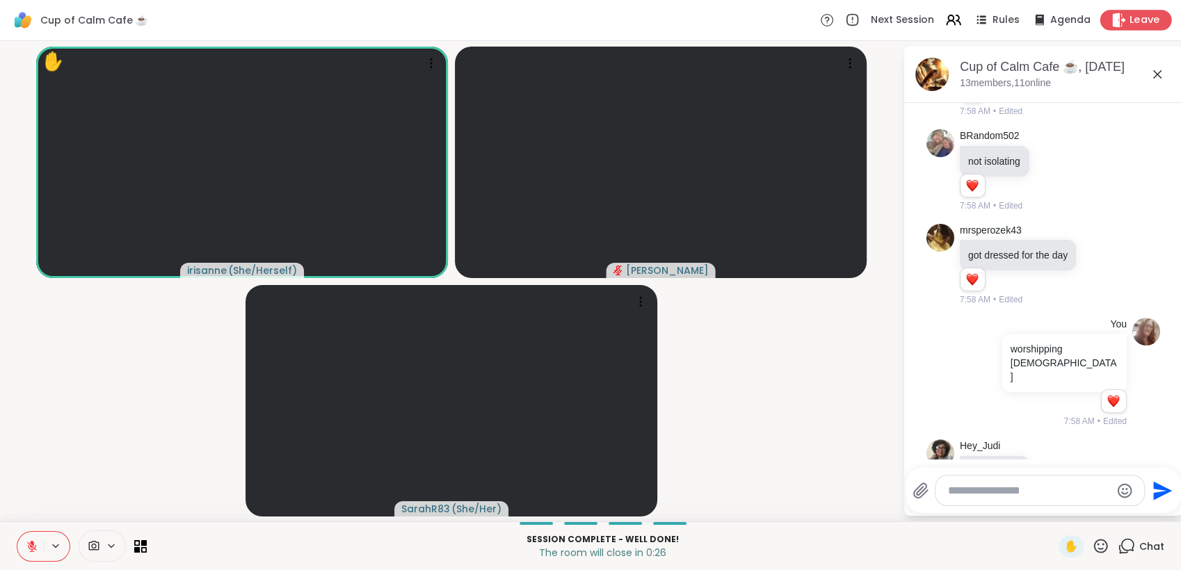
click at [1122, 10] on div "Leave" at bounding box center [1136, 20] width 72 height 20
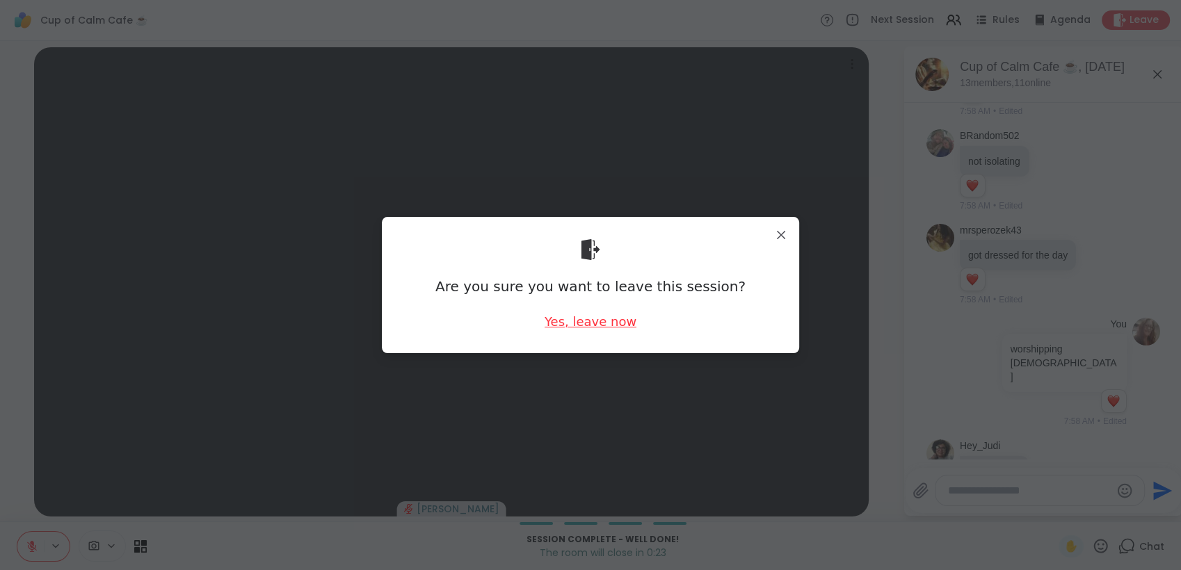
click at [609, 329] on div "Yes, leave now" at bounding box center [591, 321] width 92 height 17
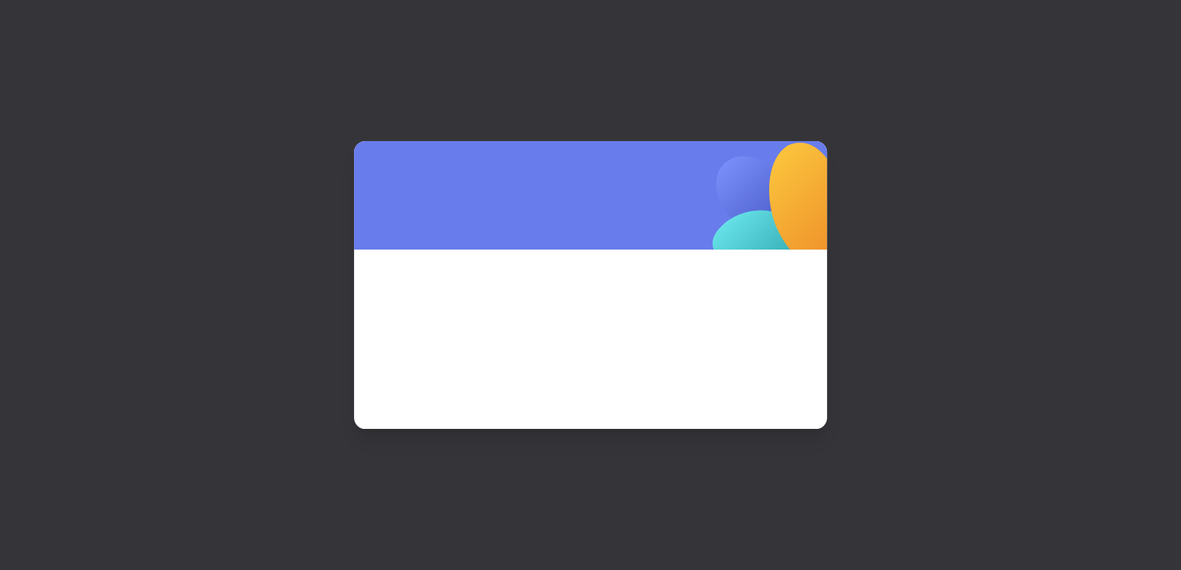
click at [609, 329] on span at bounding box center [590, 320] width 406 height 75
